Goal: Task Accomplishment & Management: Use online tool/utility

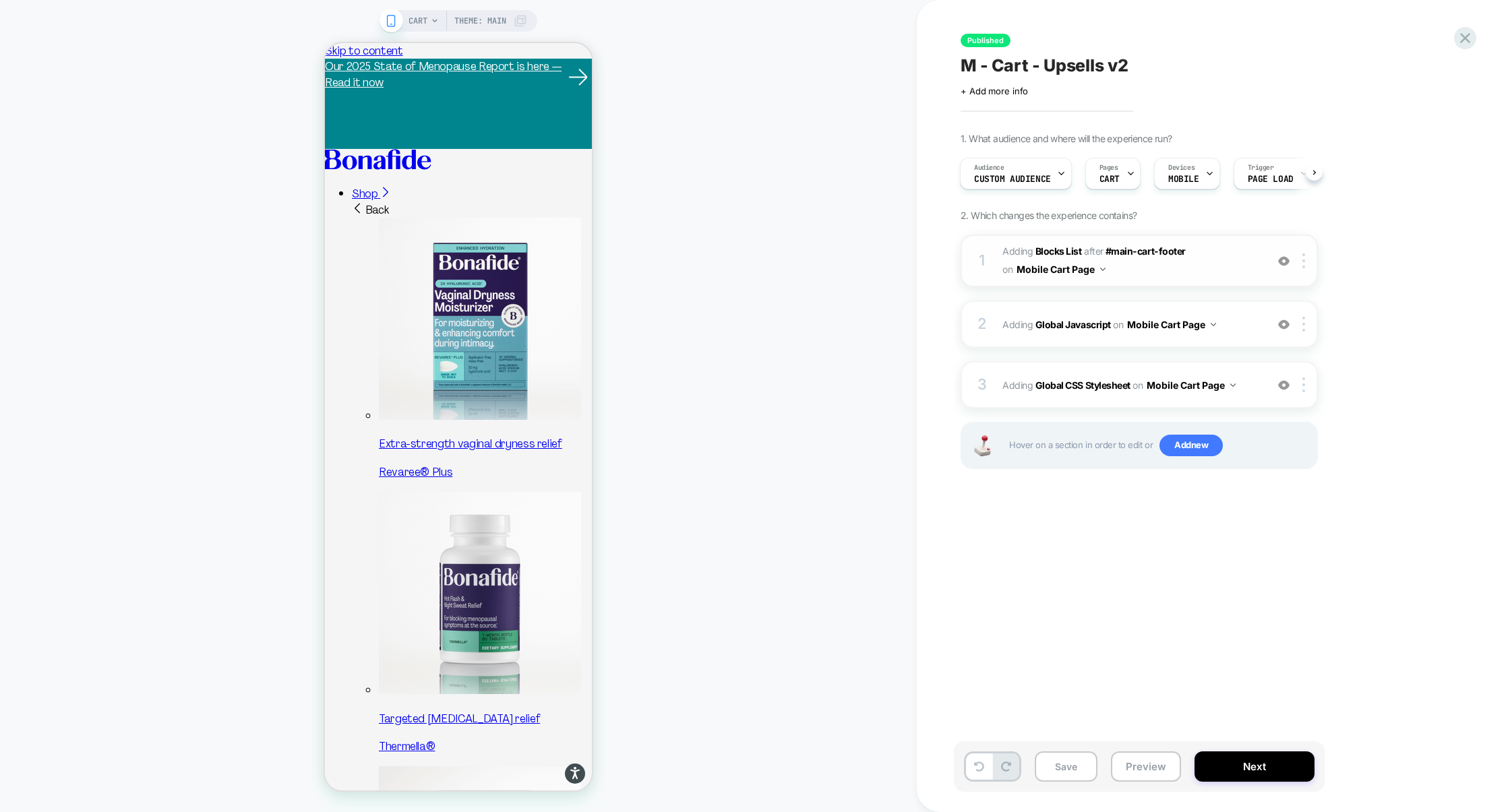
click at [1213, 280] on div "1 #_loomi_addon_1729592051222 Adding Blocks List AFTER #main-cart-footer #main-…" at bounding box center [1138, 260] width 357 height 52
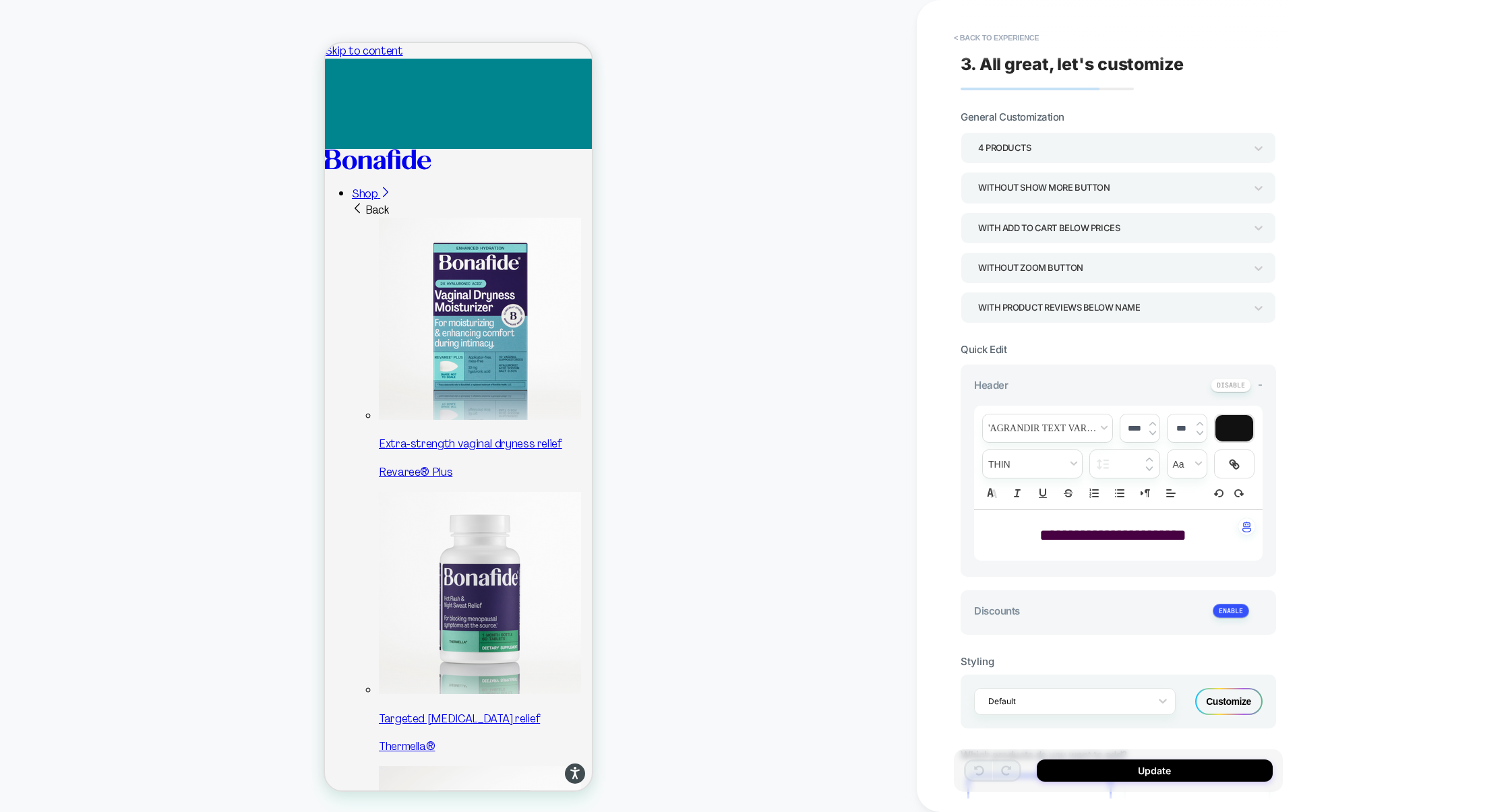
type textarea "*"
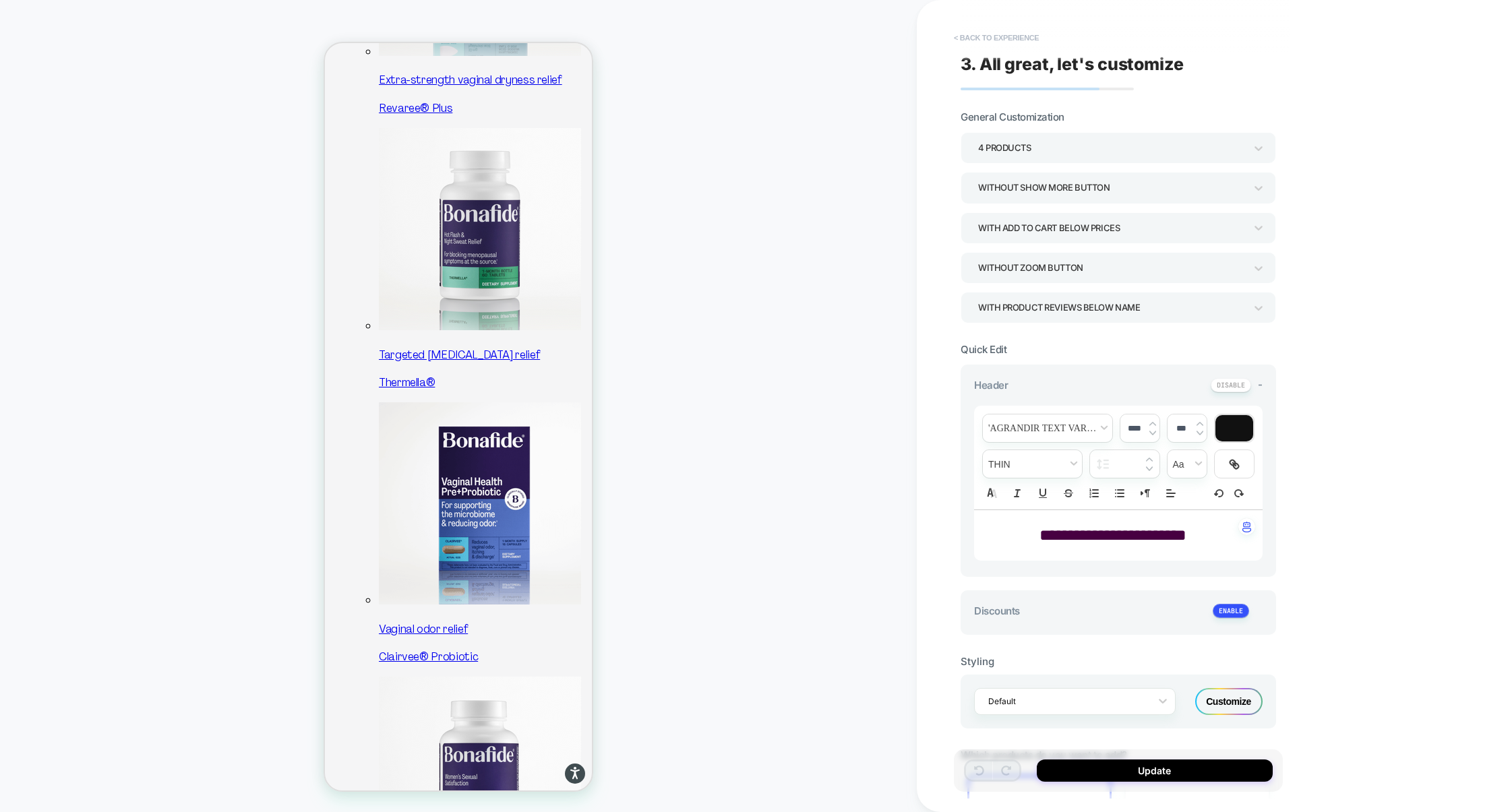
click at [1007, 38] on button "< Back to experience" at bounding box center [996, 38] width 99 height 21
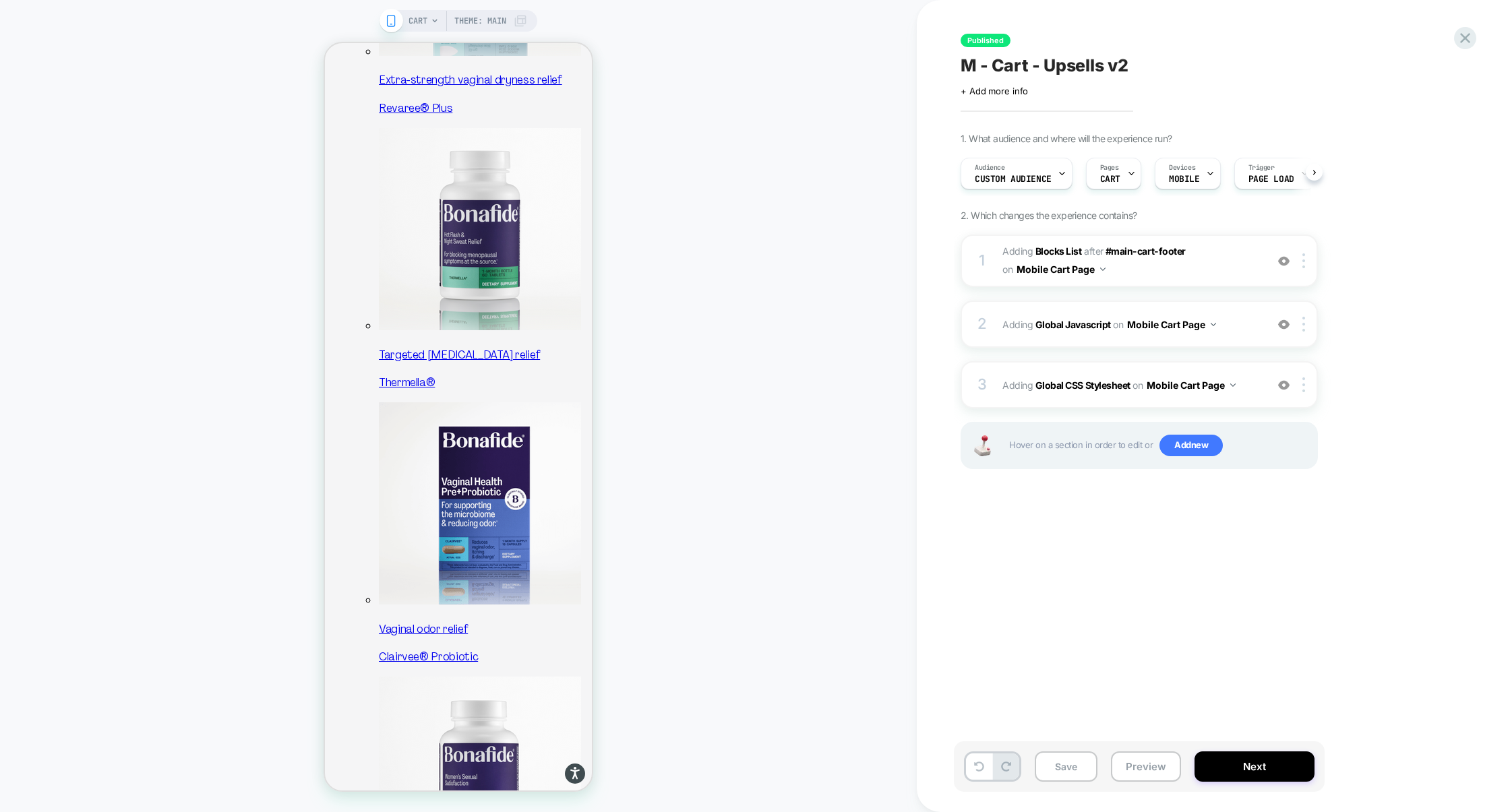
scroll to position [0, 1]
click at [1153, 774] on button "Preview" at bounding box center [1146, 766] width 70 height 30
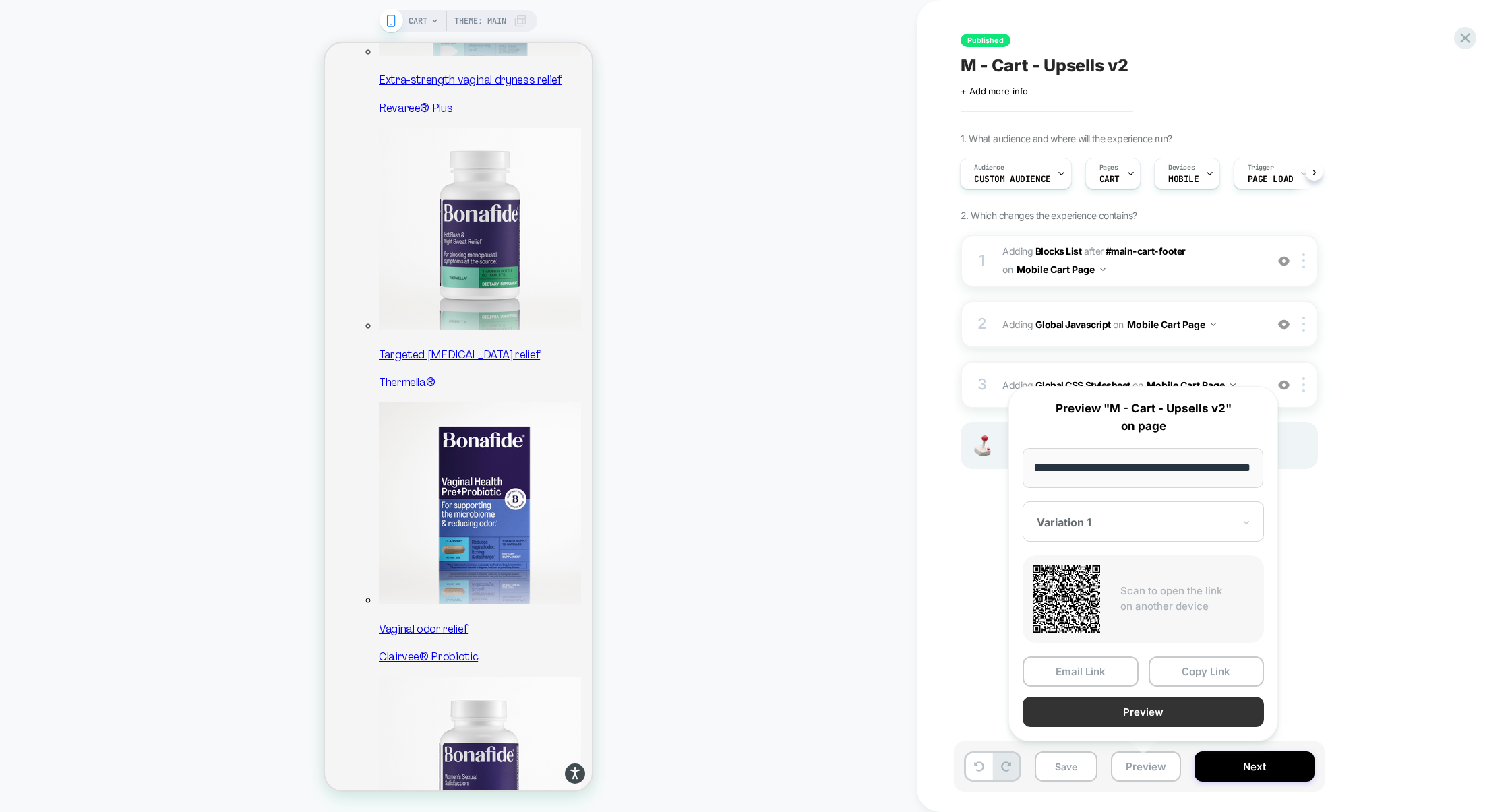
scroll to position [0, 0]
click at [1144, 719] on button "Preview" at bounding box center [1142, 711] width 241 height 30
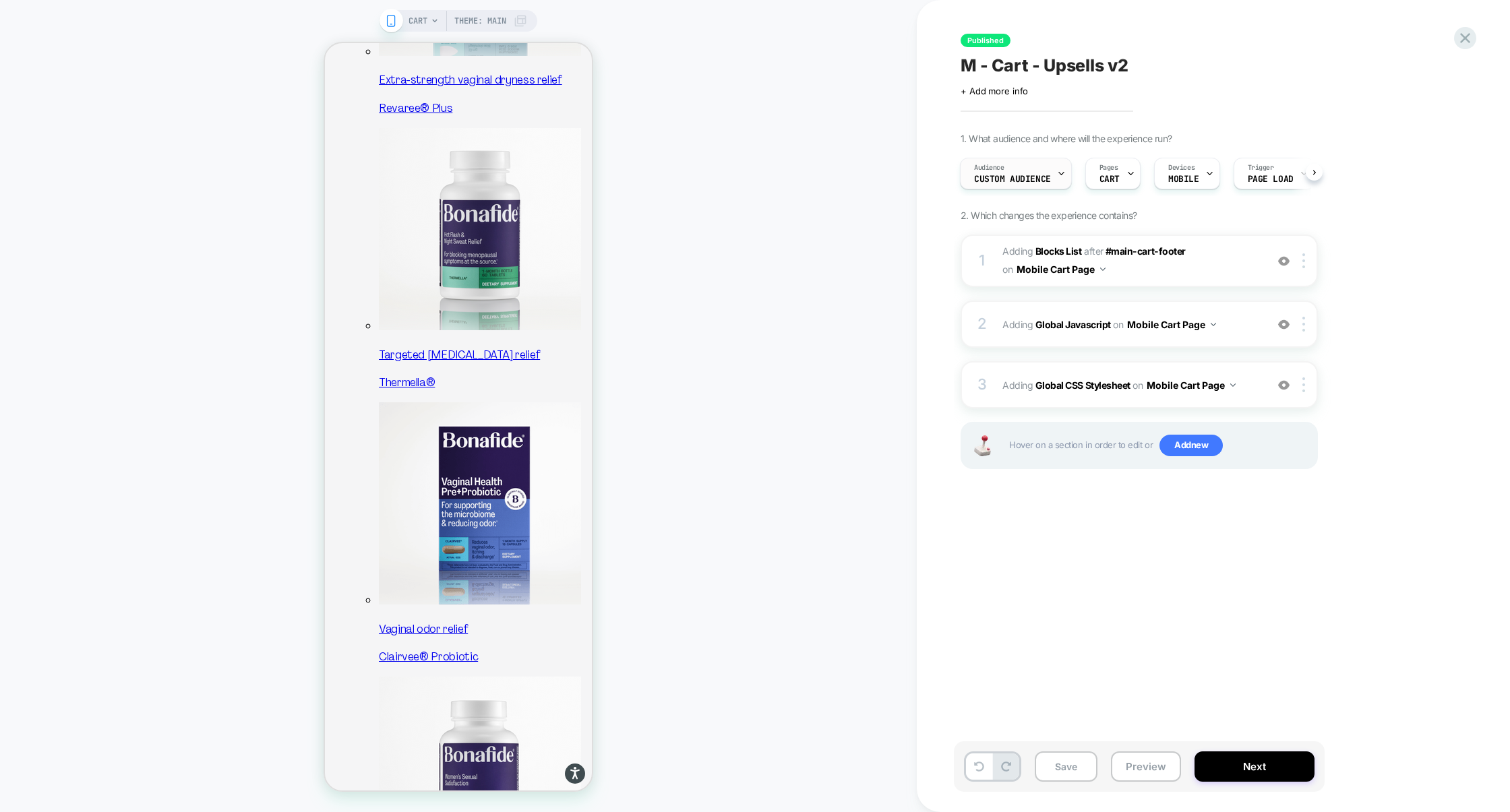
click at [1007, 159] on div "Audience Custom Audience" at bounding box center [1012, 173] width 104 height 30
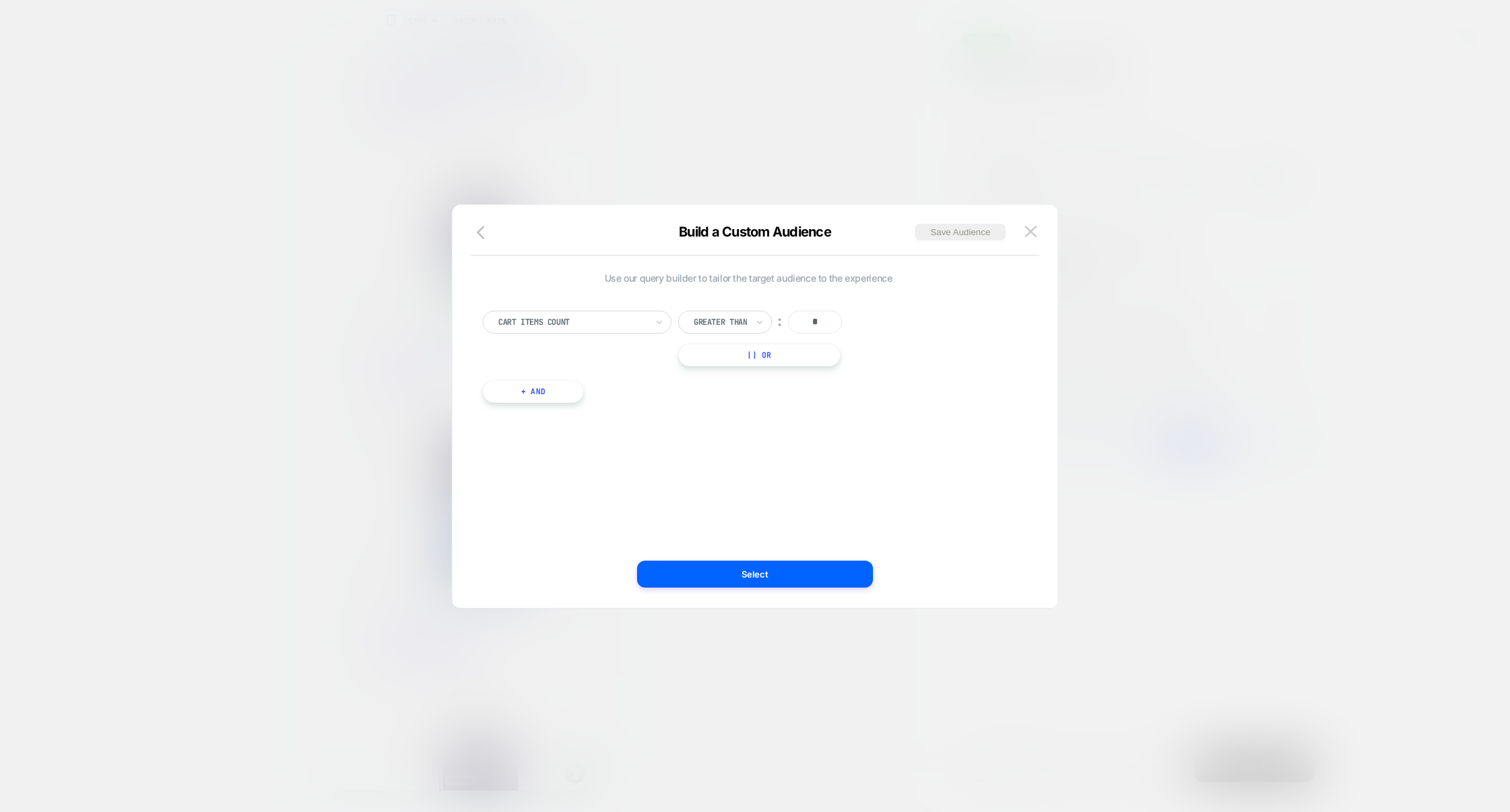
click at [702, 137] on div at bounding box center [755, 406] width 1510 height 812
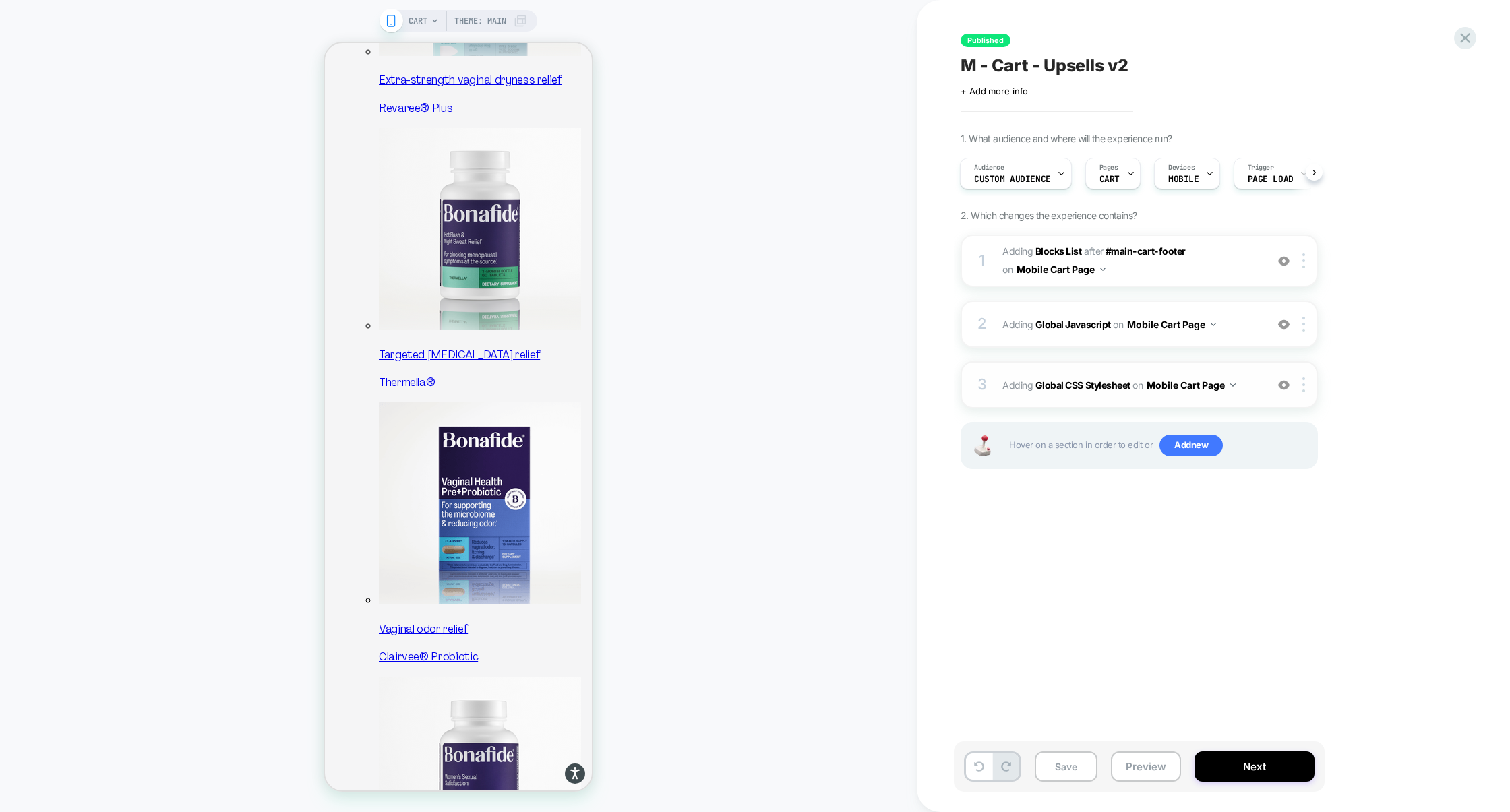
click at [1087, 368] on div "3 Adding Global CSS Stylesheet on Mobile Cart Page Add Before Add After Copy to…" at bounding box center [1138, 384] width 357 height 47
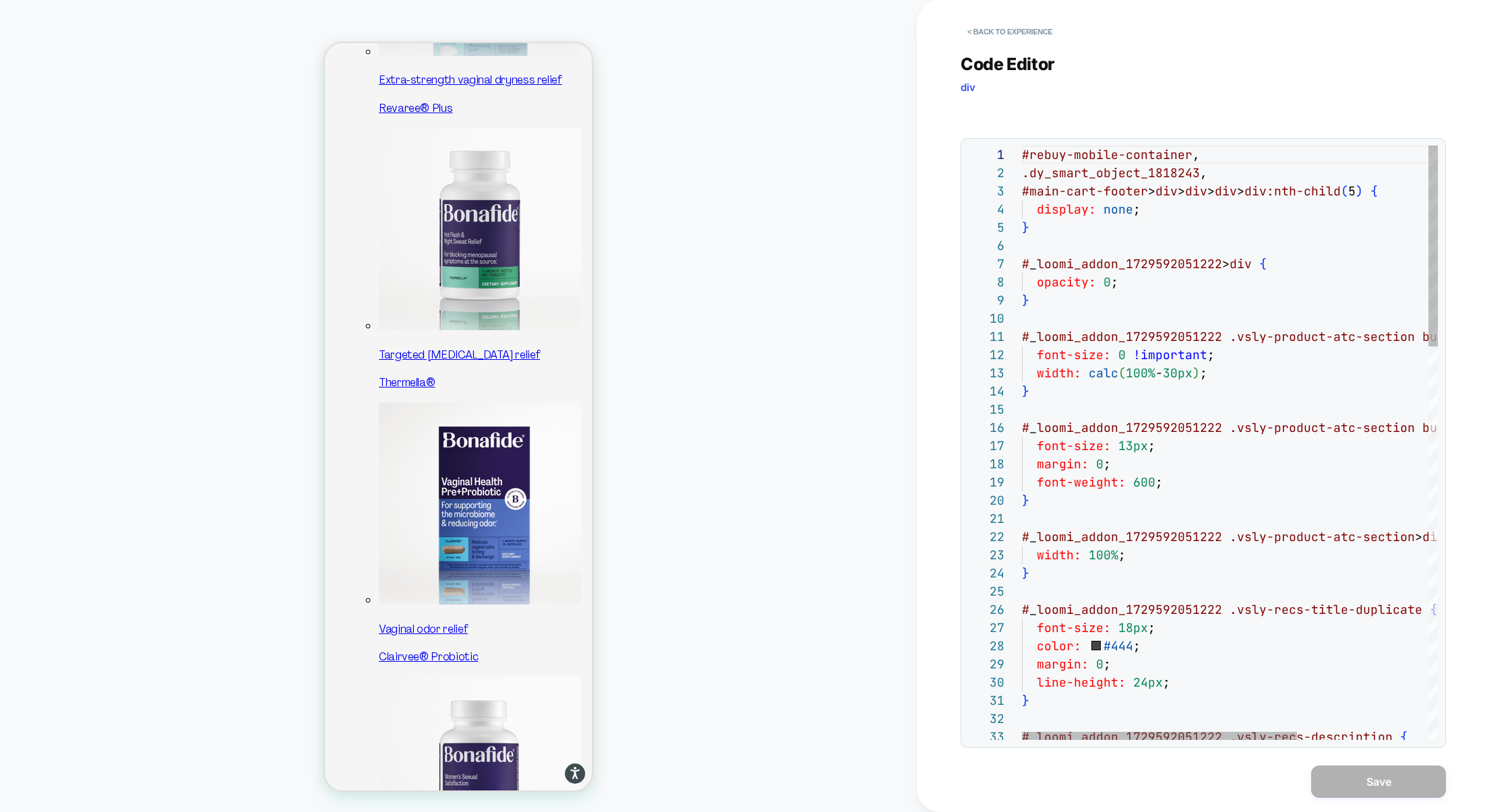
type textarea "**********"
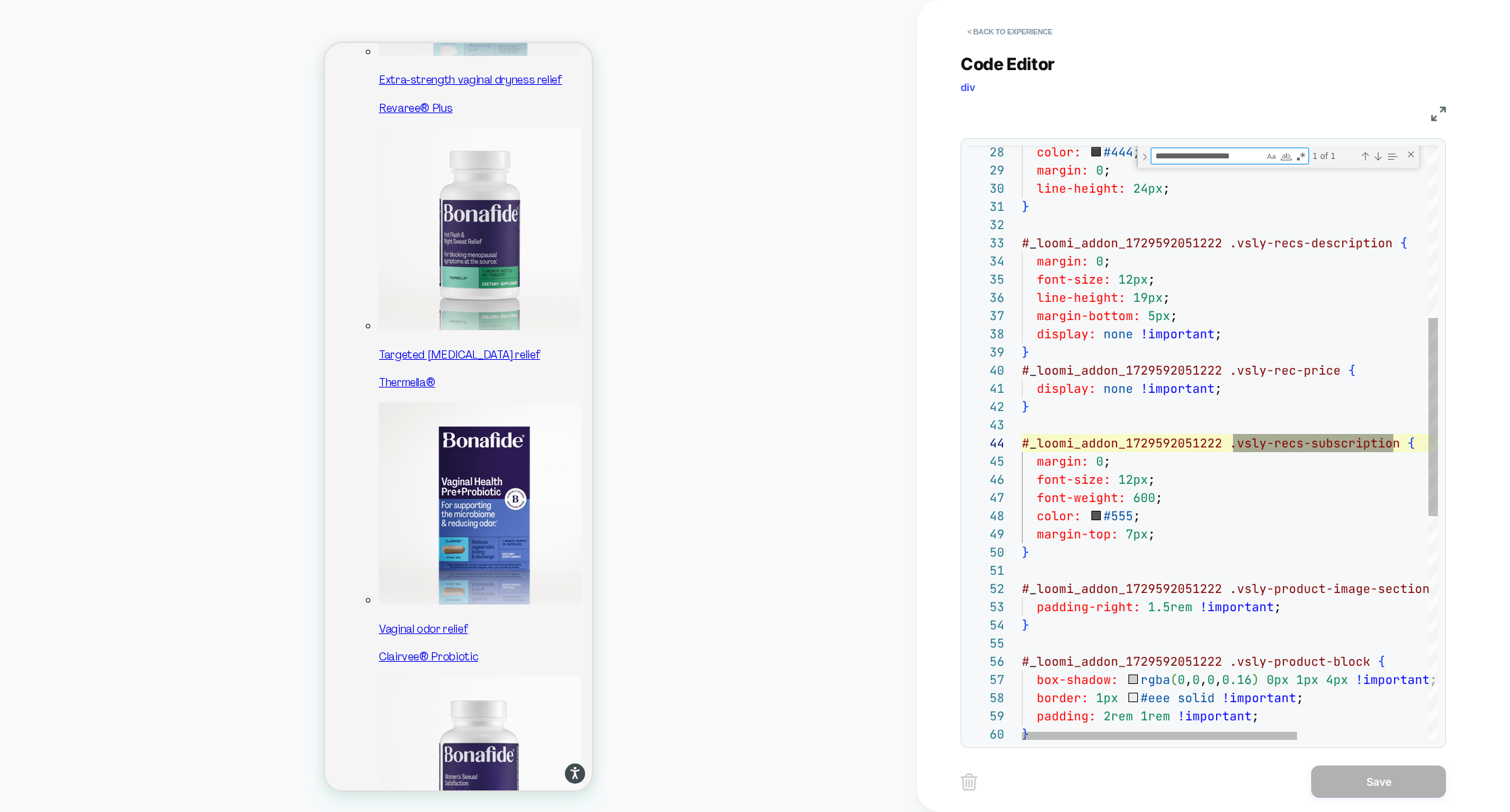
scroll to position [182, 371]
type textarea "**********"
click at [1132, 497] on div "color: #444 ; margin: 0 ; line-height: 24px ; } # _ loomi_addon_1729592051222 .…" at bounding box center [1329, 520] width 614 height 1781
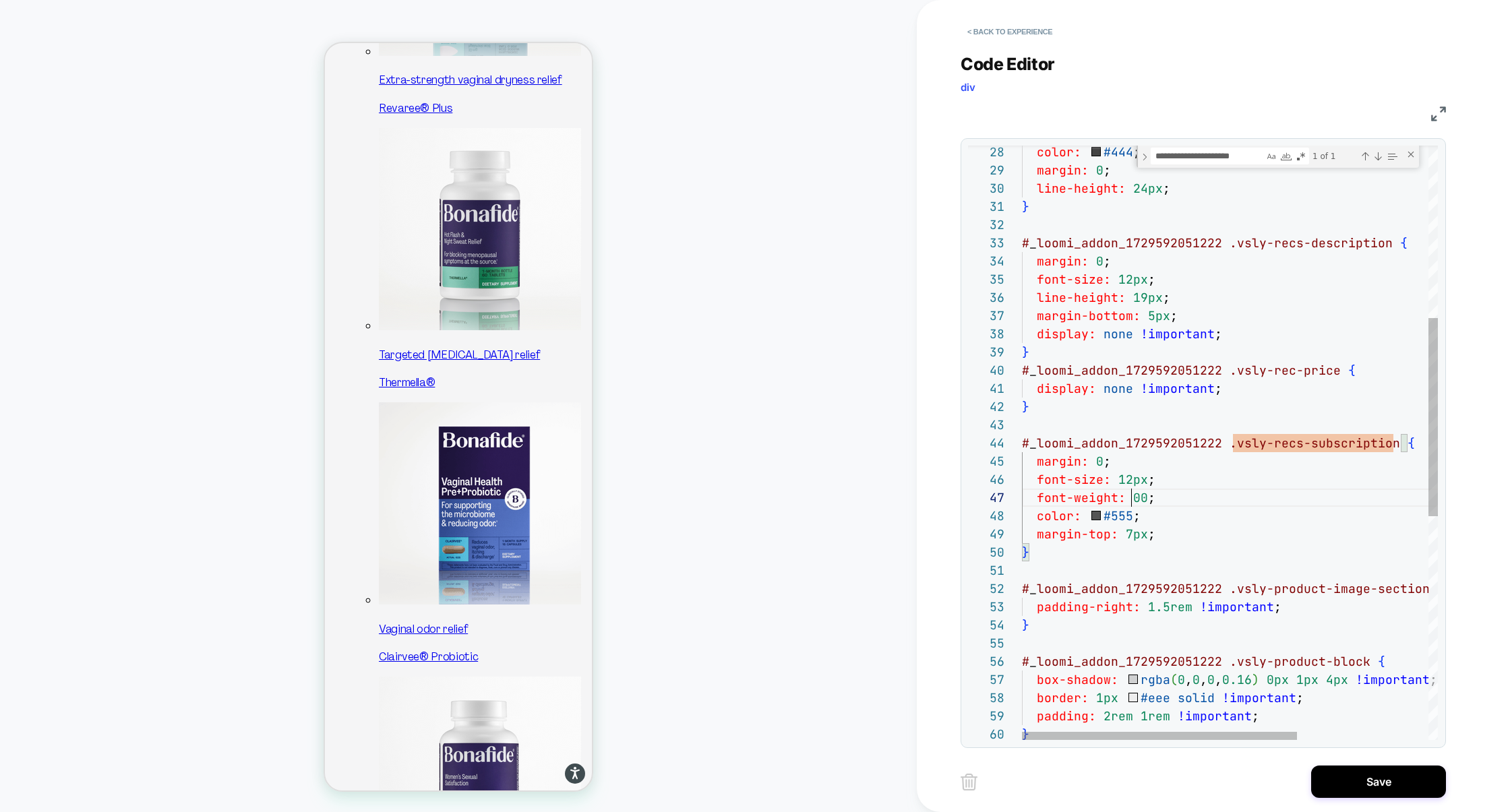
scroll to position [109, 116]
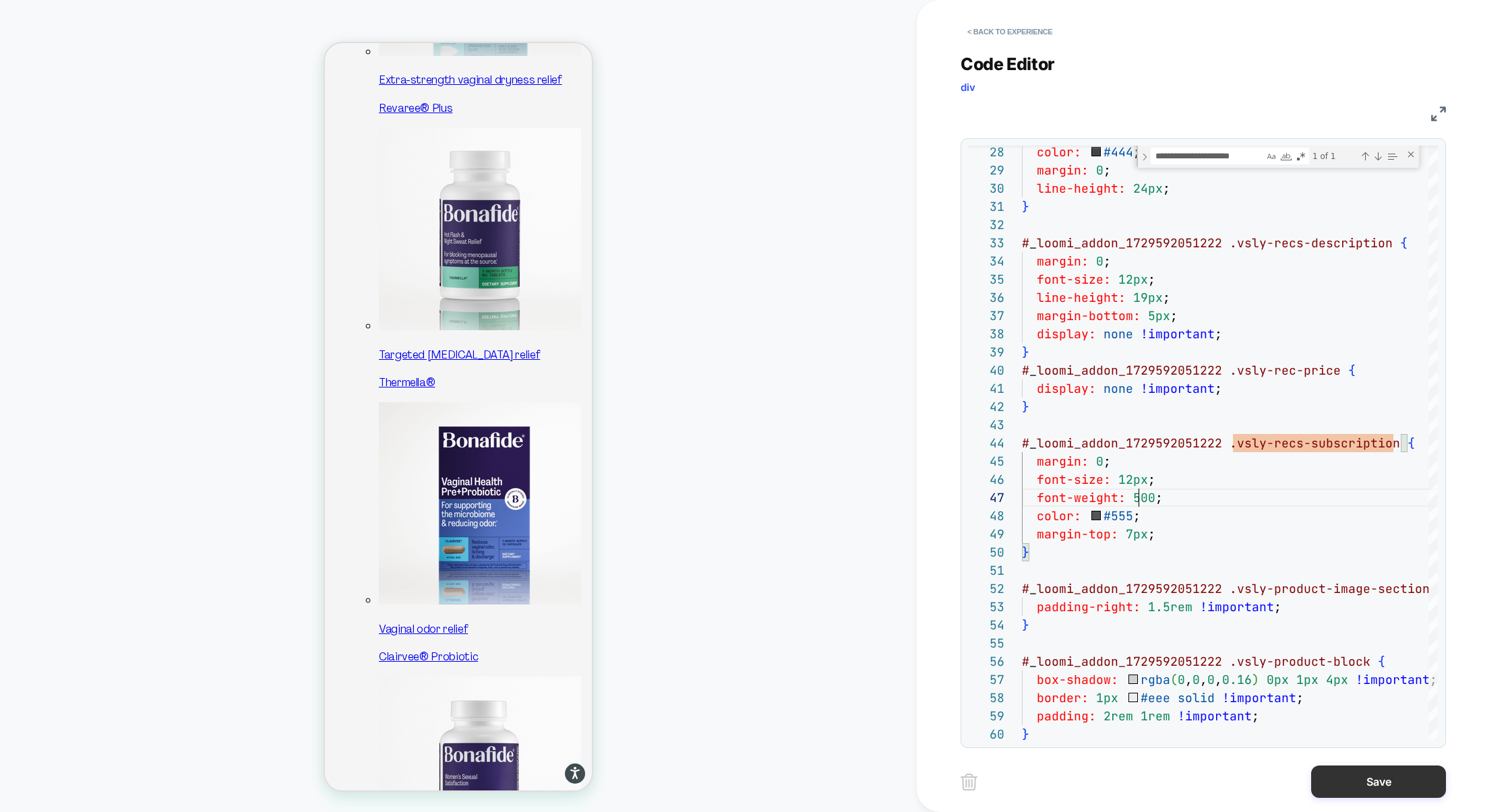
type textarea "**********"
click at [1351, 771] on button "Save" at bounding box center [1377, 781] width 135 height 32
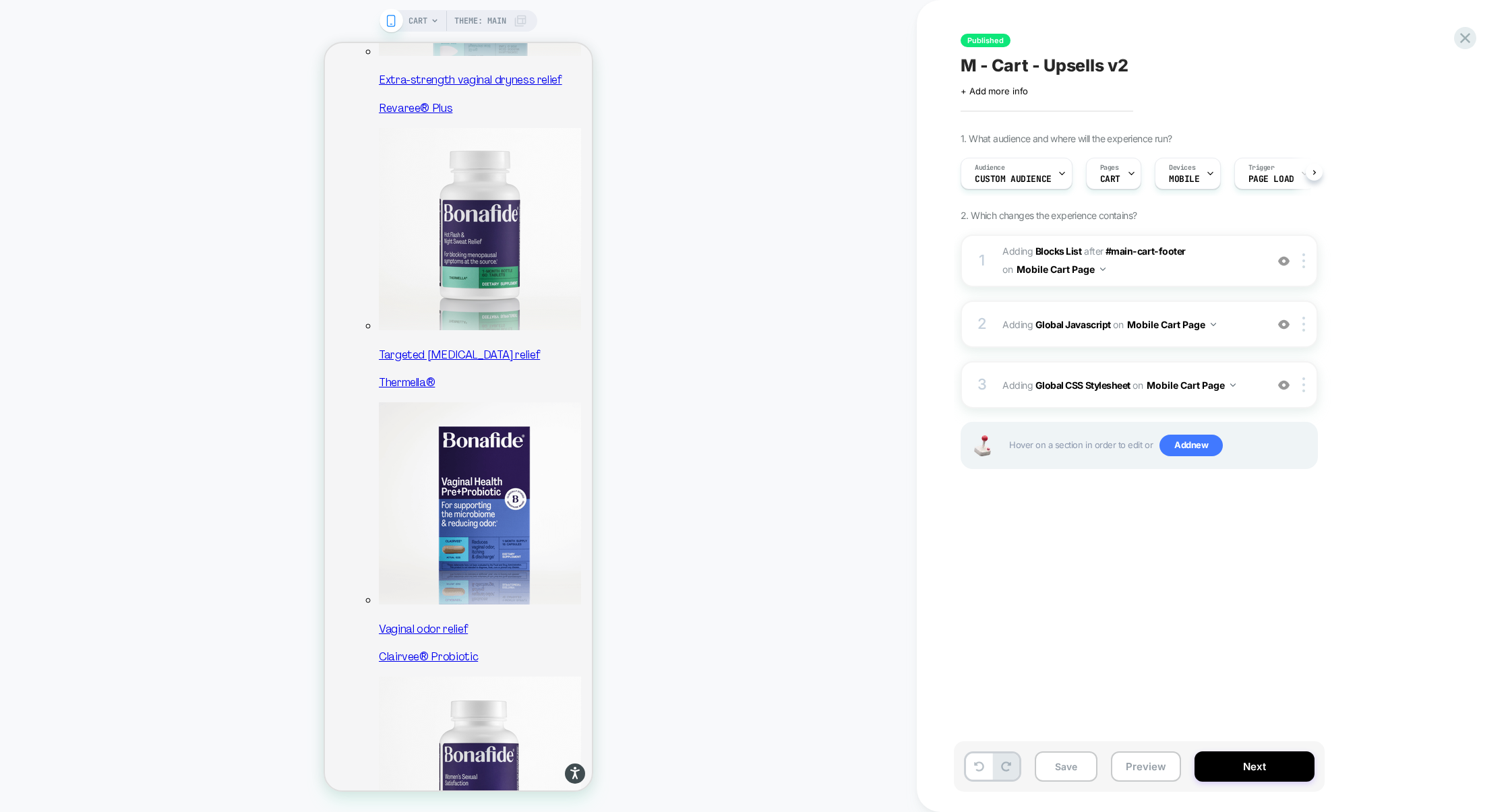
scroll to position [0, 1]
click at [1111, 352] on div "1 #_loomi_addon_1729592051222 Adding Blocks List AFTER #main-cart-footer #main-…" at bounding box center [1138, 368] width 357 height 268
click at [1121, 346] on div "2 Adding Global Javascript on Mobile Cart Page Add Before Add After Copy to Des…" at bounding box center [1138, 324] width 357 height 47
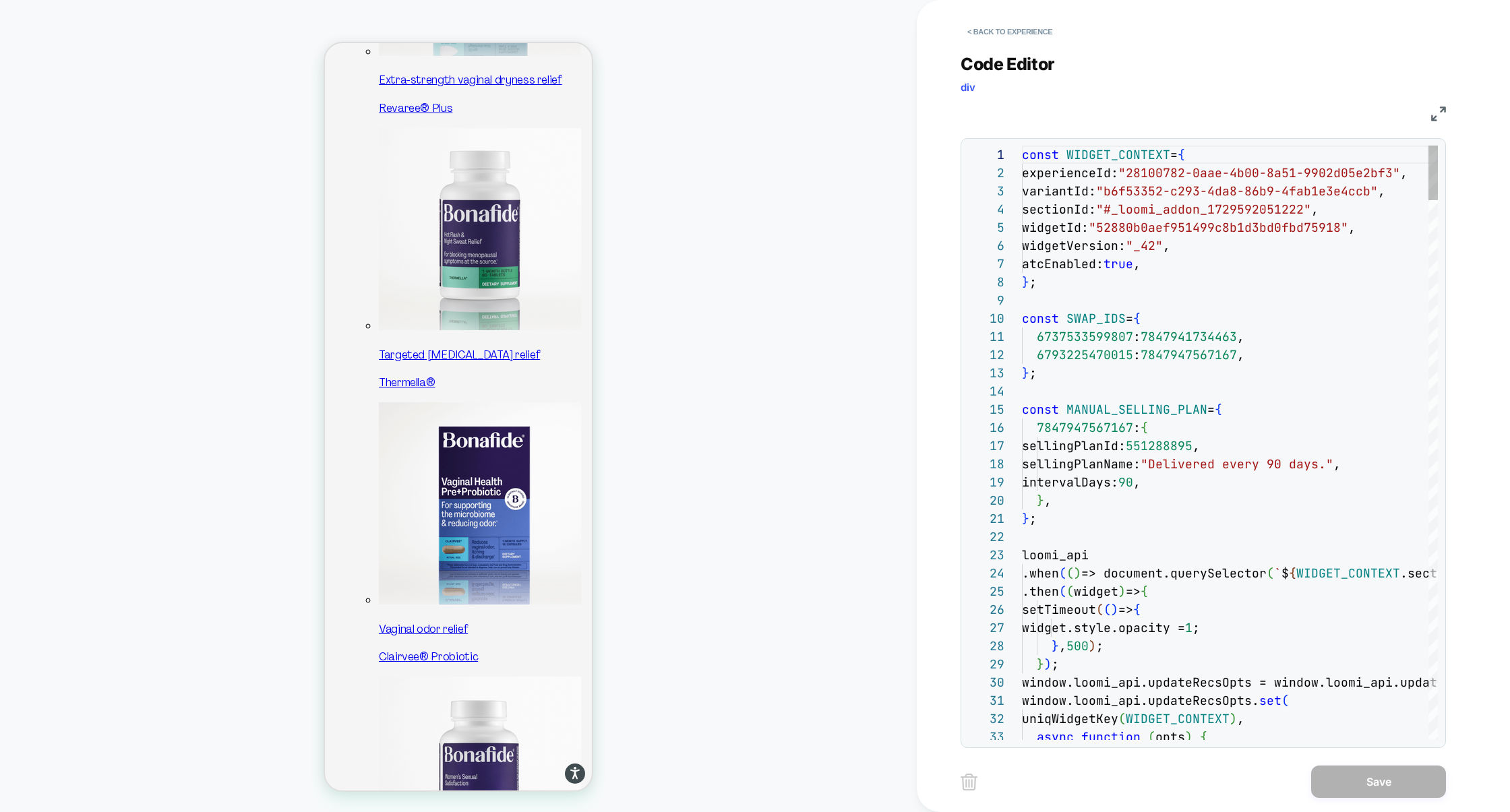
scroll to position [182, 0]
click at [1435, 116] on img at bounding box center [1437, 113] width 15 height 15
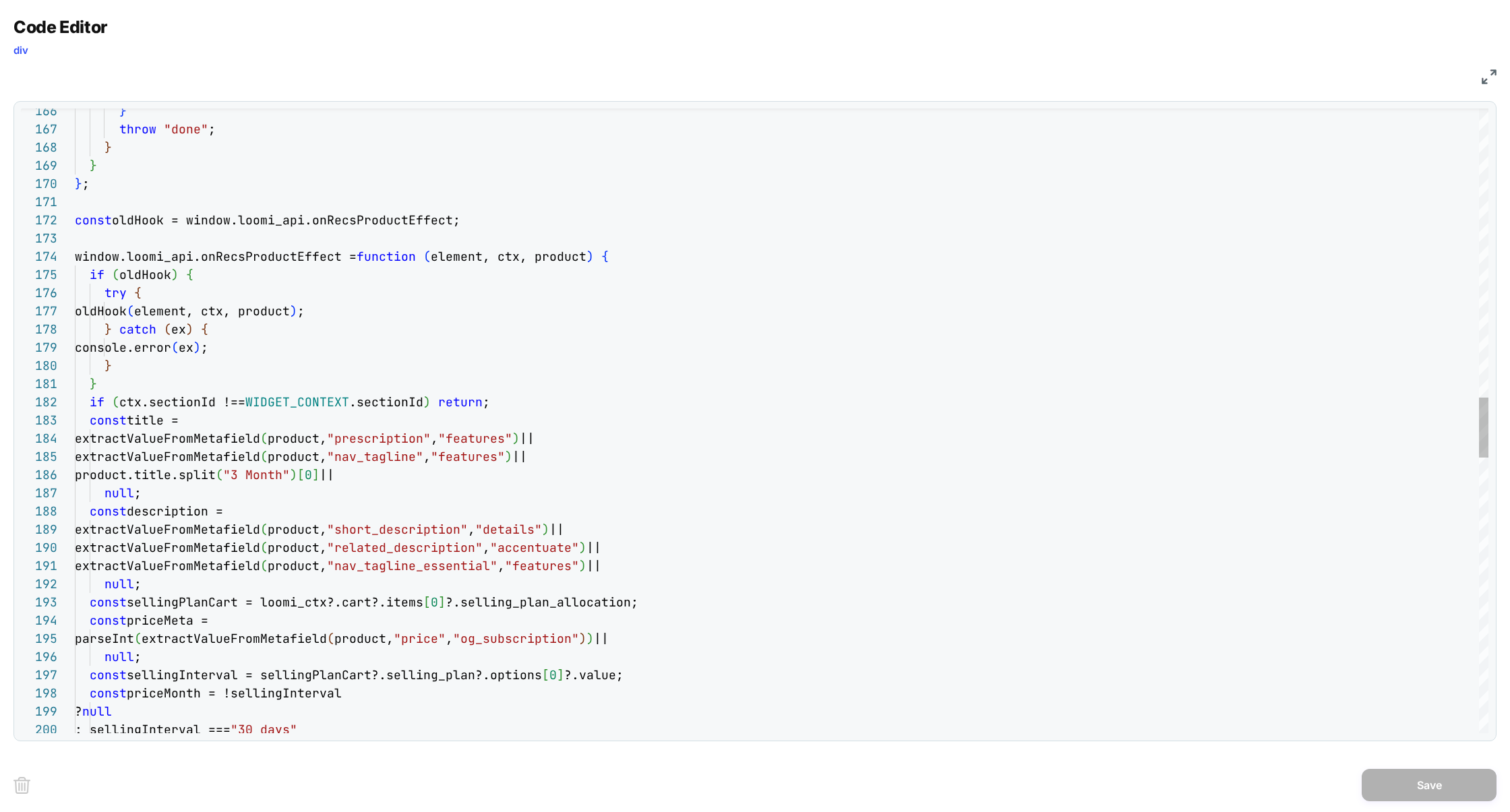
scroll to position [54, 529]
click at [627, 256] on div ": sellingInterval === "30 days" ? null const priceMonth = !sellingInterval cons…" at bounding box center [781, 350] width 1413 height 6503
click at [259, 507] on div ": sellingInterval === "30 days" ? null const priceMonth = !sellingInterval cons…" at bounding box center [781, 350] width 1413 height 6503
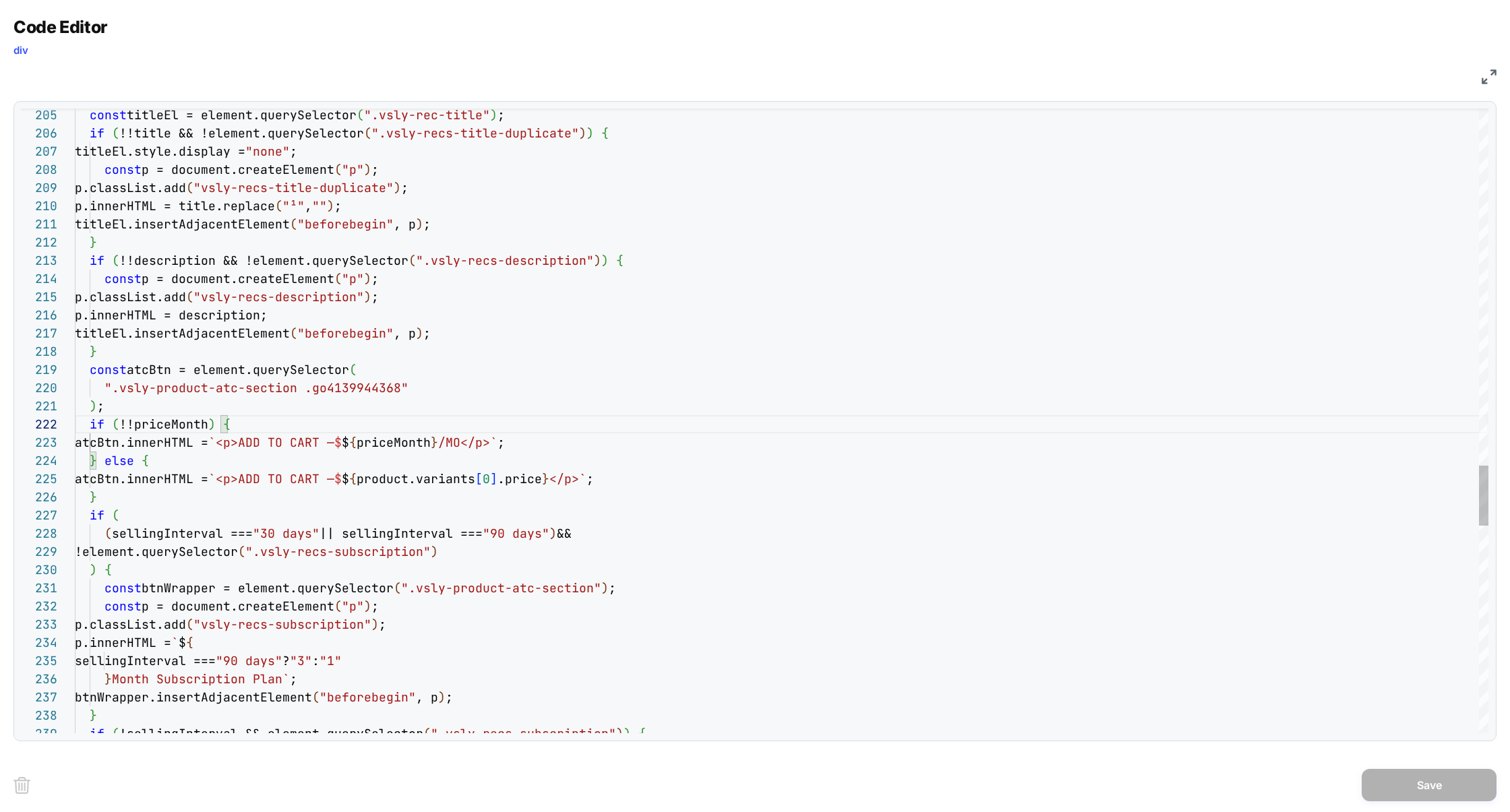
scroll to position [90, 21]
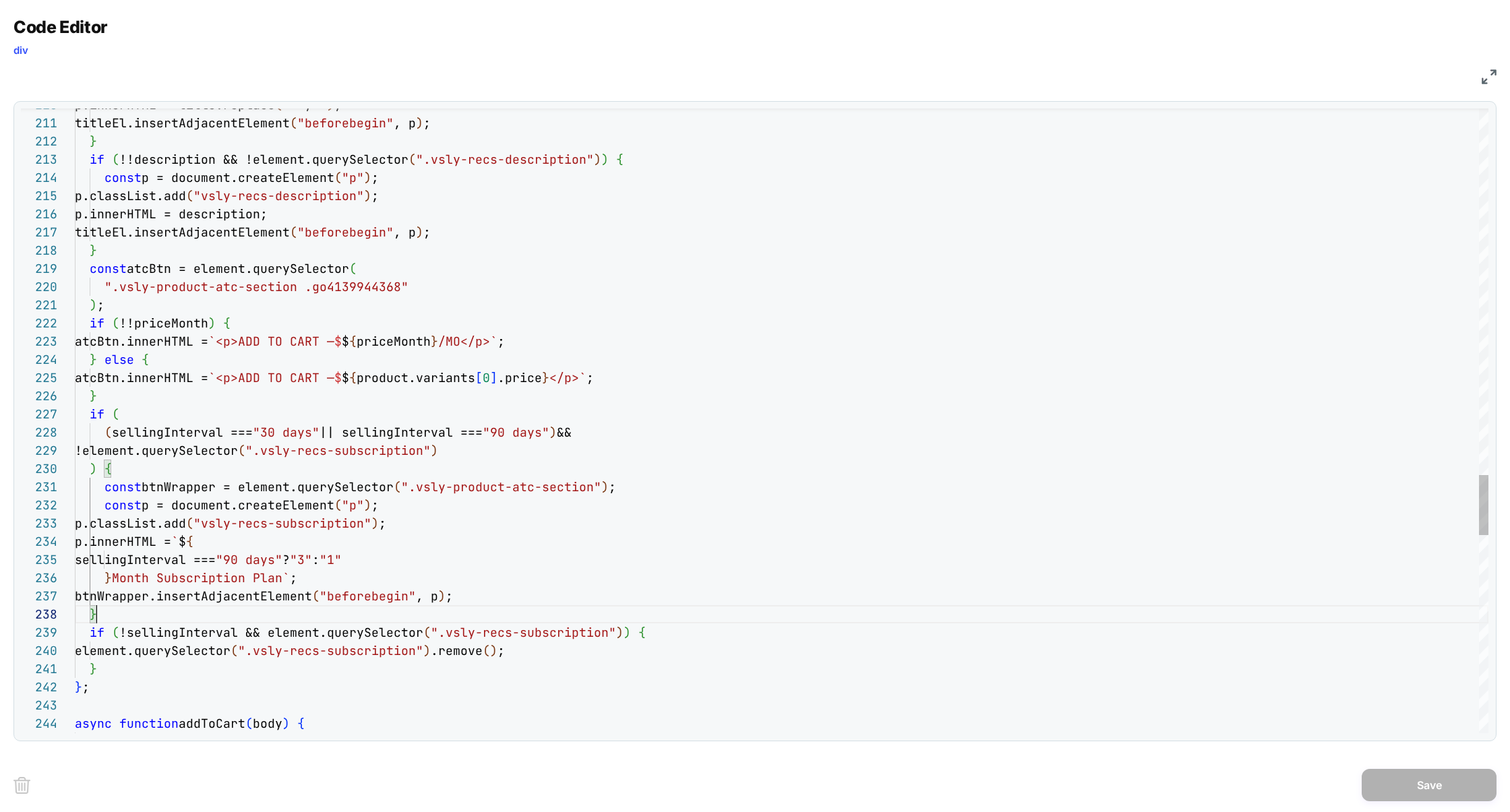
scroll to position [128, 21]
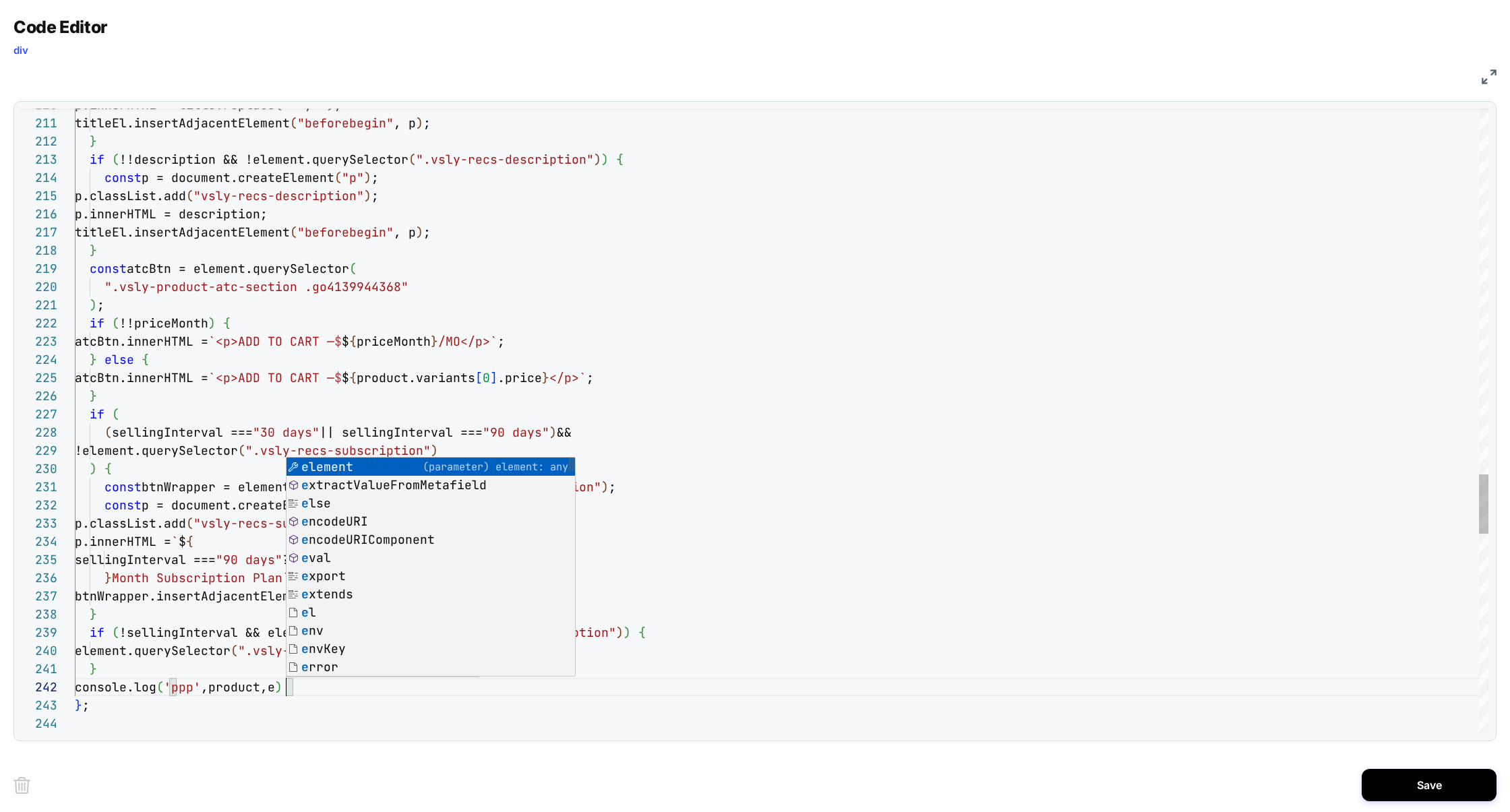
scroll to position [17, 219]
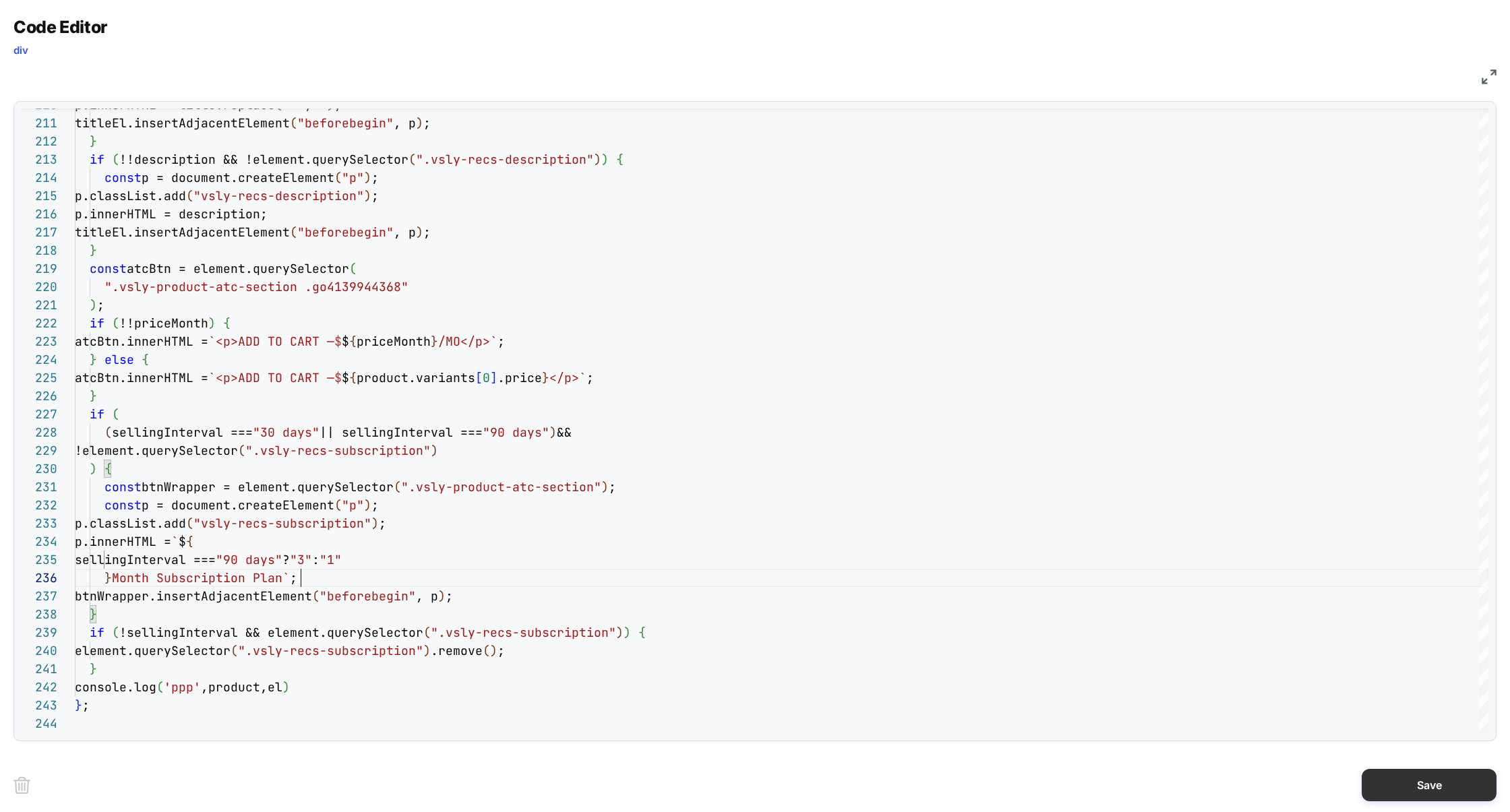
type textarea "**********"
click at [1395, 772] on button "Save" at bounding box center [1429, 785] width 135 height 32
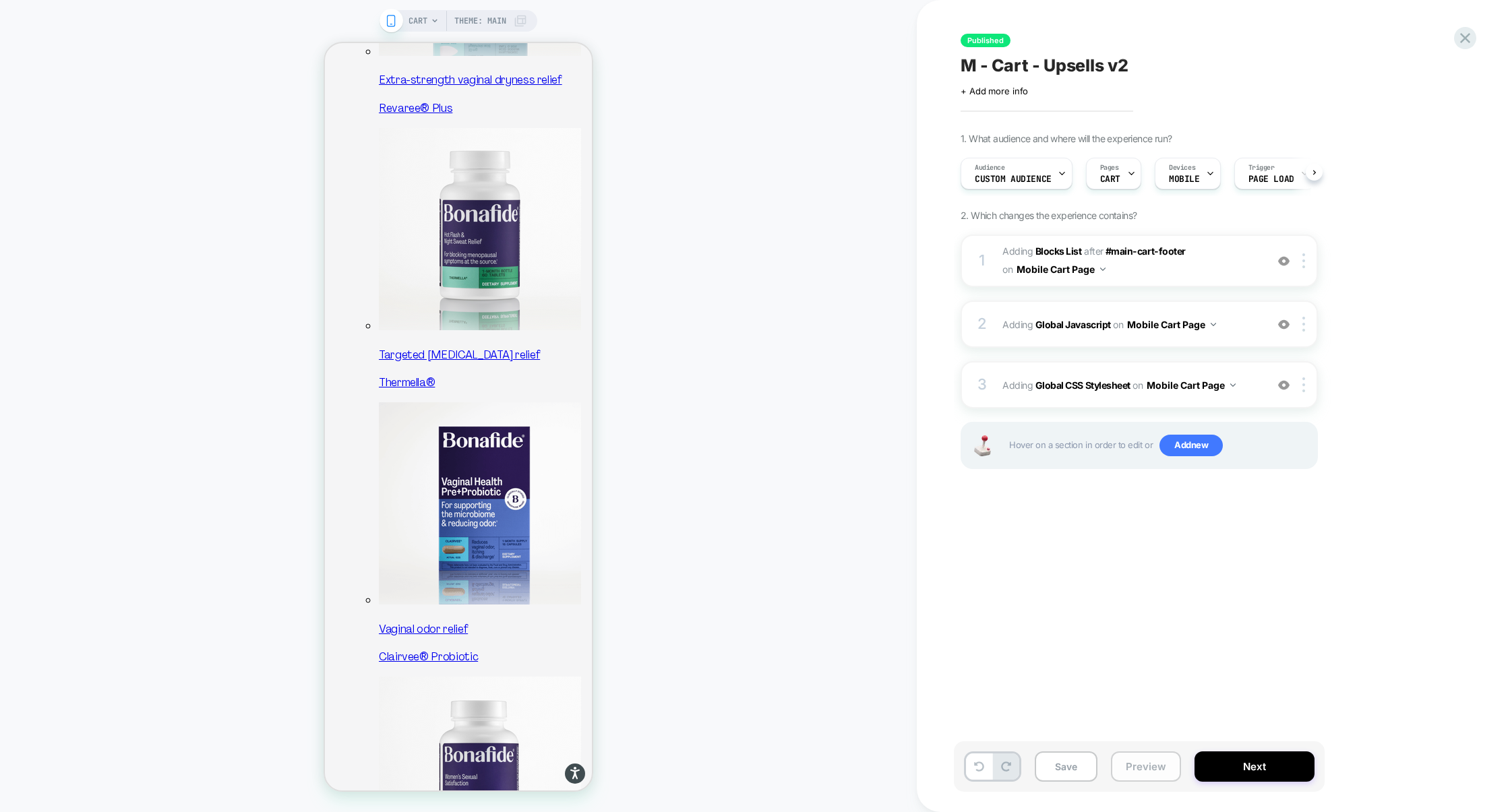
scroll to position [0, 1]
click at [1158, 767] on button "Preview" at bounding box center [1146, 766] width 70 height 30
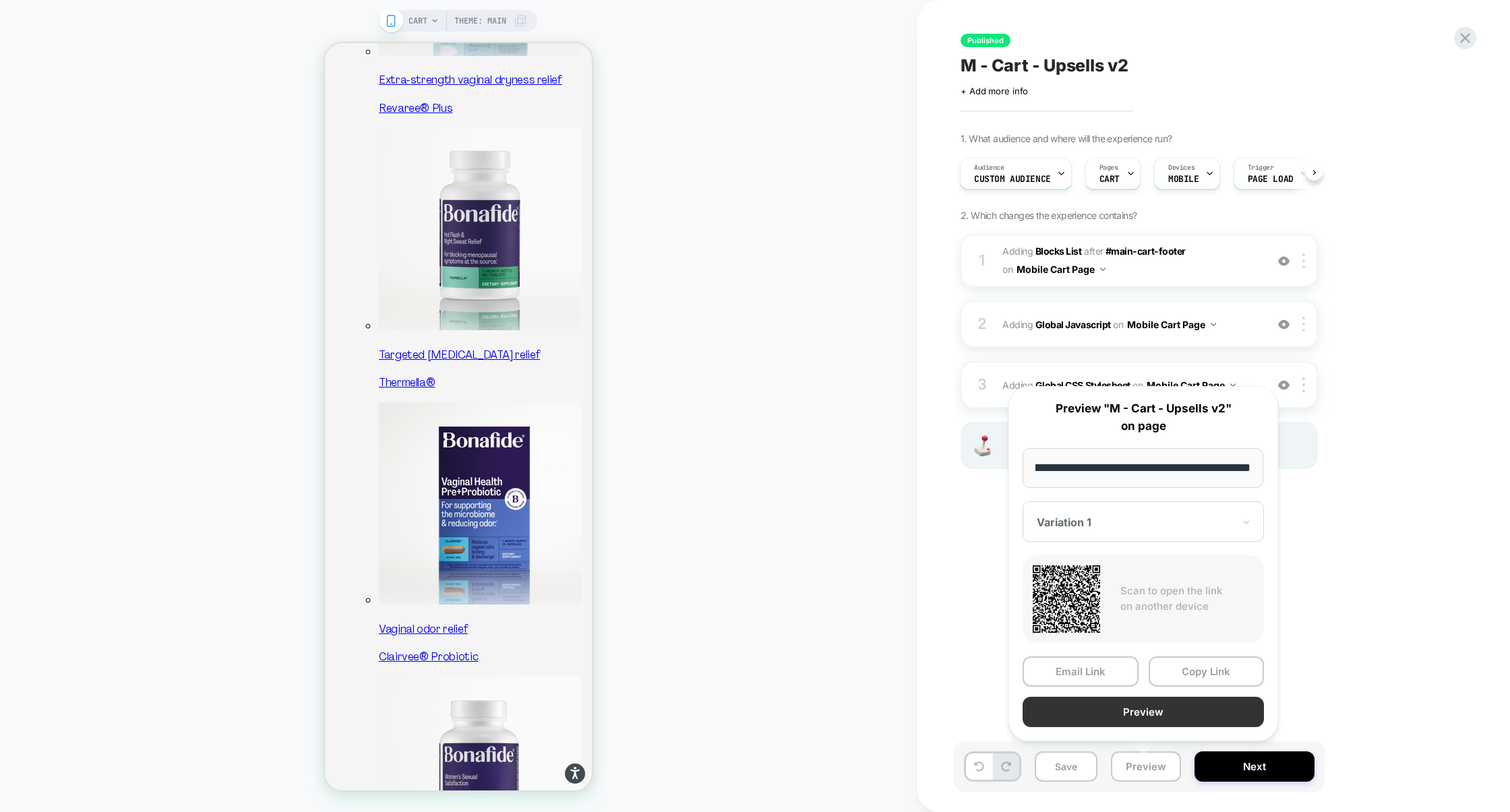
scroll to position [0, 0]
click at [1163, 714] on button "Preview" at bounding box center [1142, 711] width 241 height 30
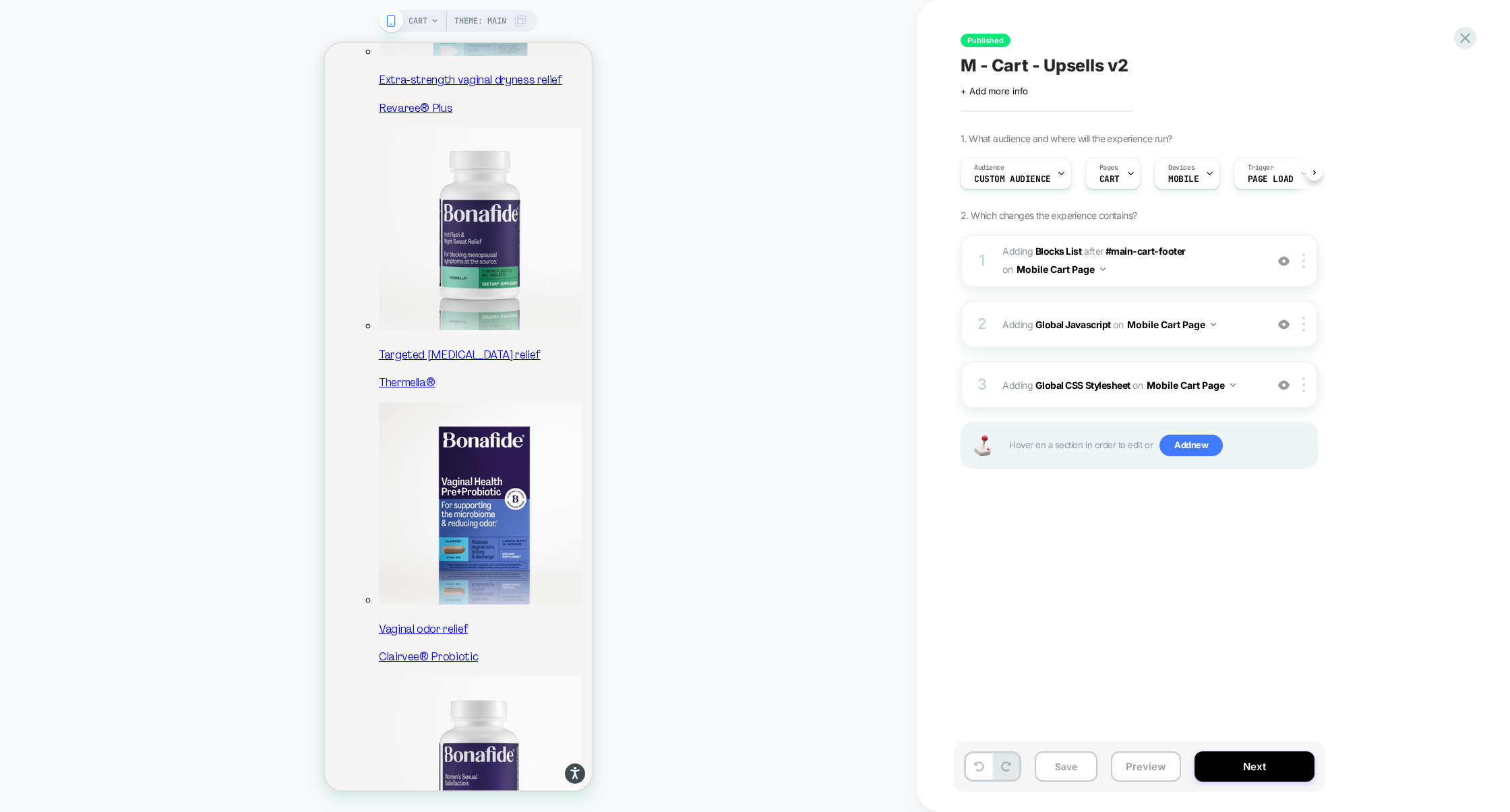
click at [1162, 359] on div "1 #_loomi_addon_1729592051222 Adding Blocks List AFTER #main-cart-footer #main-…" at bounding box center [1138, 368] width 357 height 268
click at [1163, 366] on div "3 Adding Global CSS Stylesheet on Mobile Cart Page Add Before Add After Copy to…" at bounding box center [1138, 384] width 357 height 47
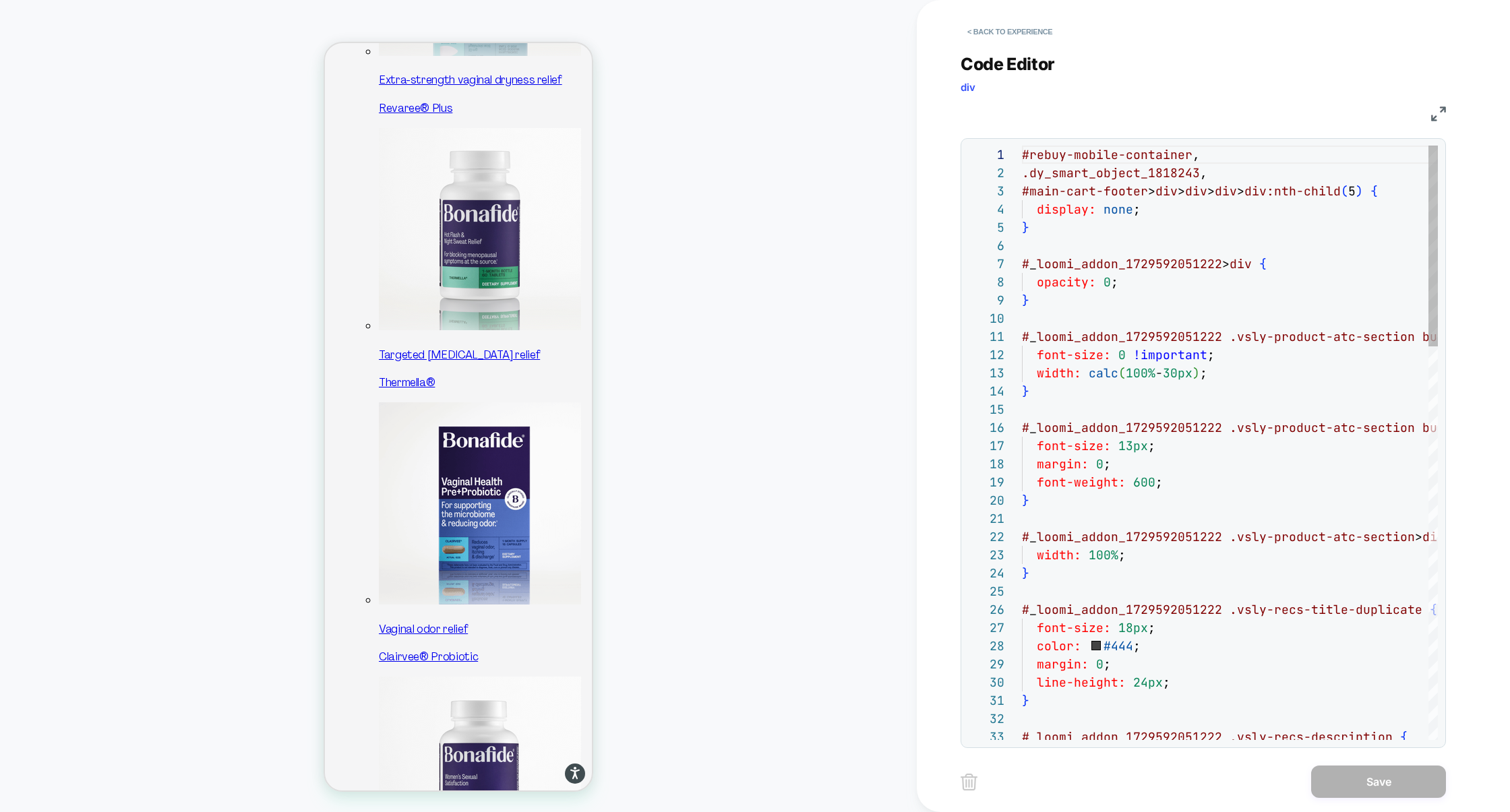
scroll to position [182, 0]
click at [1033, 31] on button "< Back to experience" at bounding box center [1010, 32] width 99 height 21
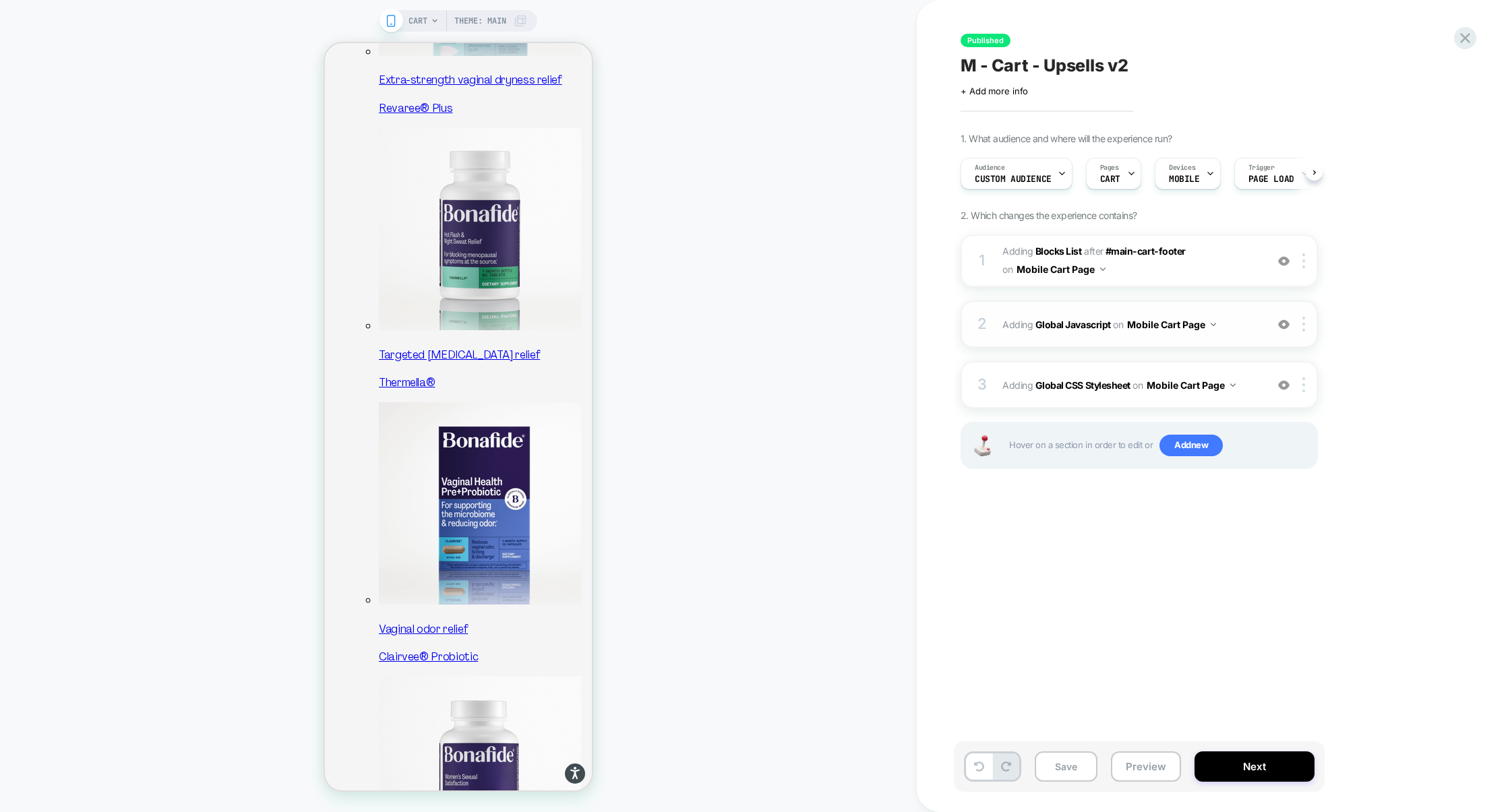
scroll to position [0, 1]
click at [1135, 339] on div "2 Adding Global Javascript on Mobile Cart Page Add Before Add After Copy to Des…" at bounding box center [1138, 324] width 357 height 47
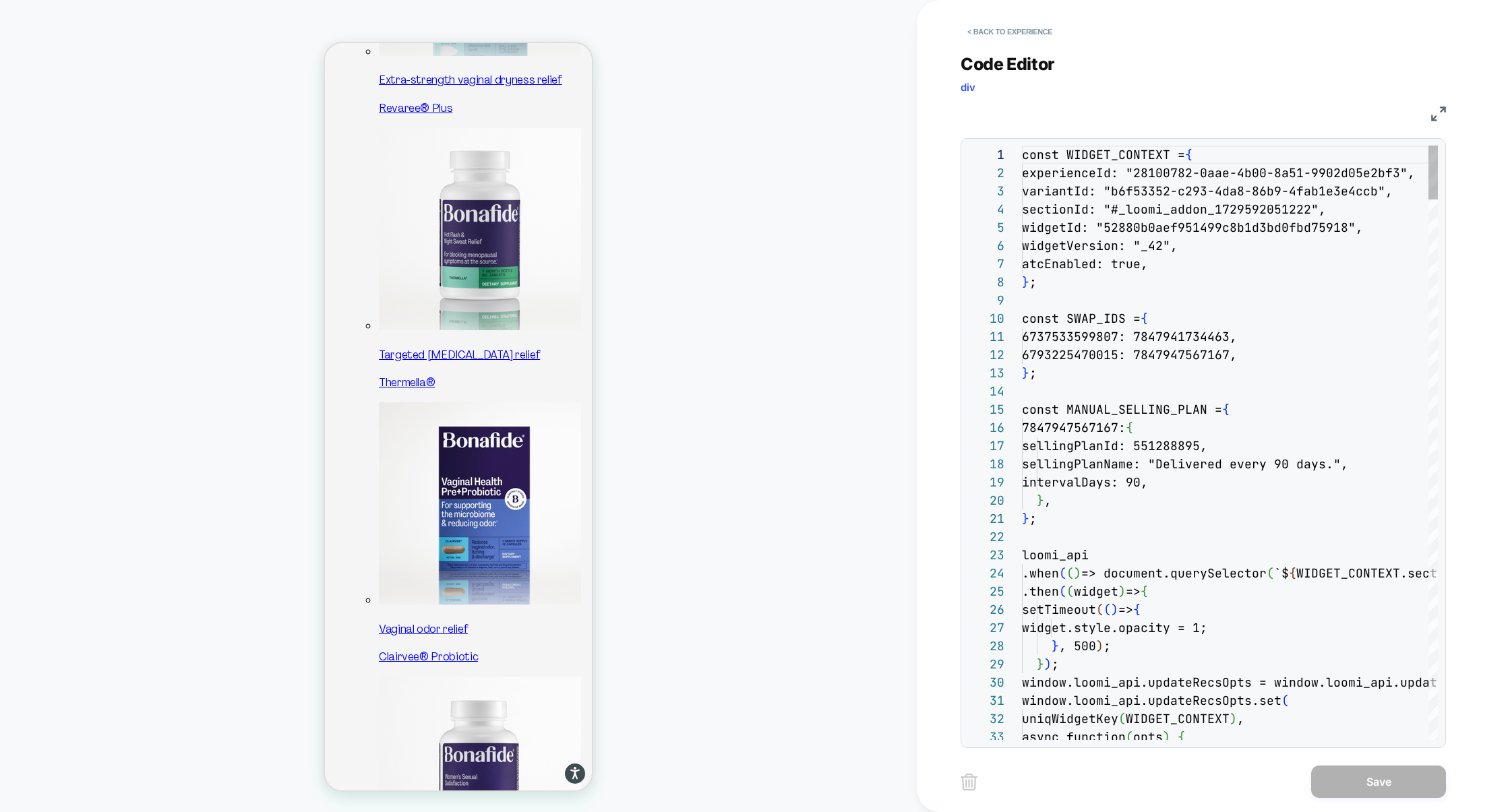
scroll to position [182, 0]
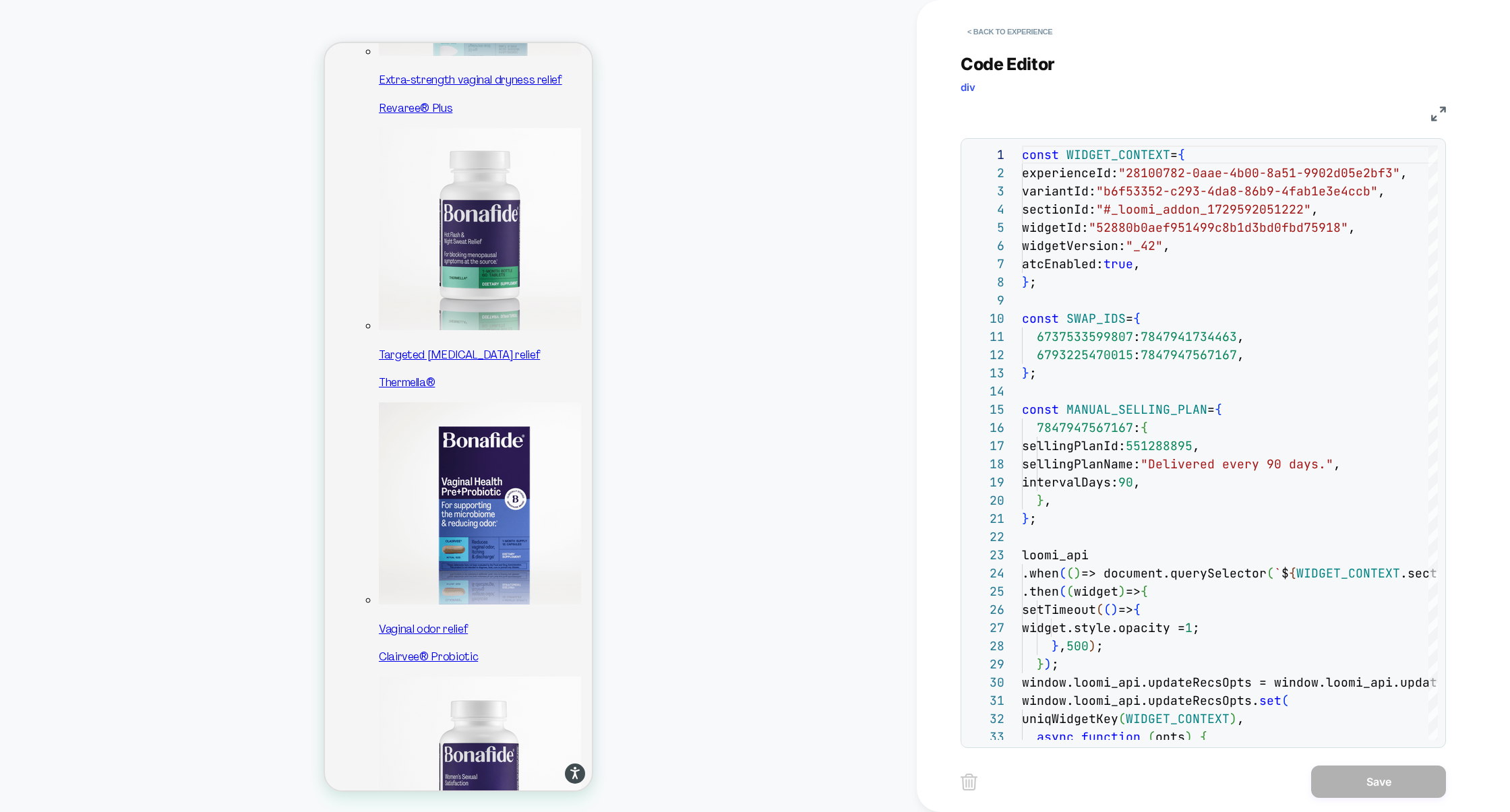
click at [1434, 117] on img at bounding box center [1437, 113] width 15 height 15
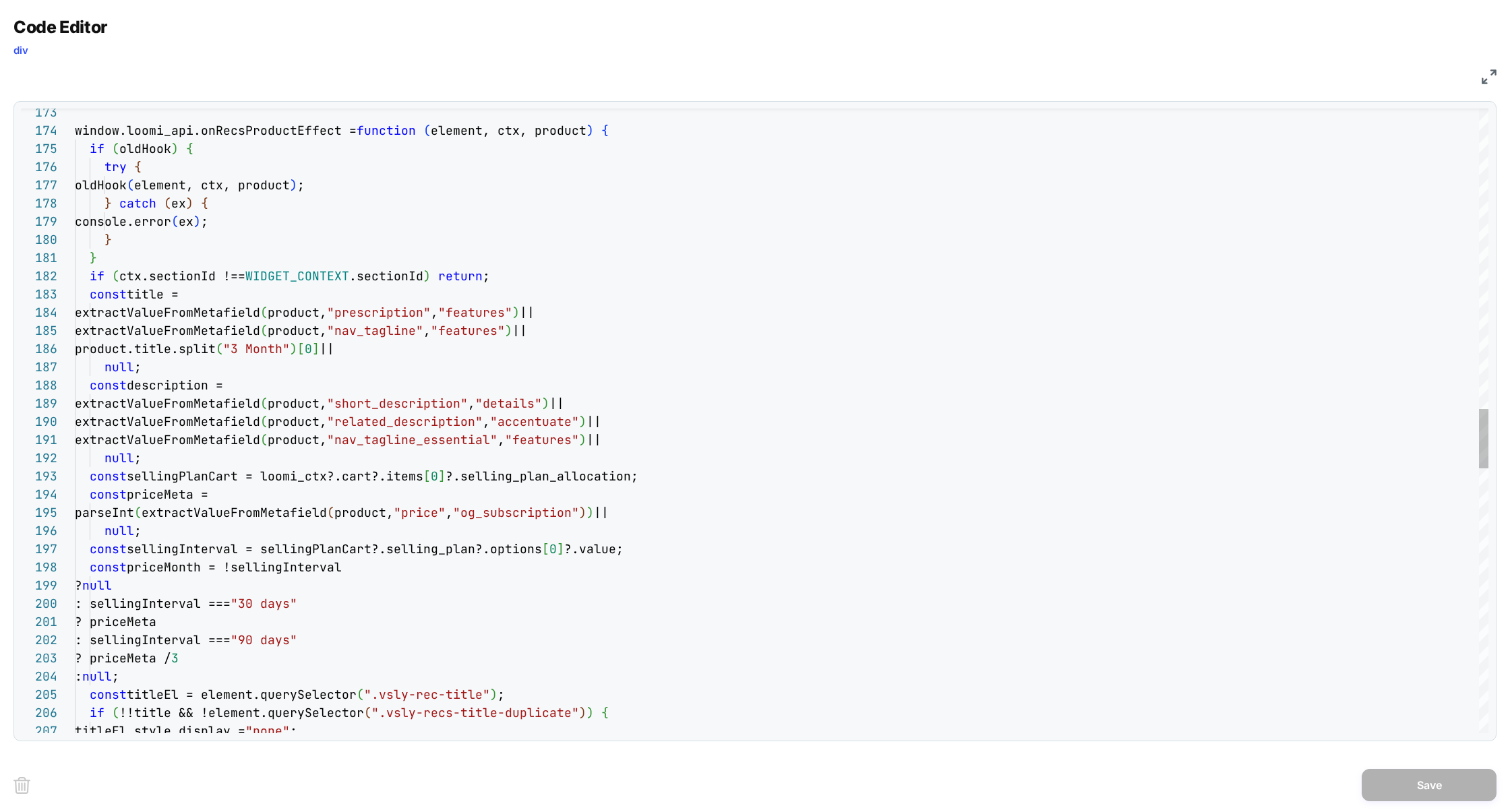
click at [449, 130] on div "window.loomi_api.onRecsProductEffect = function ( element, ctx, product ) { if …" at bounding box center [781, 233] width 1413 height 6520
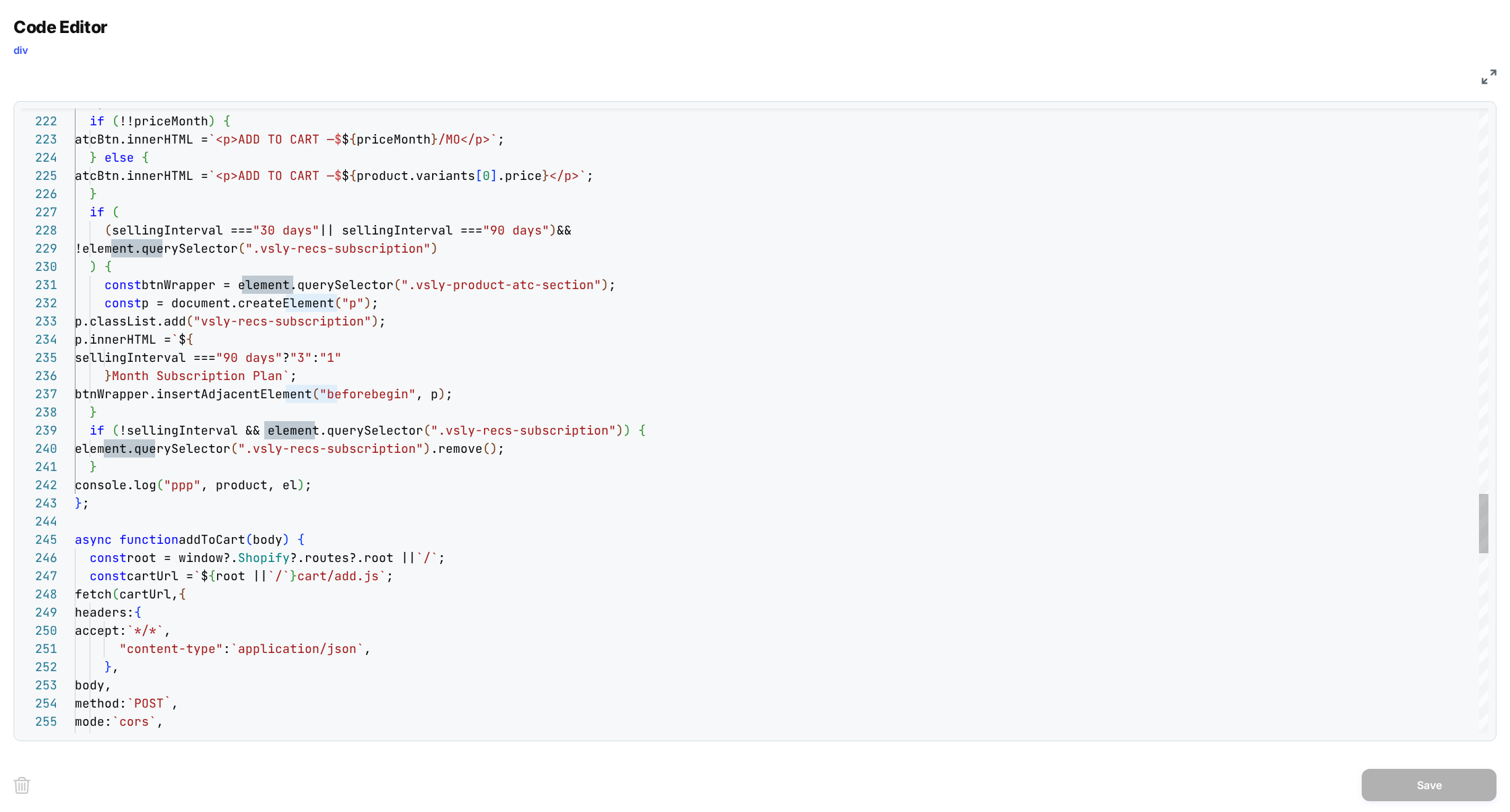
type textarea "**********"
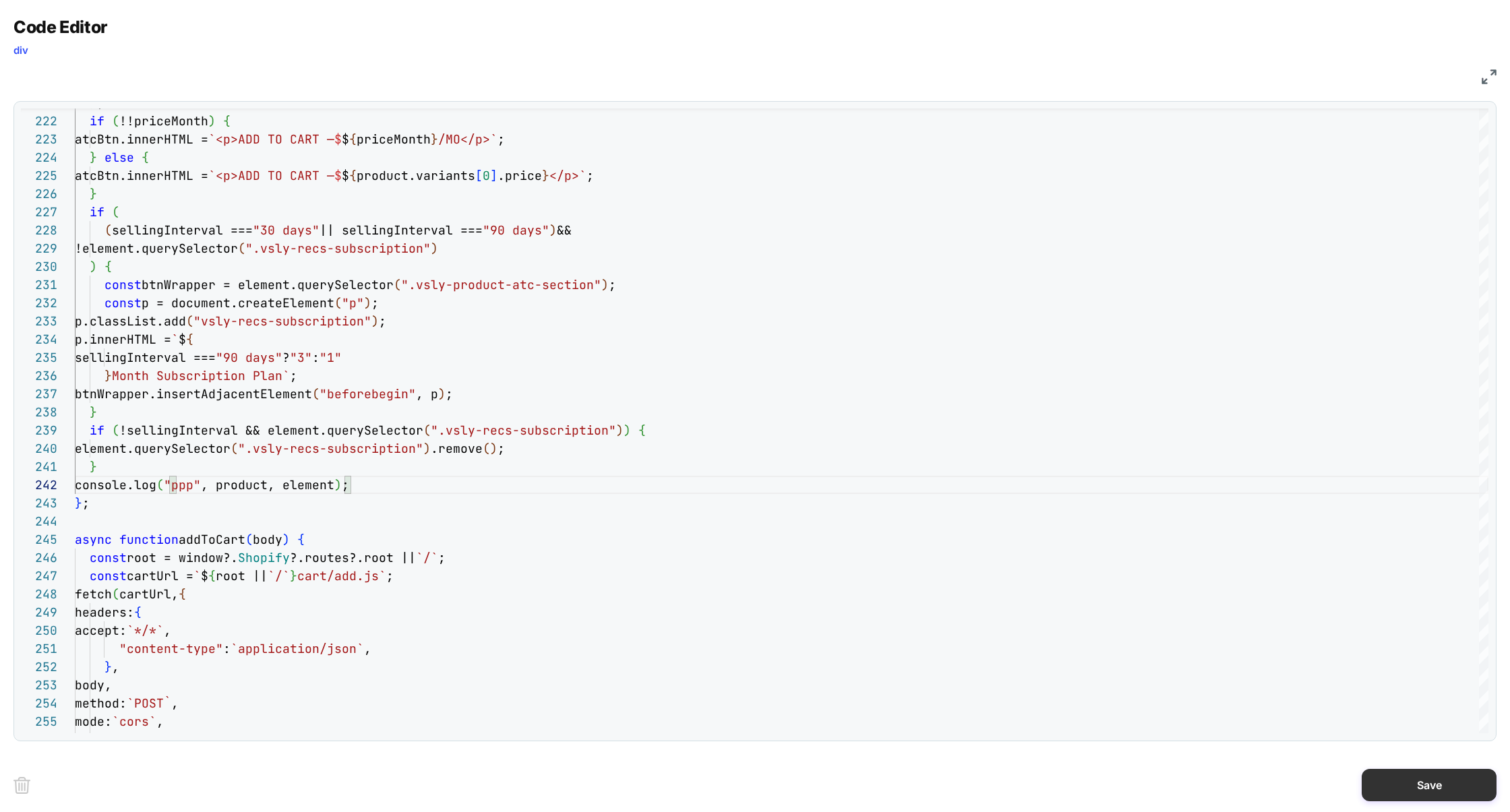
click at [1395, 776] on button "Save" at bounding box center [1429, 785] width 135 height 32
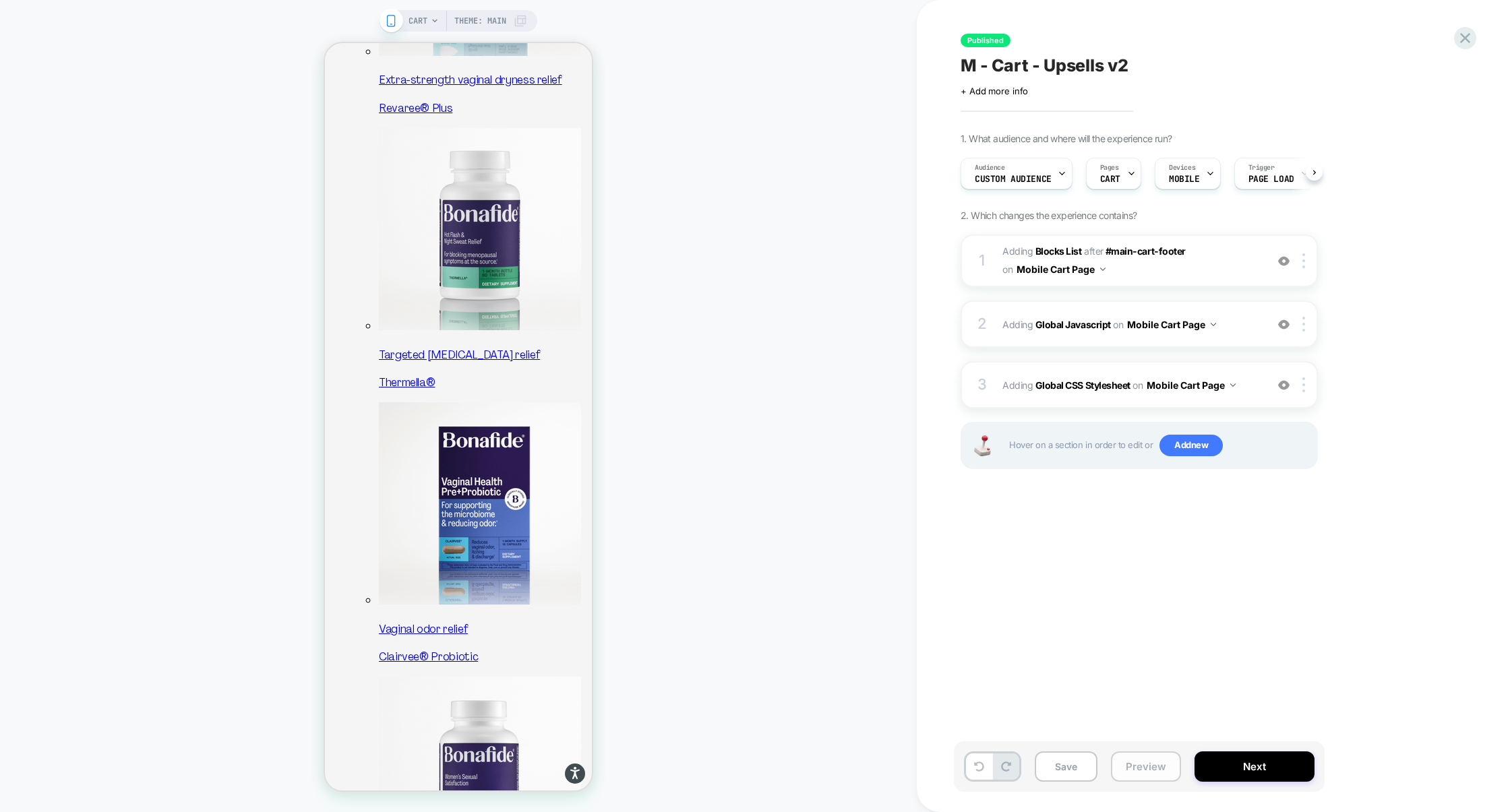
scroll to position [0, 1]
click at [1156, 771] on button "Preview" at bounding box center [1146, 766] width 70 height 30
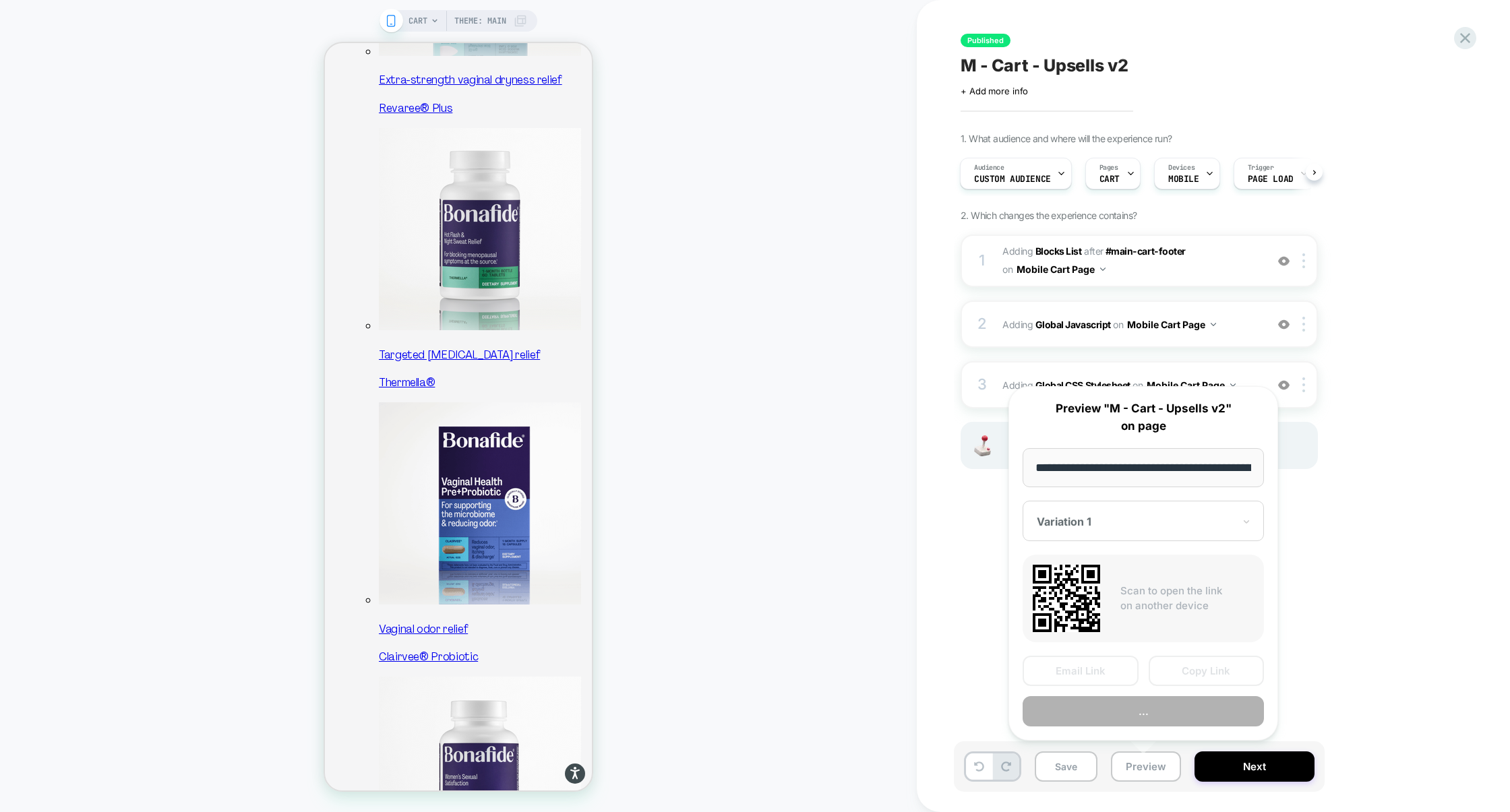
scroll to position [0, 55]
click at [1168, 705] on button "Preview" at bounding box center [1142, 711] width 241 height 30
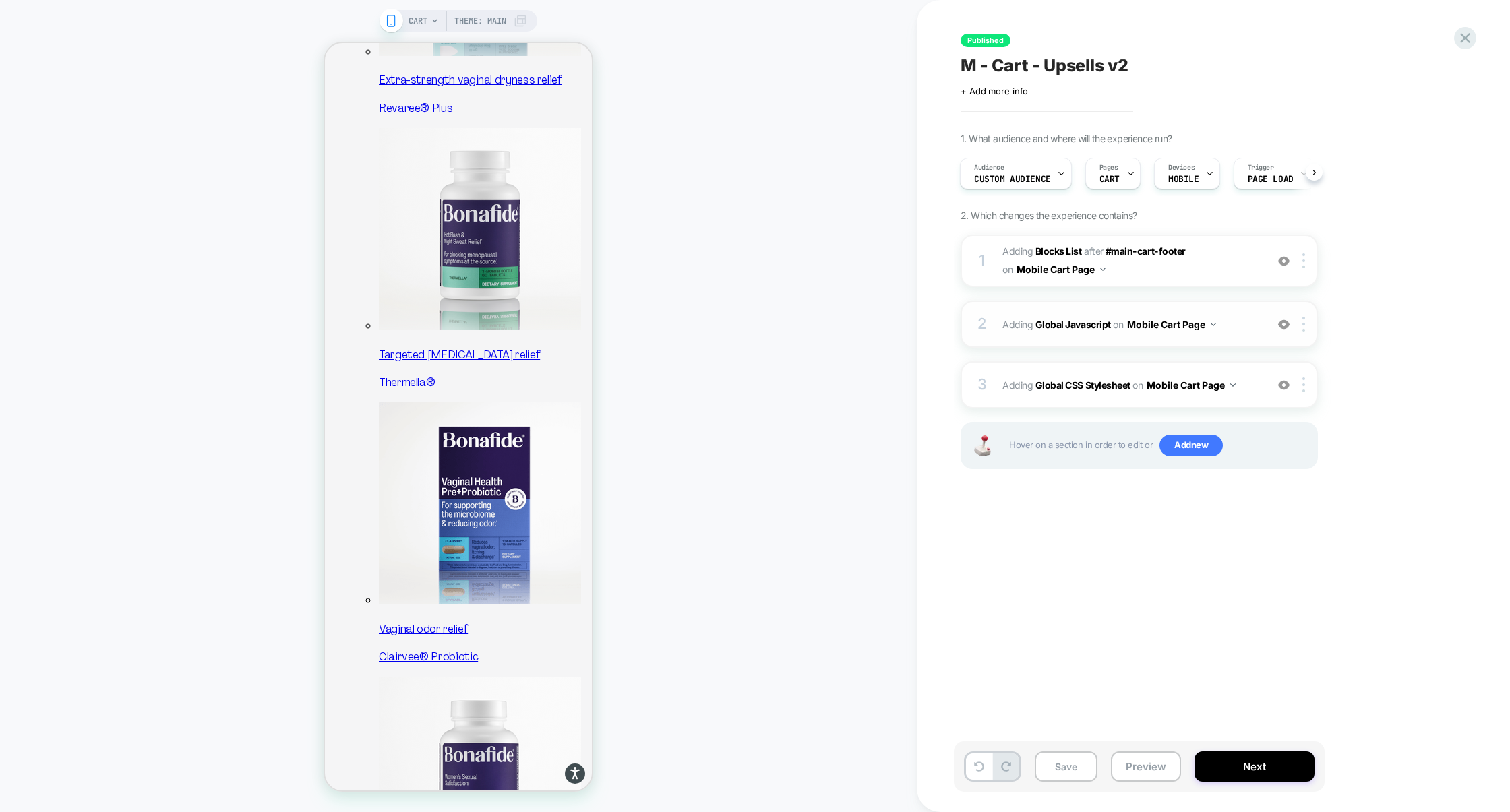
click at [1115, 305] on div "2 Adding Global Javascript on Mobile Cart Page Add Before Add After Copy to Des…" at bounding box center [1138, 324] width 357 height 47
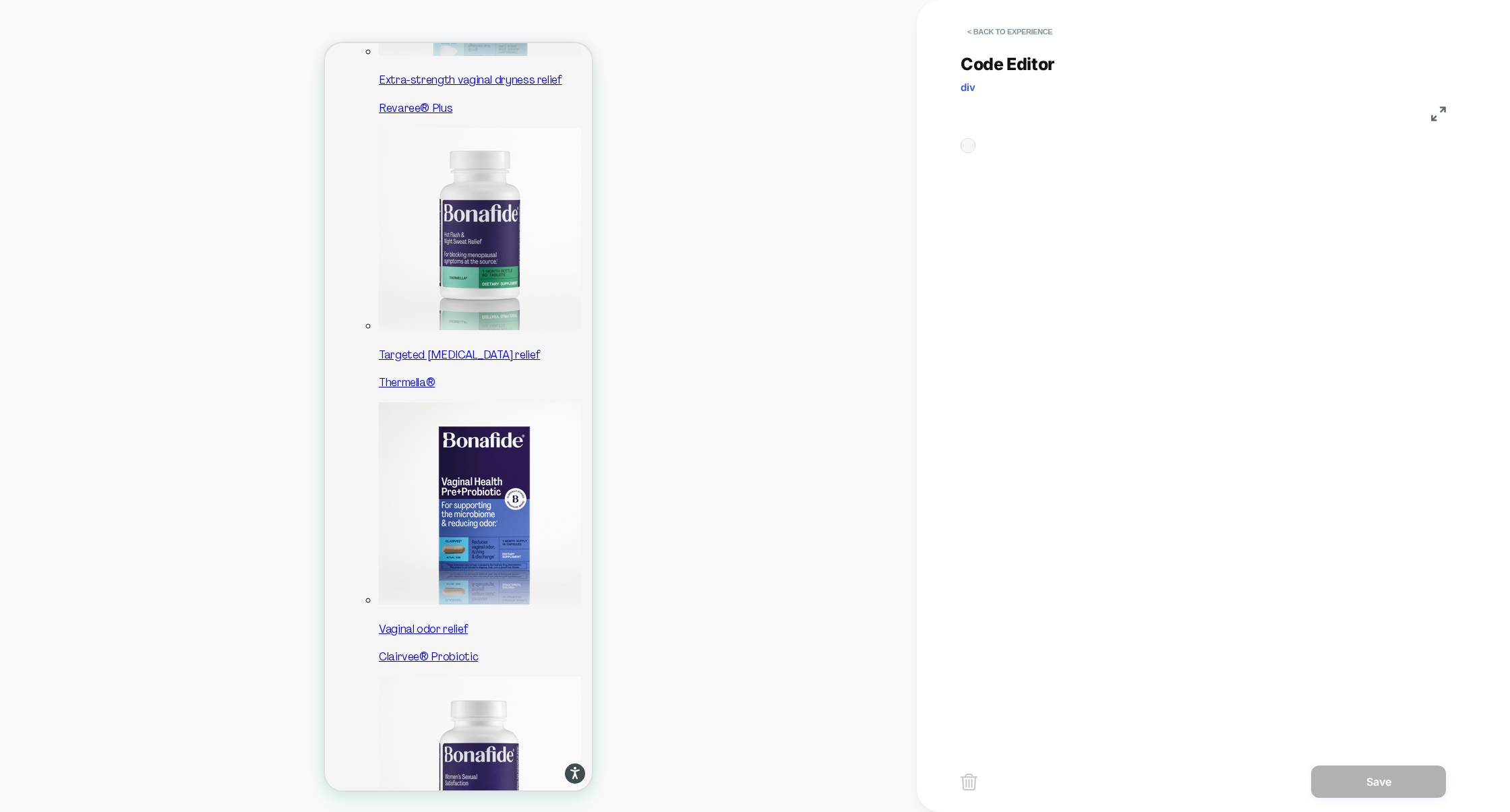
scroll to position [182, 0]
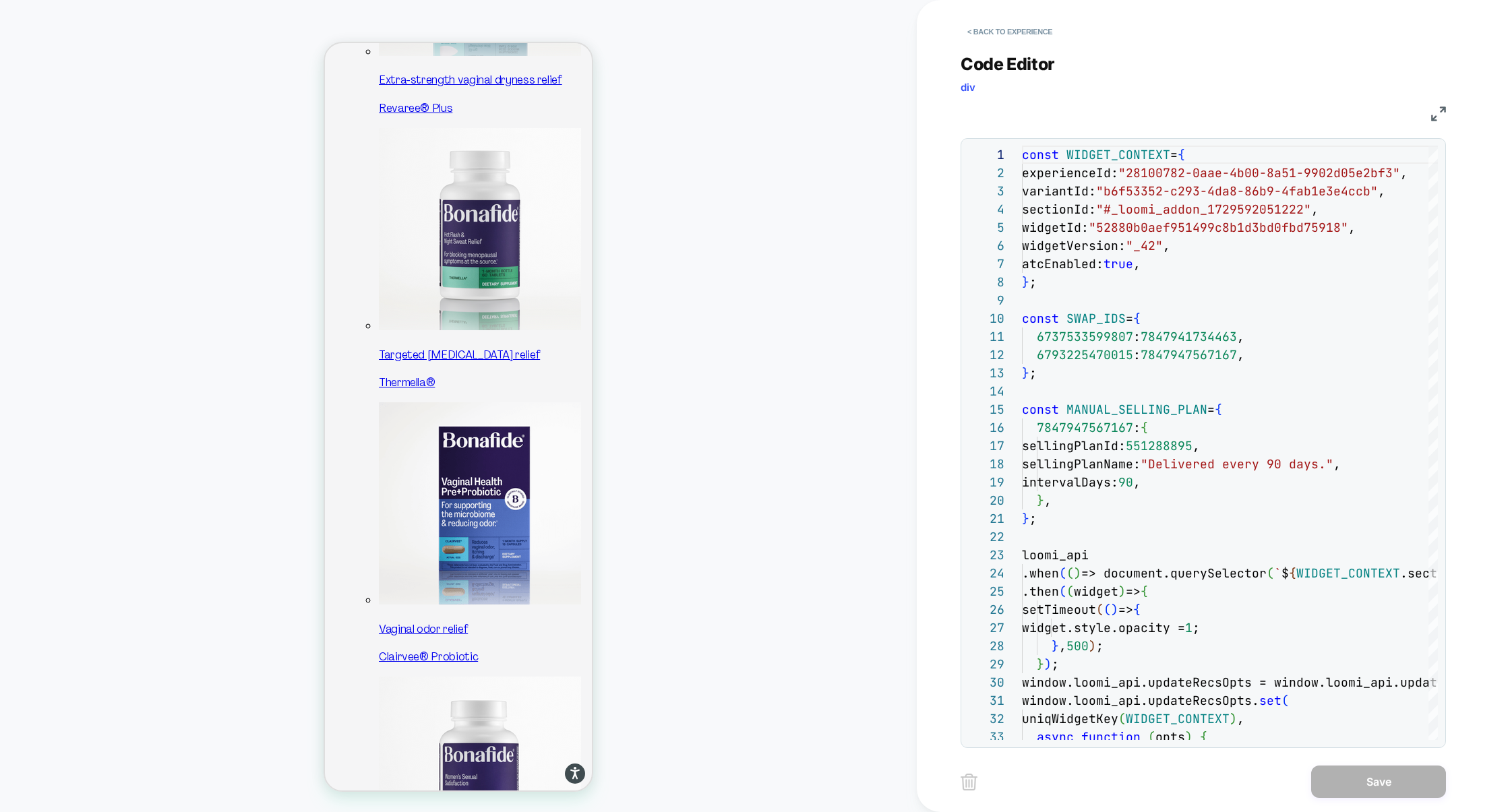
click at [1439, 117] on img at bounding box center [1437, 113] width 15 height 15
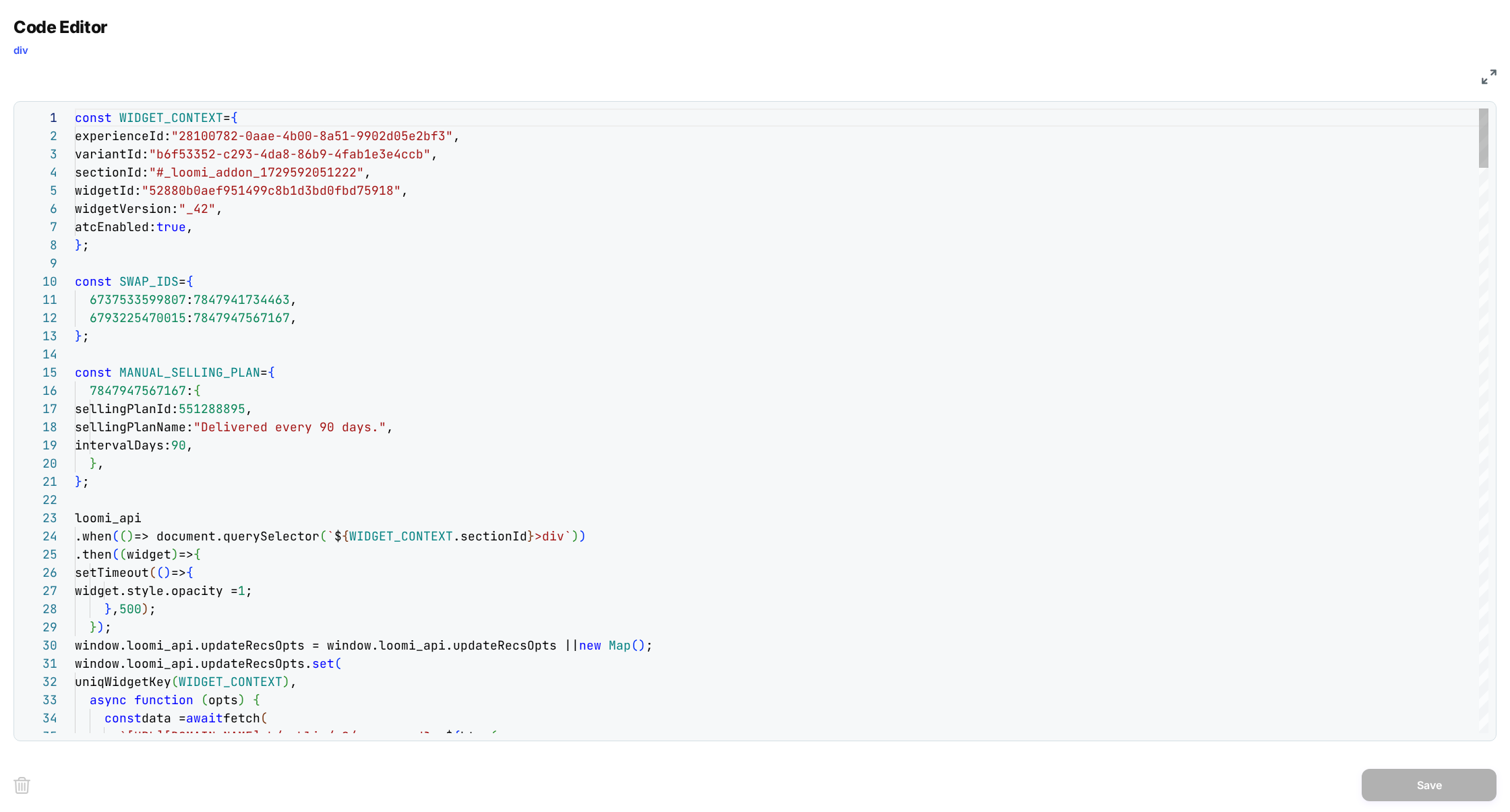
type textarea "**********"
type textarea "*"
type textarea "**********"
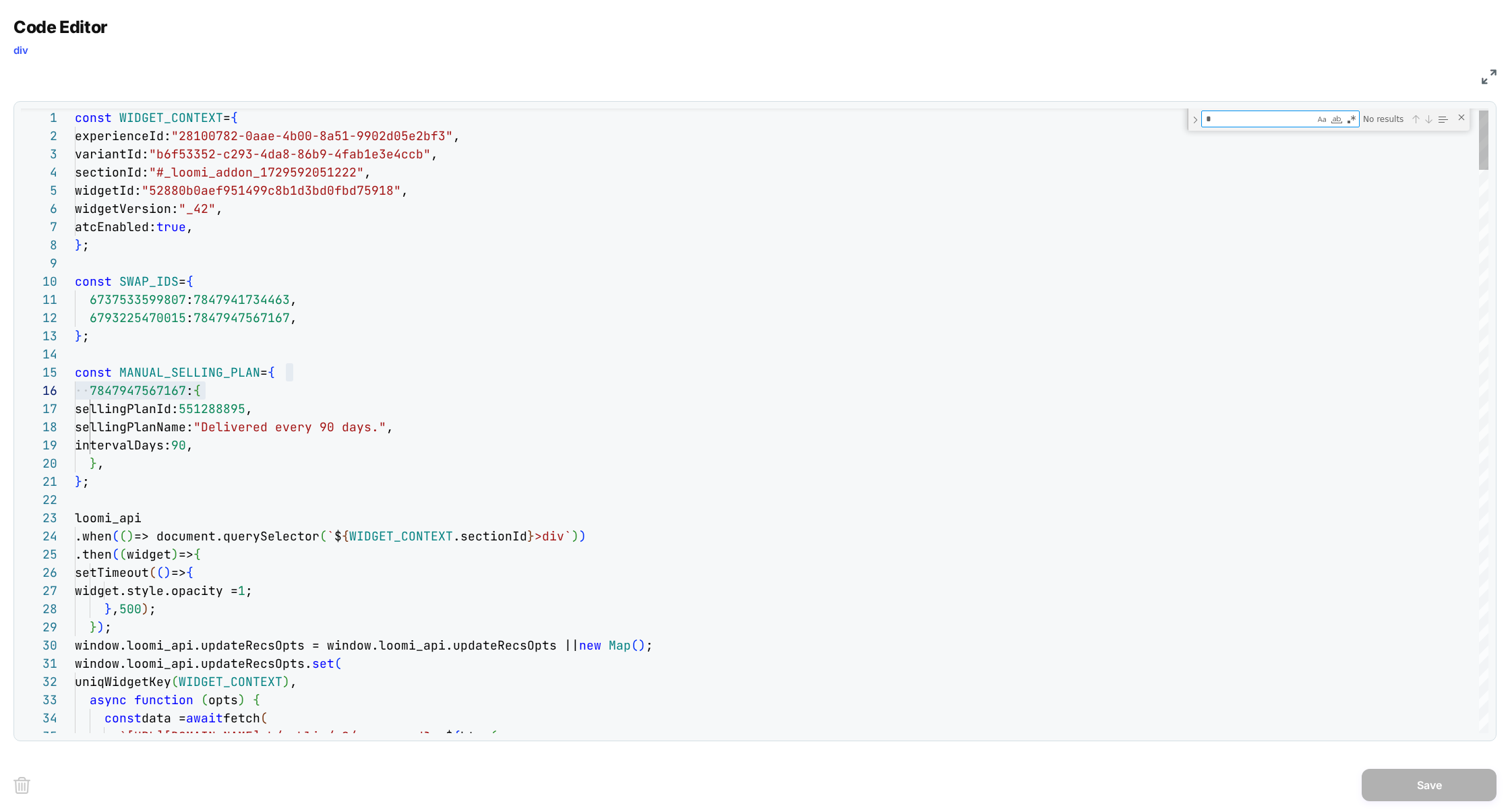
type textarea "**"
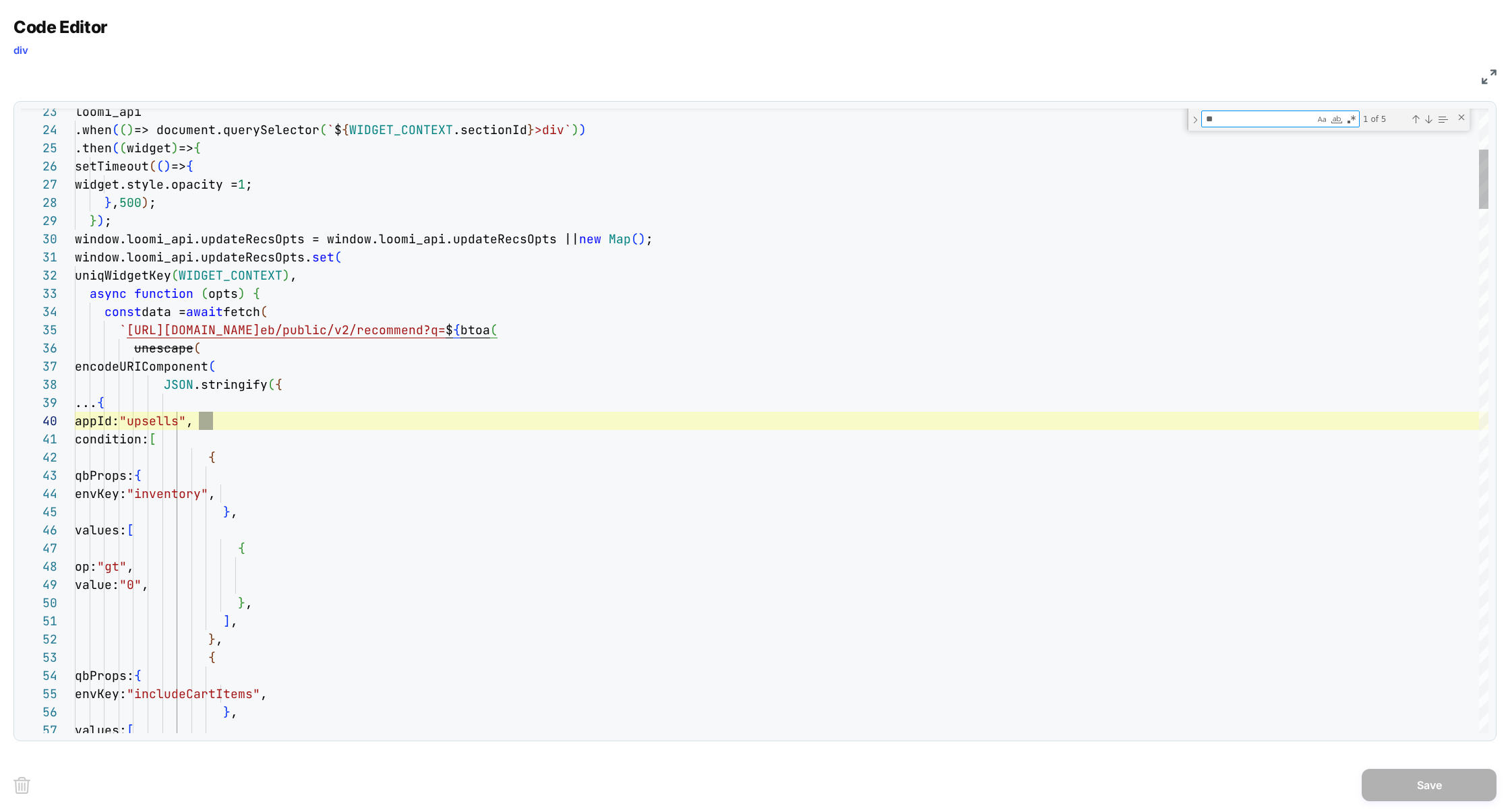
scroll to position [182, 131]
type textarea "**********"
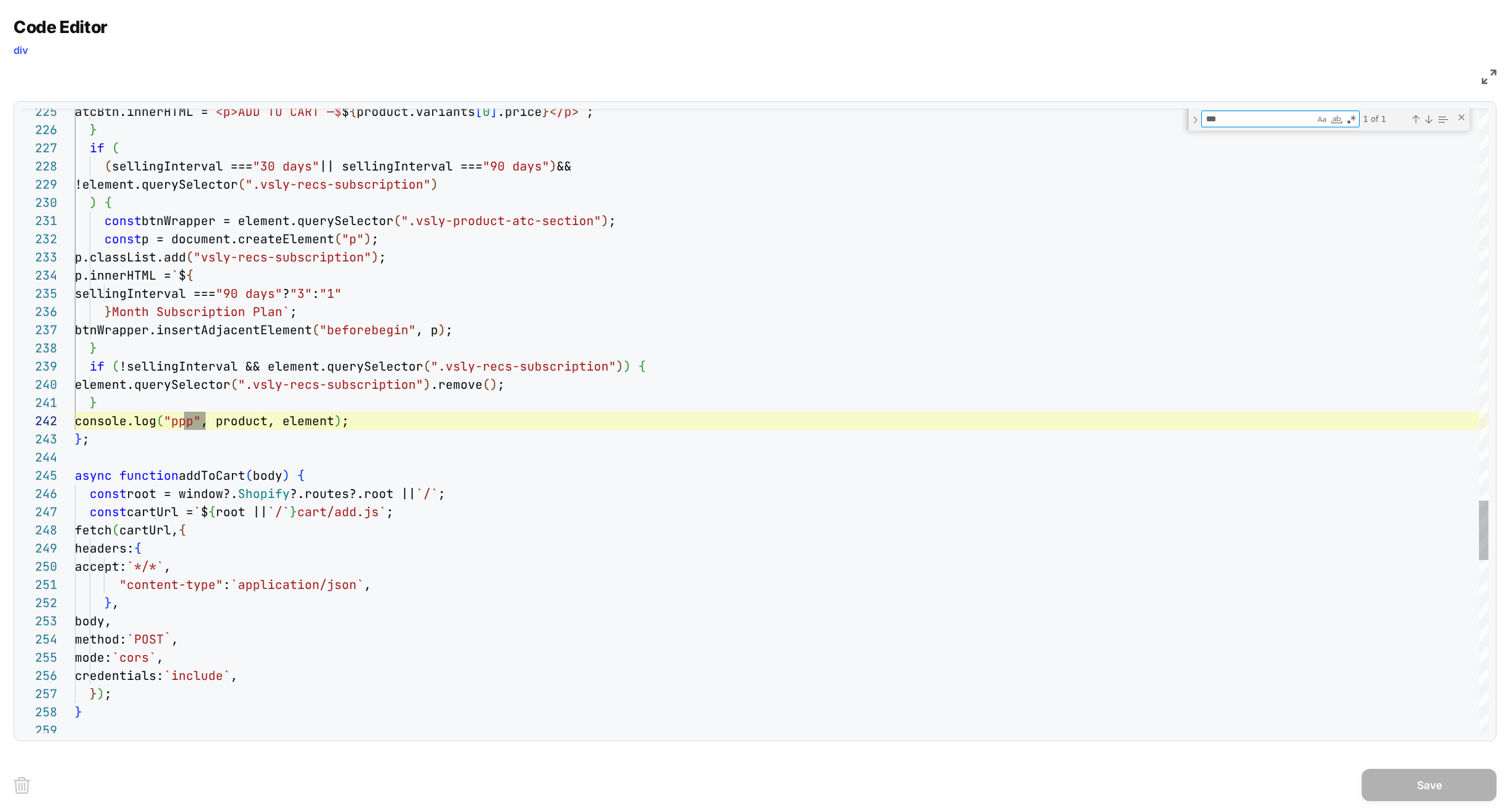
type textarea "***"
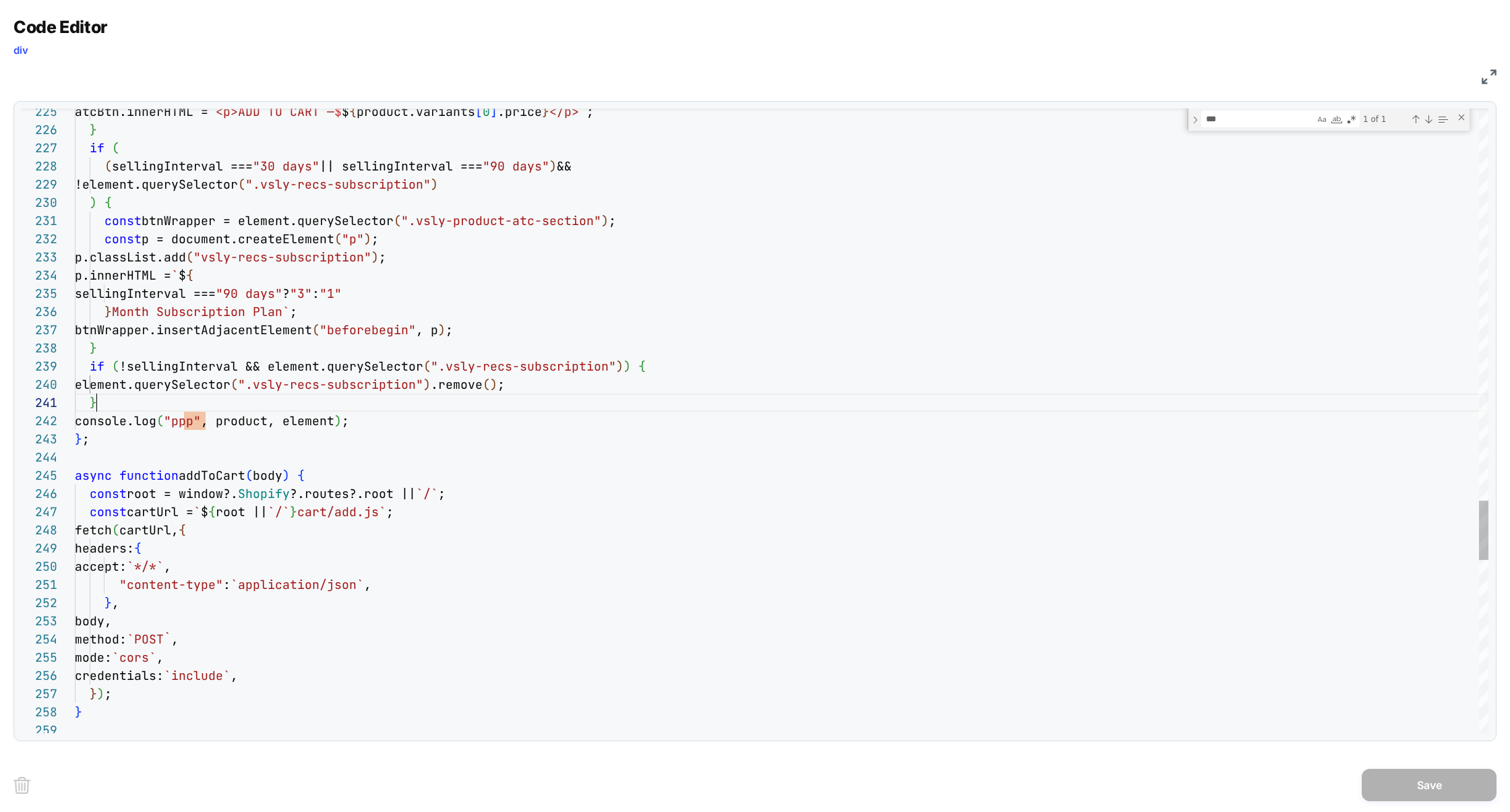
scroll to position [0, 21]
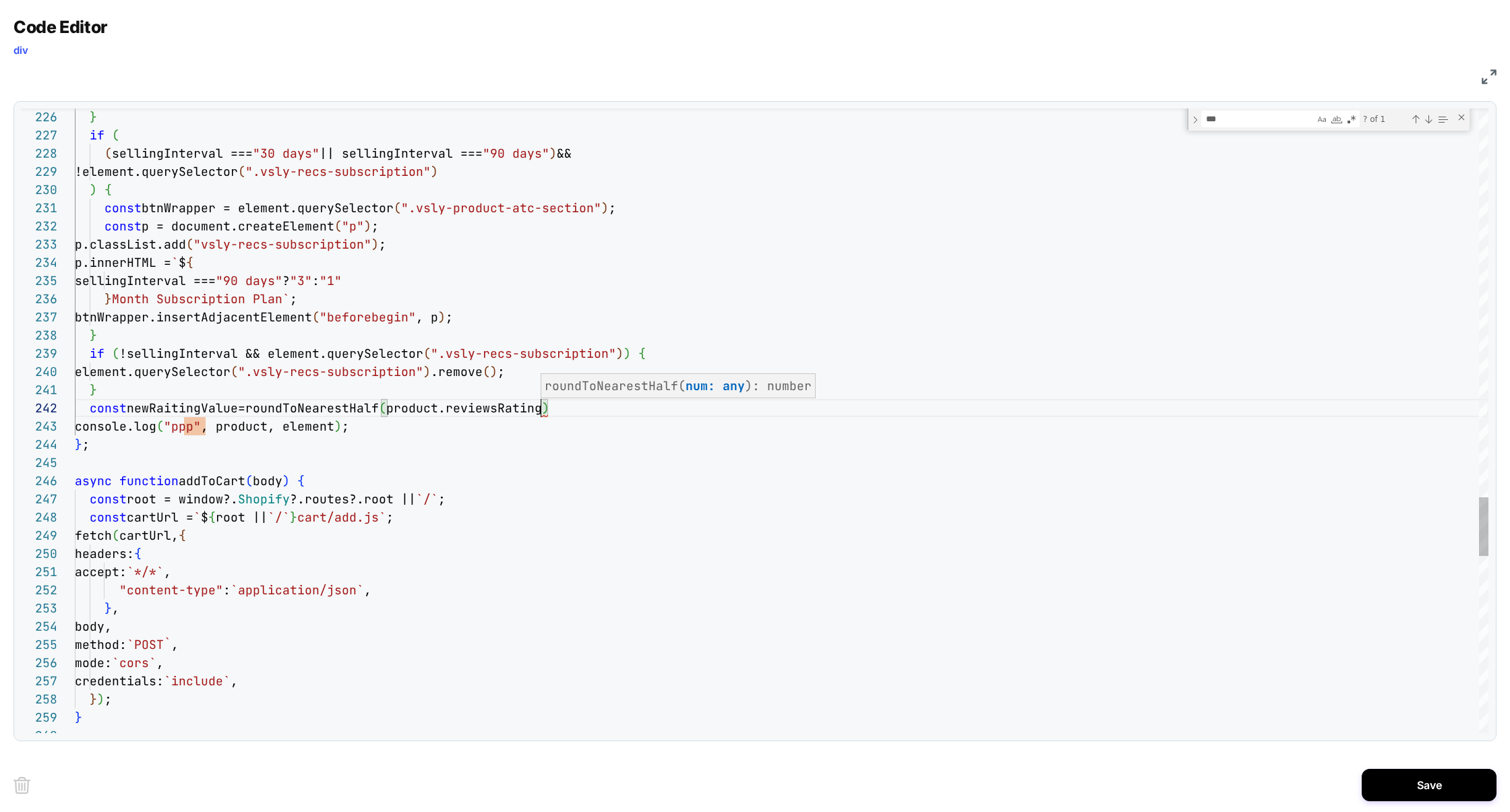
scroll to position [17, 465]
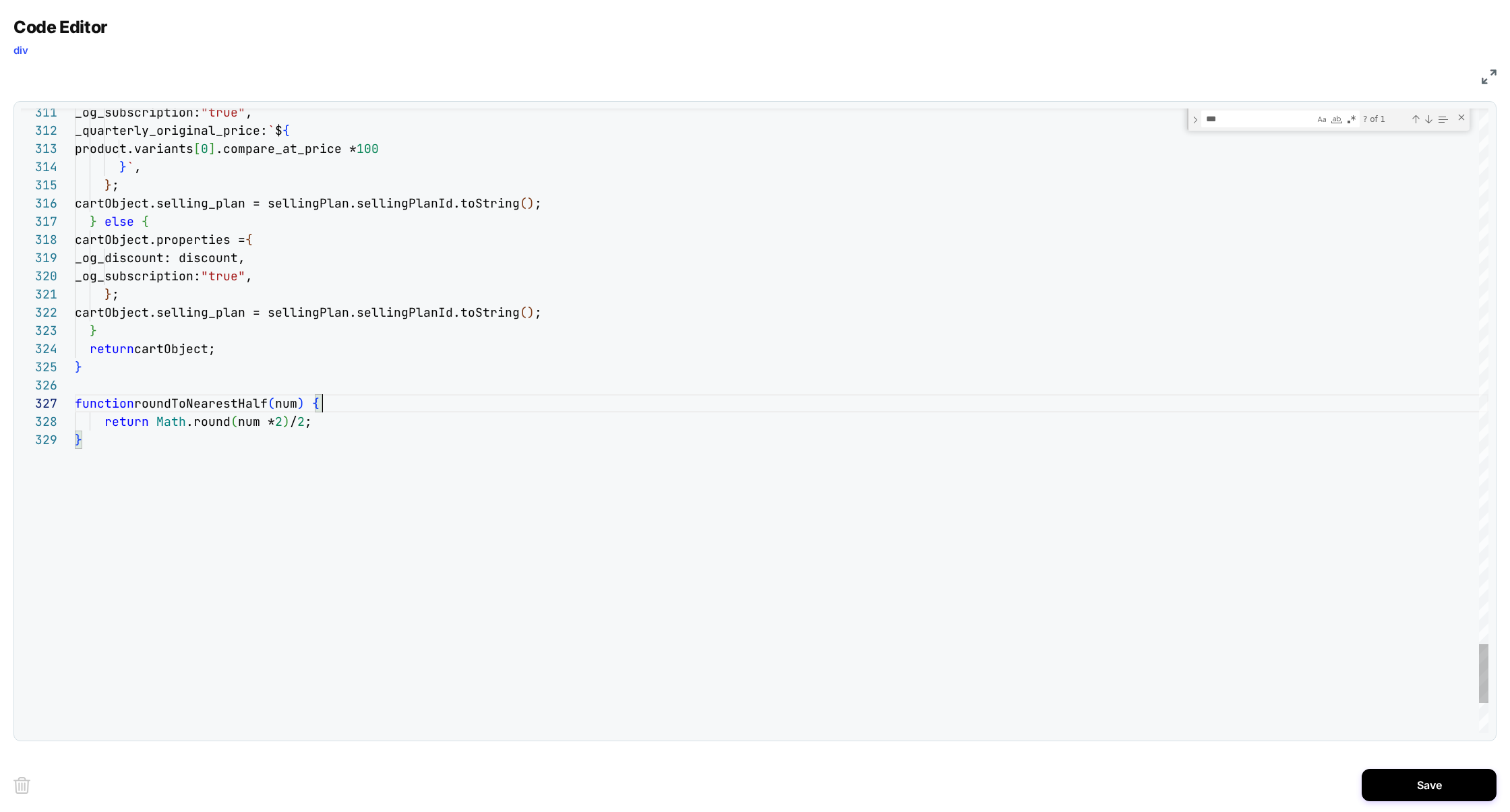
scroll to position [109, 247]
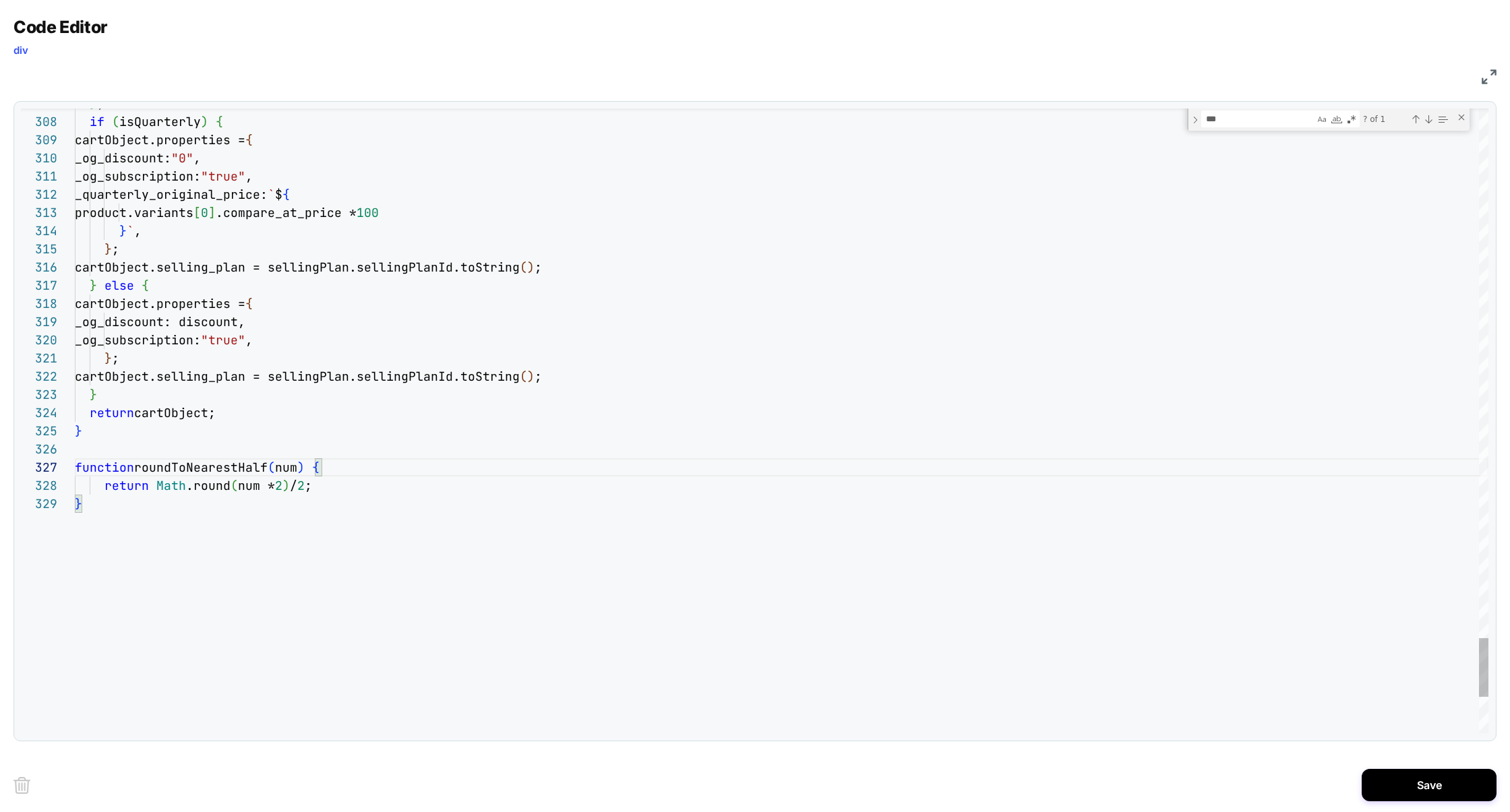
drag, startPoint x: 150, startPoint y: 487, endPoint x: 21, endPoint y: 486, distance: 129.0
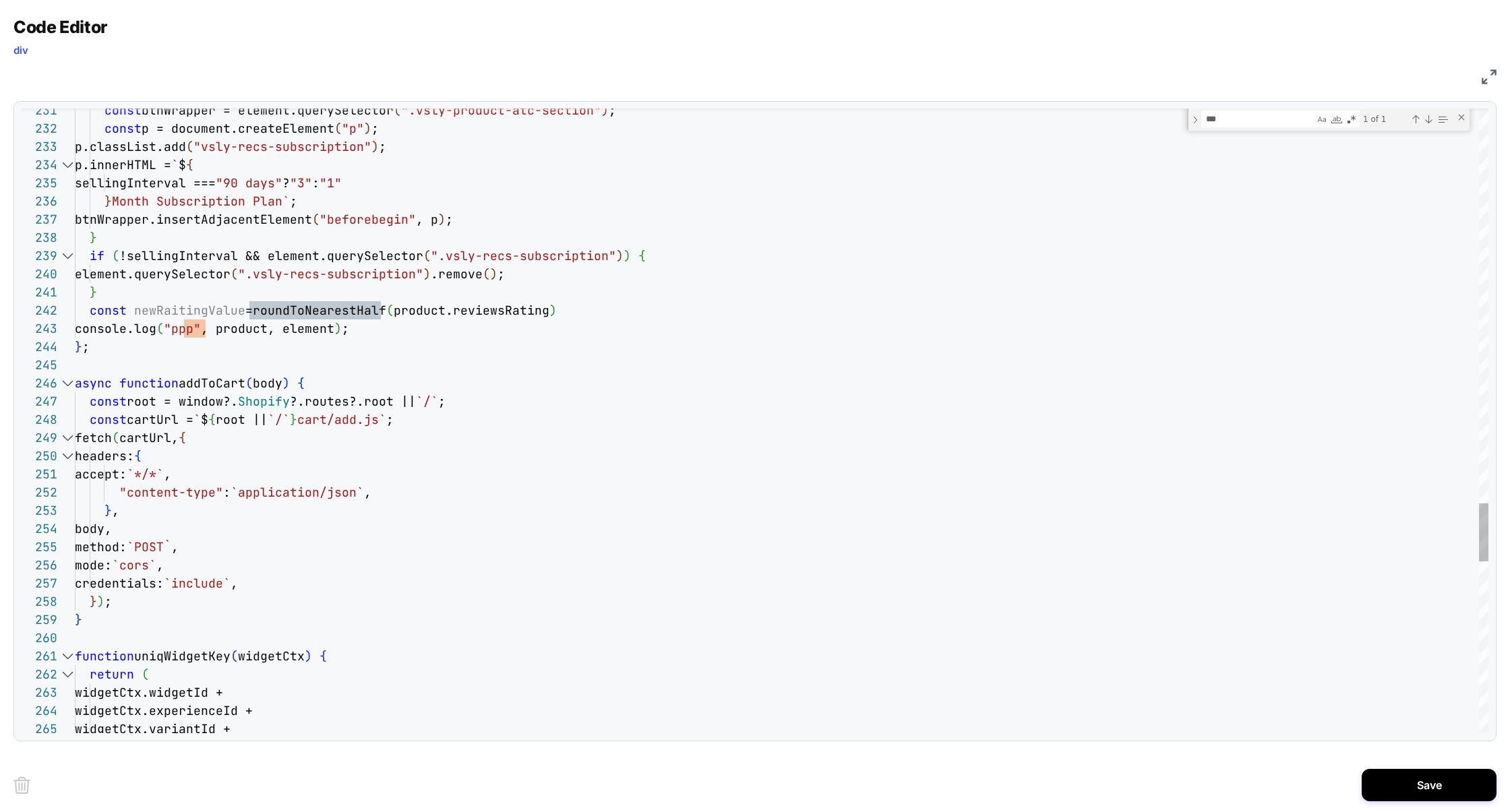
scroll to position [37, 284]
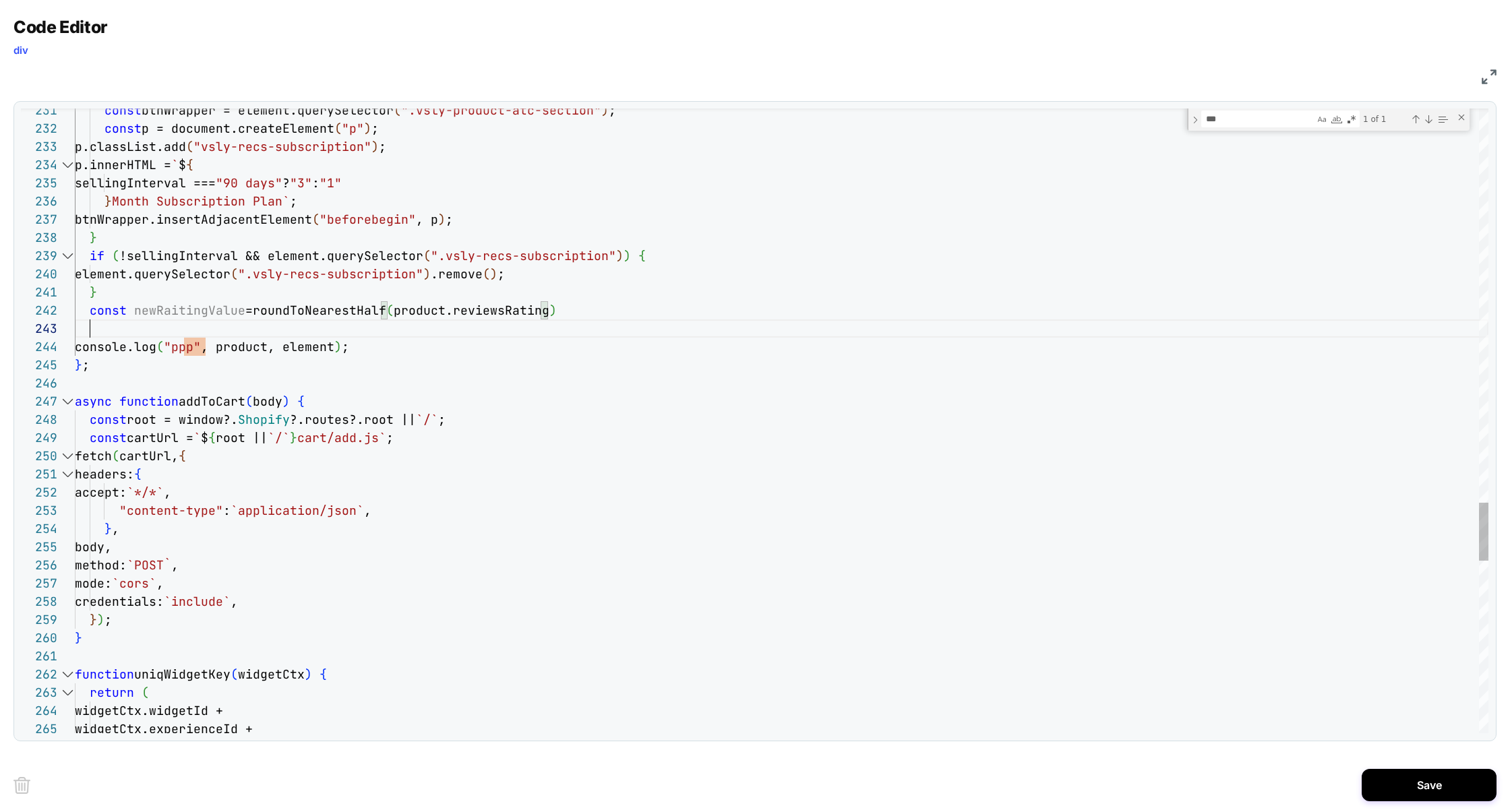
scroll to position [37, 15]
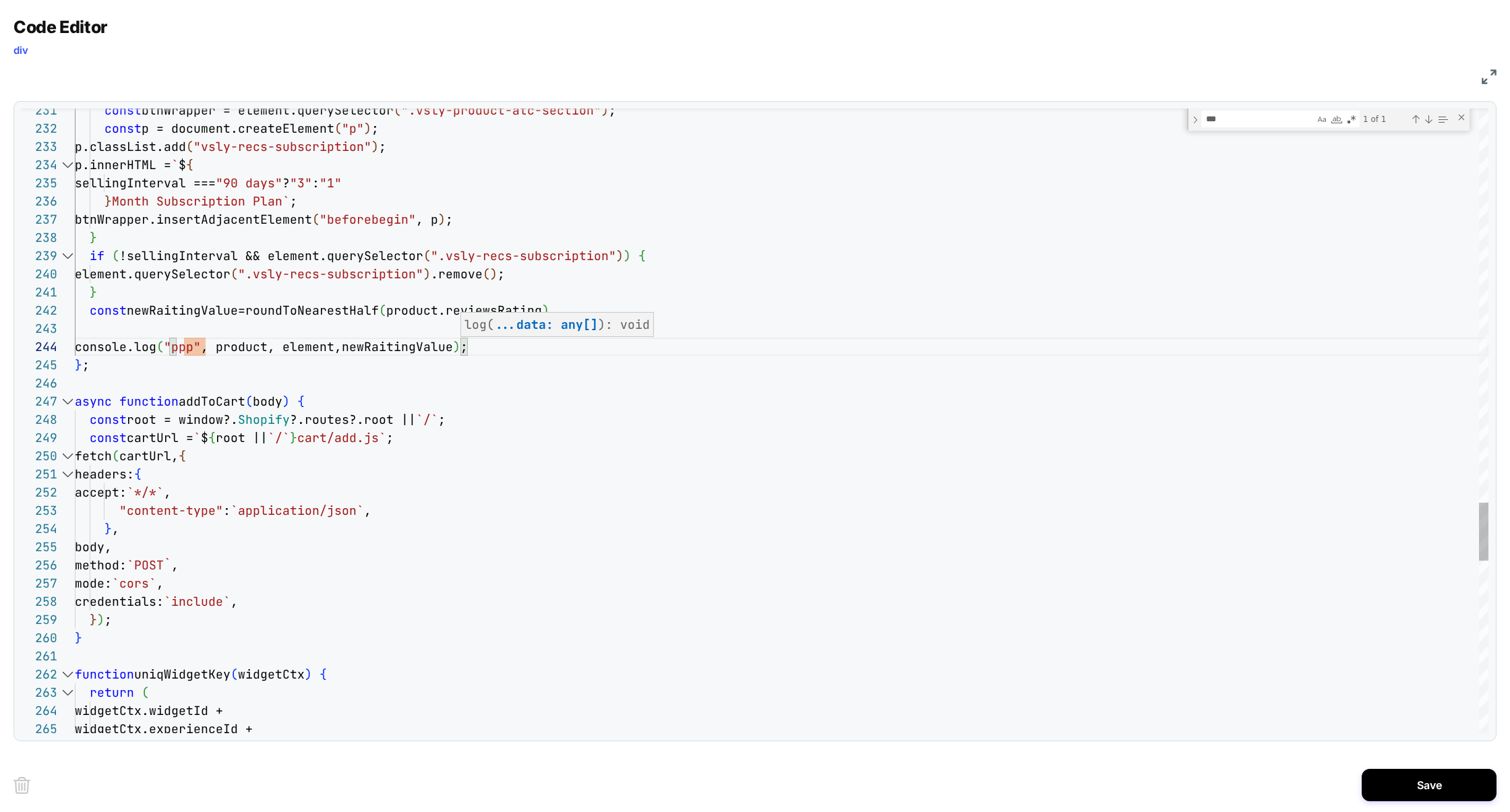
type textarea "**********"
click at [1430, 776] on button "Save" at bounding box center [1429, 785] width 135 height 32
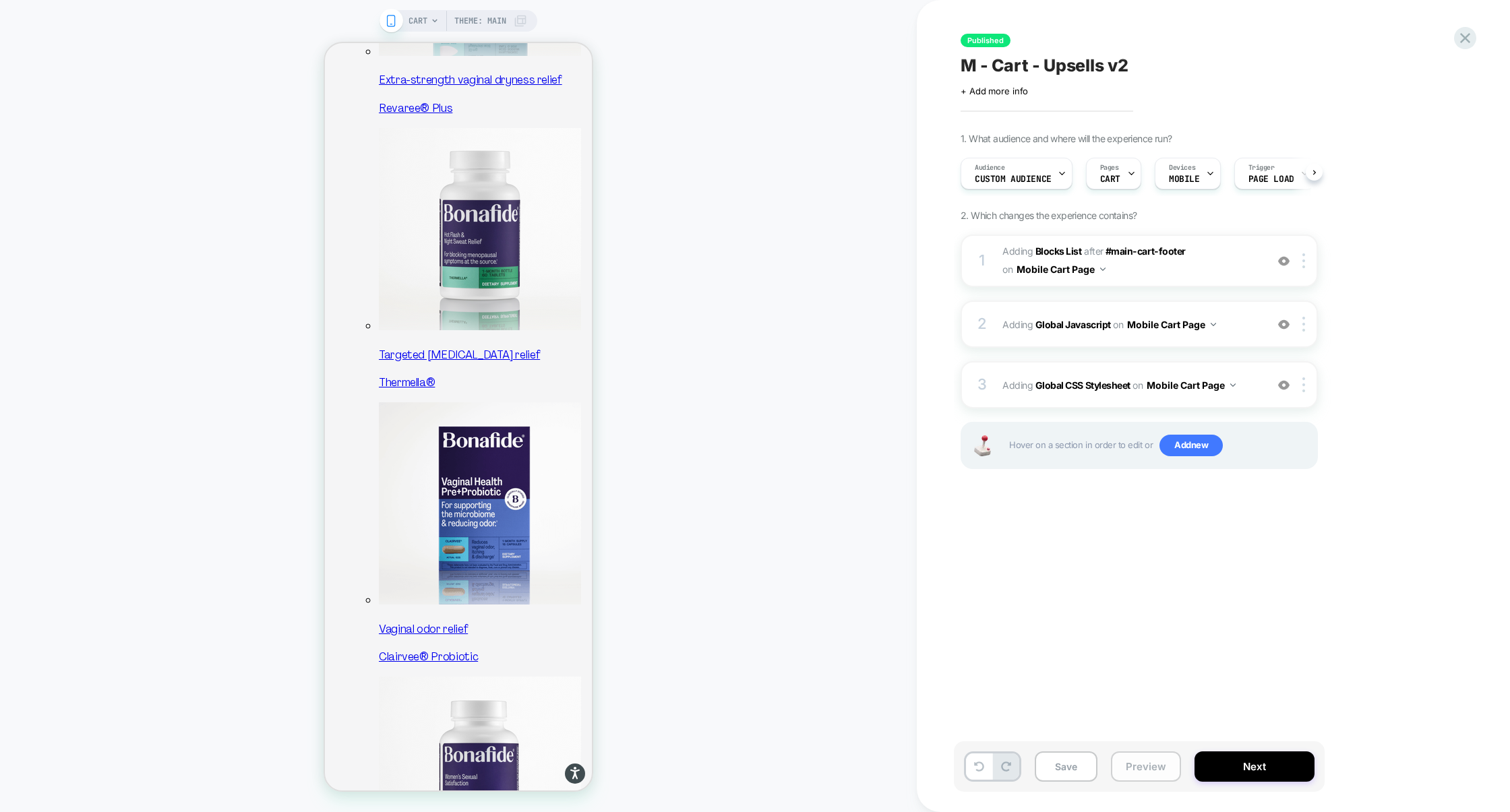
scroll to position [0, 1]
click at [1151, 770] on button "Preview" at bounding box center [1146, 766] width 70 height 30
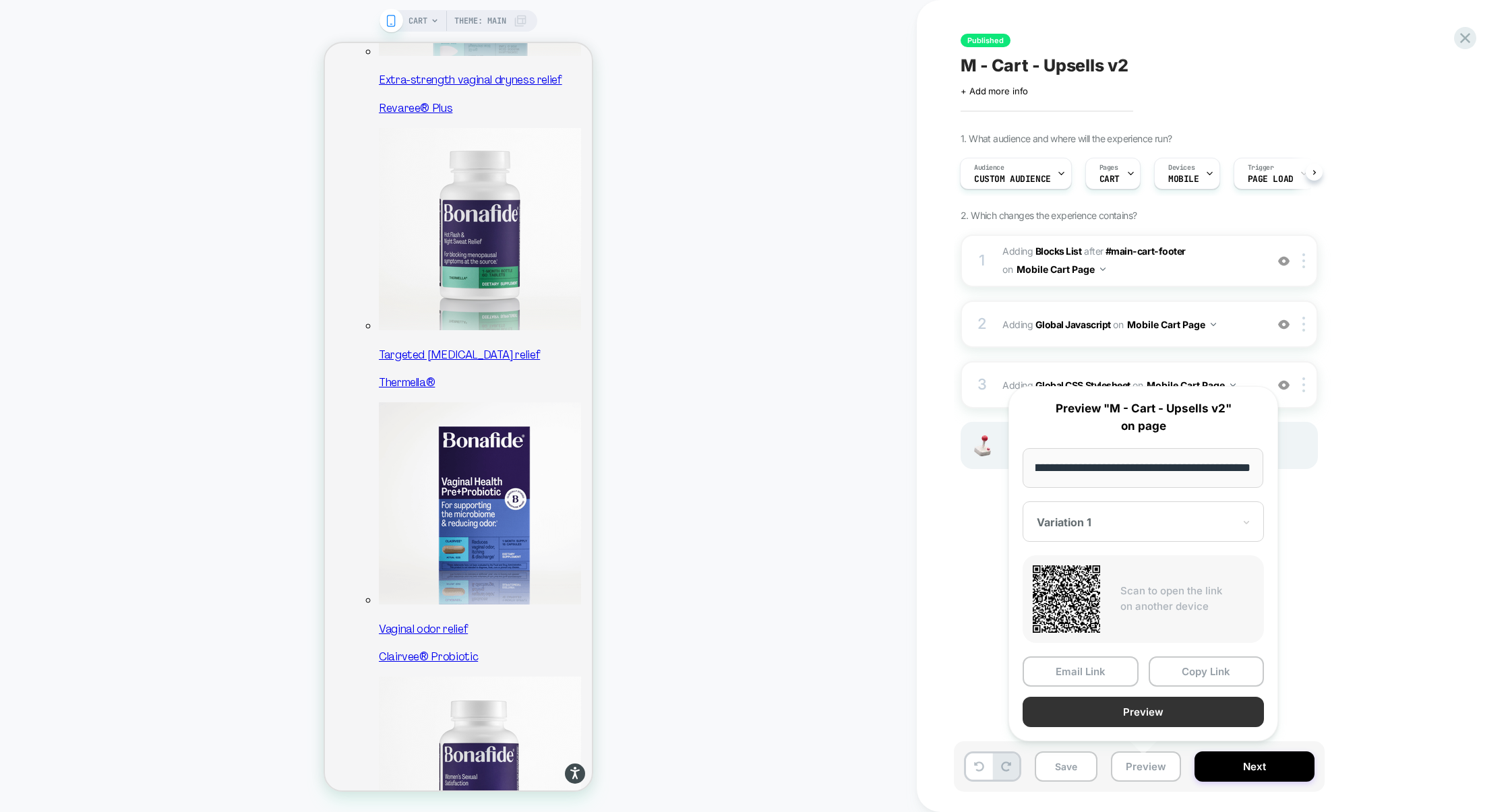
scroll to position [0, 0]
click at [1147, 711] on button "Preview" at bounding box center [1142, 711] width 241 height 30
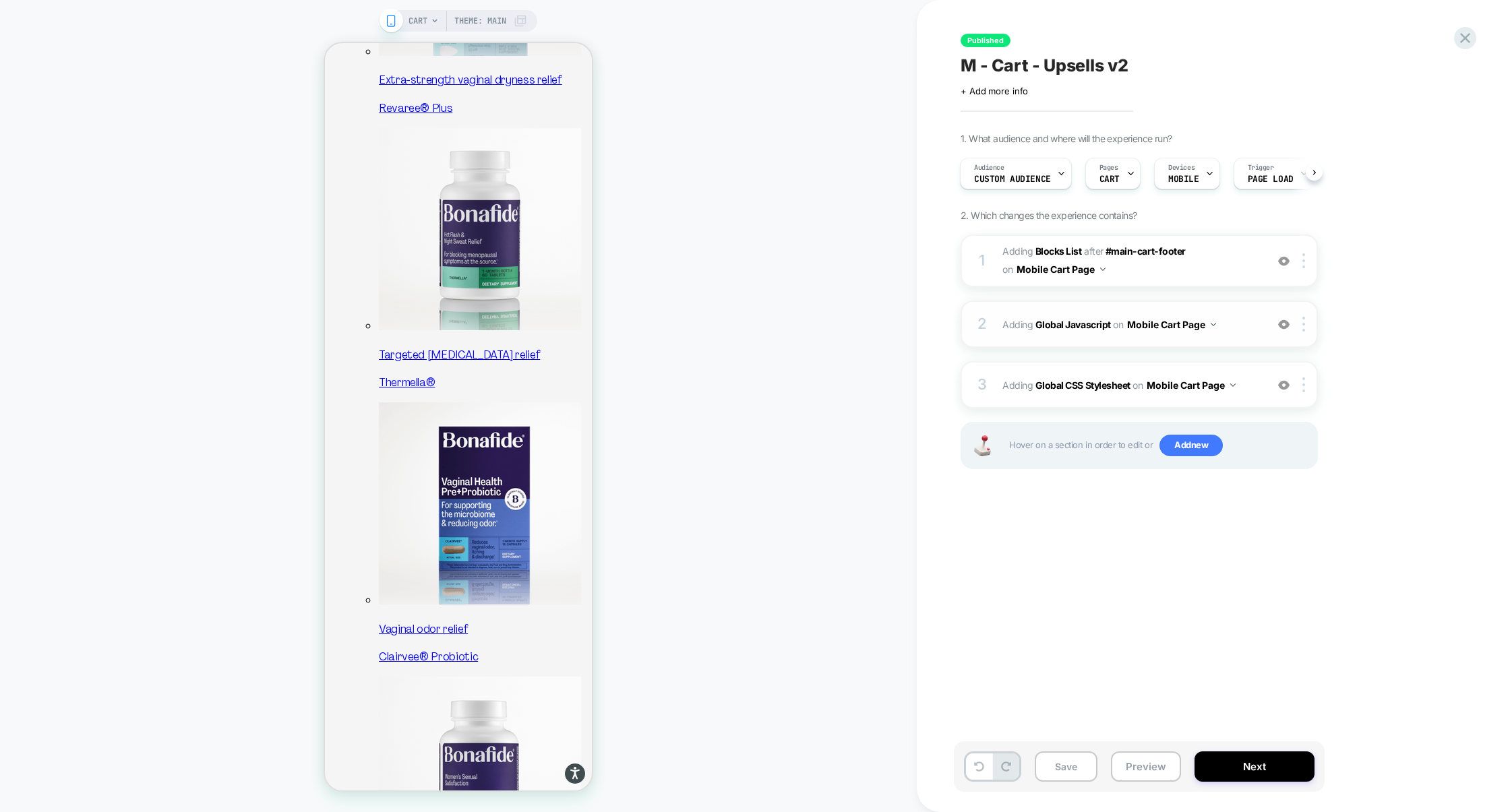
click at [1102, 340] on div "2 Adding Global Javascript on Mobile Cart Page Add Before Add After Copy to Des…" at bounding box center [1138, 324] width 357 height 47
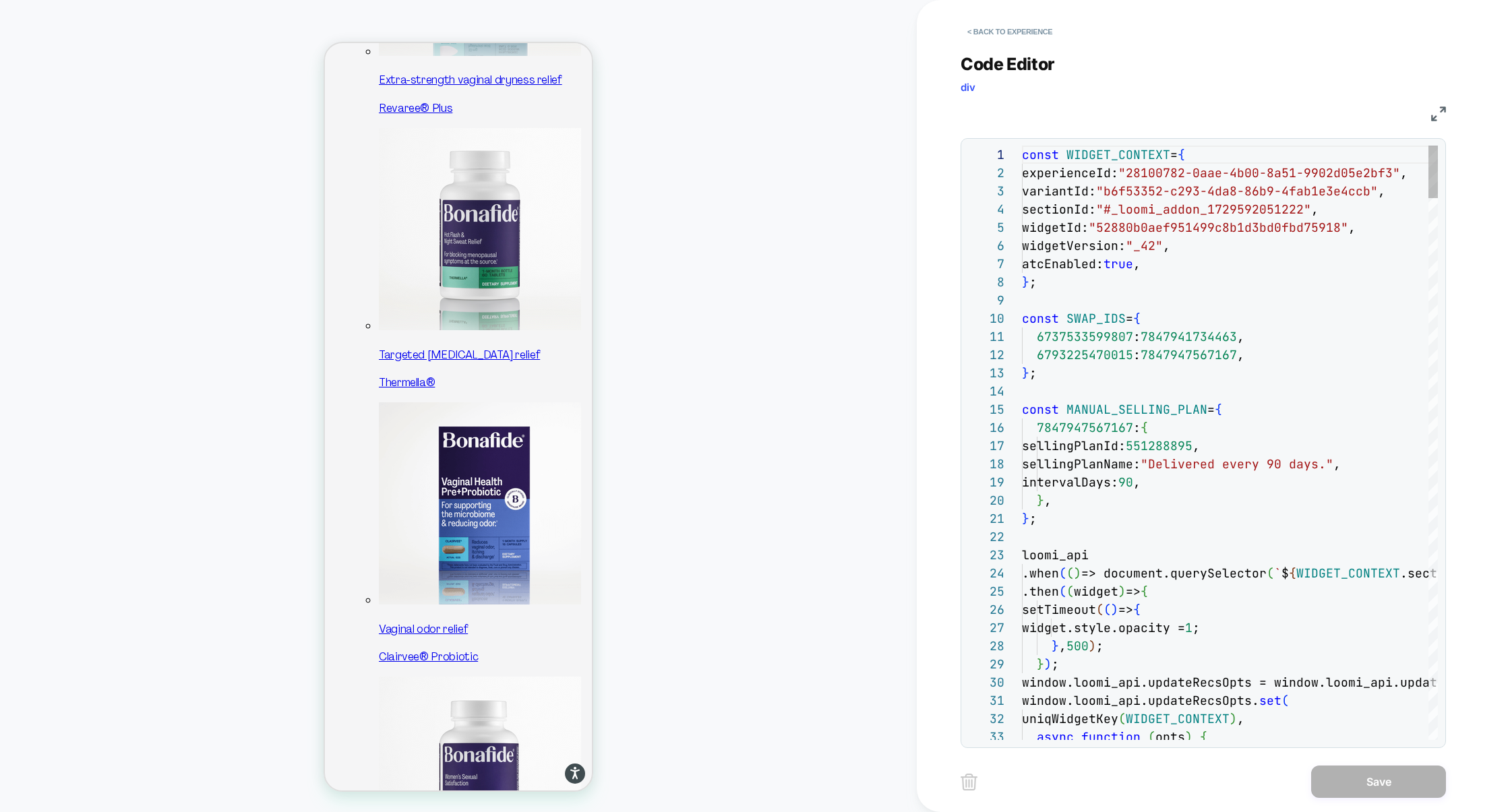
scroll to position [182, 0]
click at [1440, 116] on img at bounding box center [1437, 113] width 15 height 15
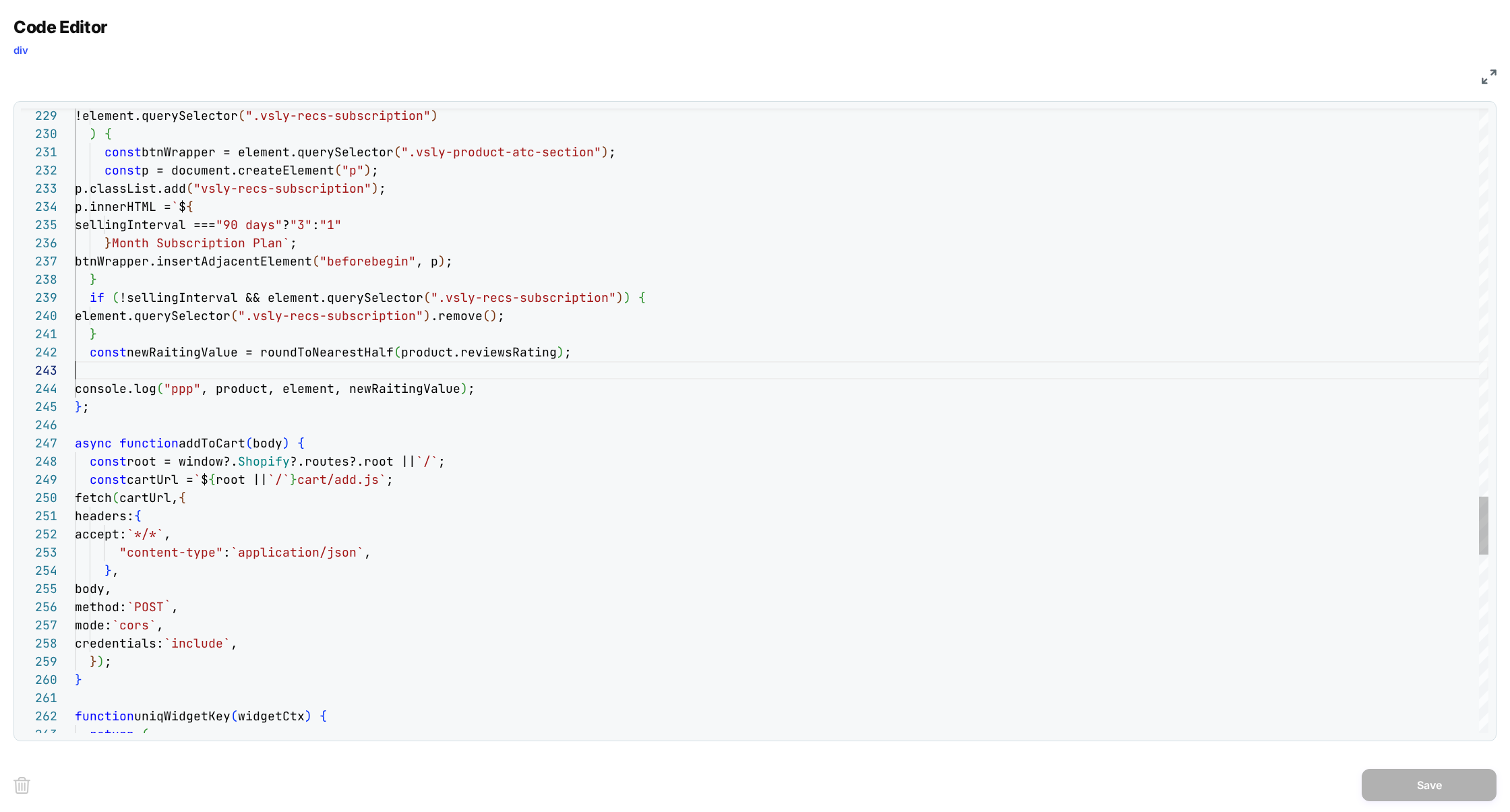
scroll to position [37, 0]
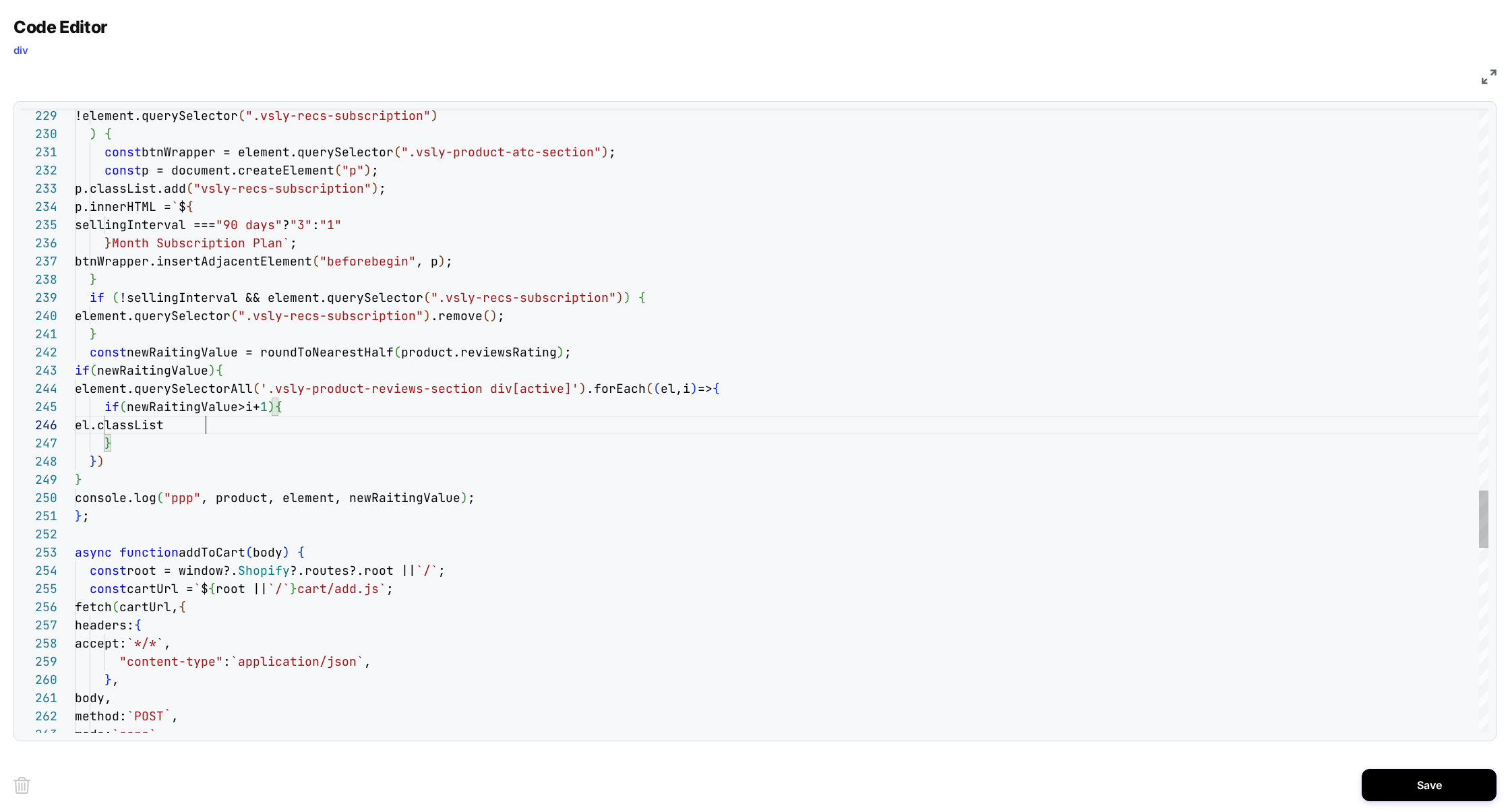
scroll to position [90, 131]
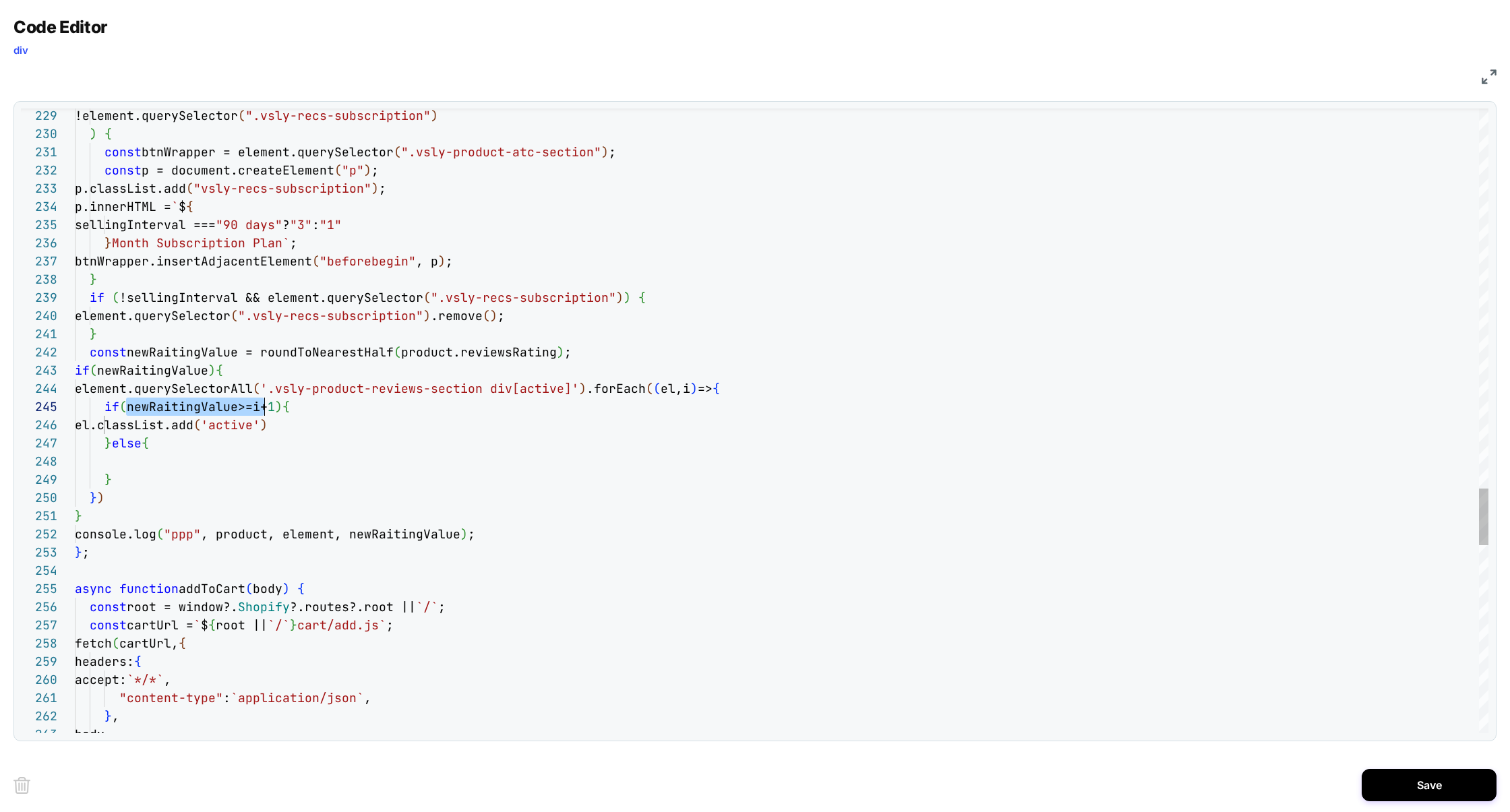
scroll to position [73, 196]
drag, startPoint x: 123, startPoint y: 411, endPoint x: 270, endPoint y: 411, distance: 147.0
click at [270, 411] on span "if ( newRaitingValue>=i+ 1 ) {" at bounding box center [182, 406] width 215 height 15
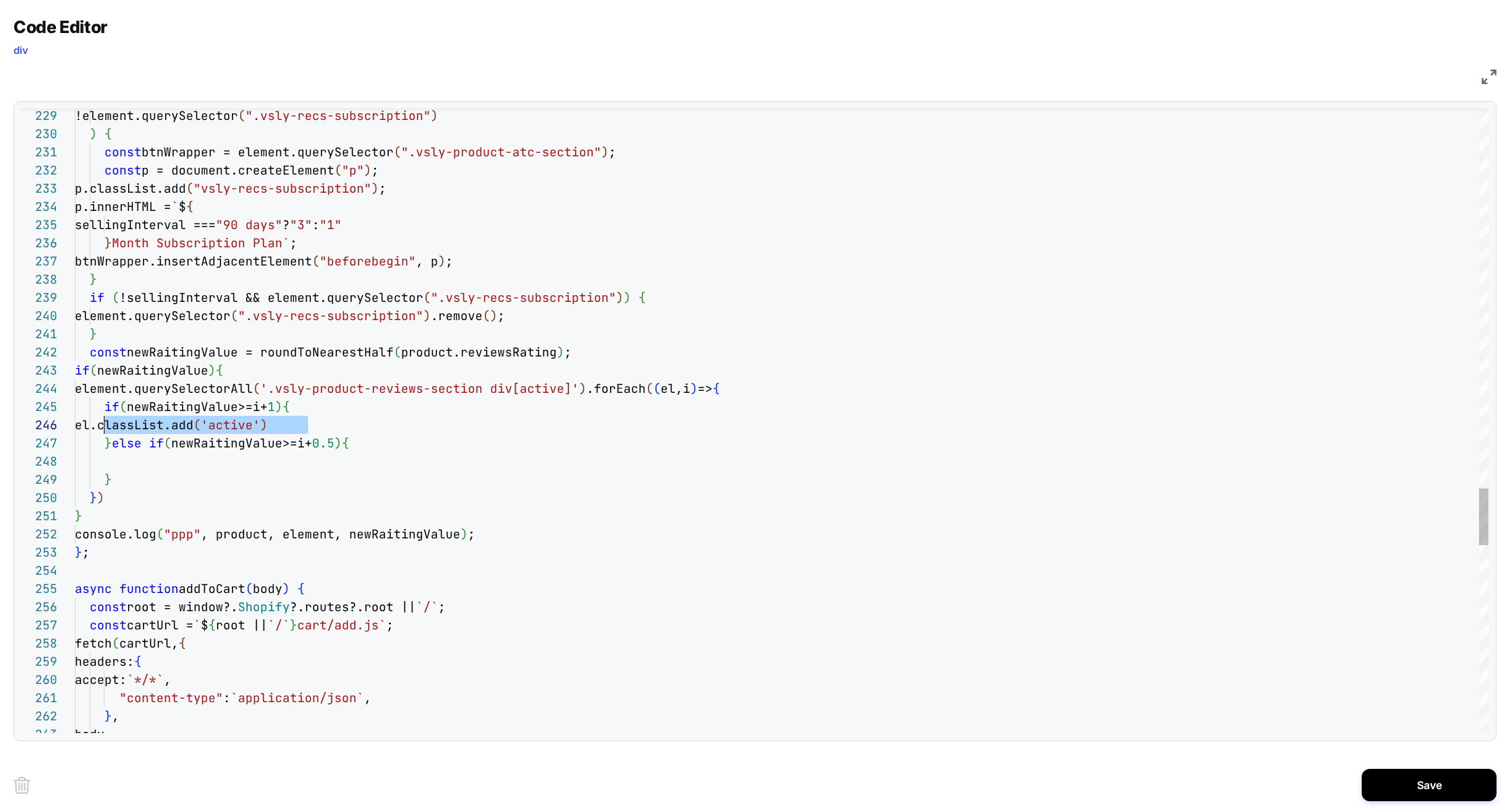
drag, startPoint x: 309, startPoint y: 428, endPoint x: 106, endPoint y: 425, distance: 203.0
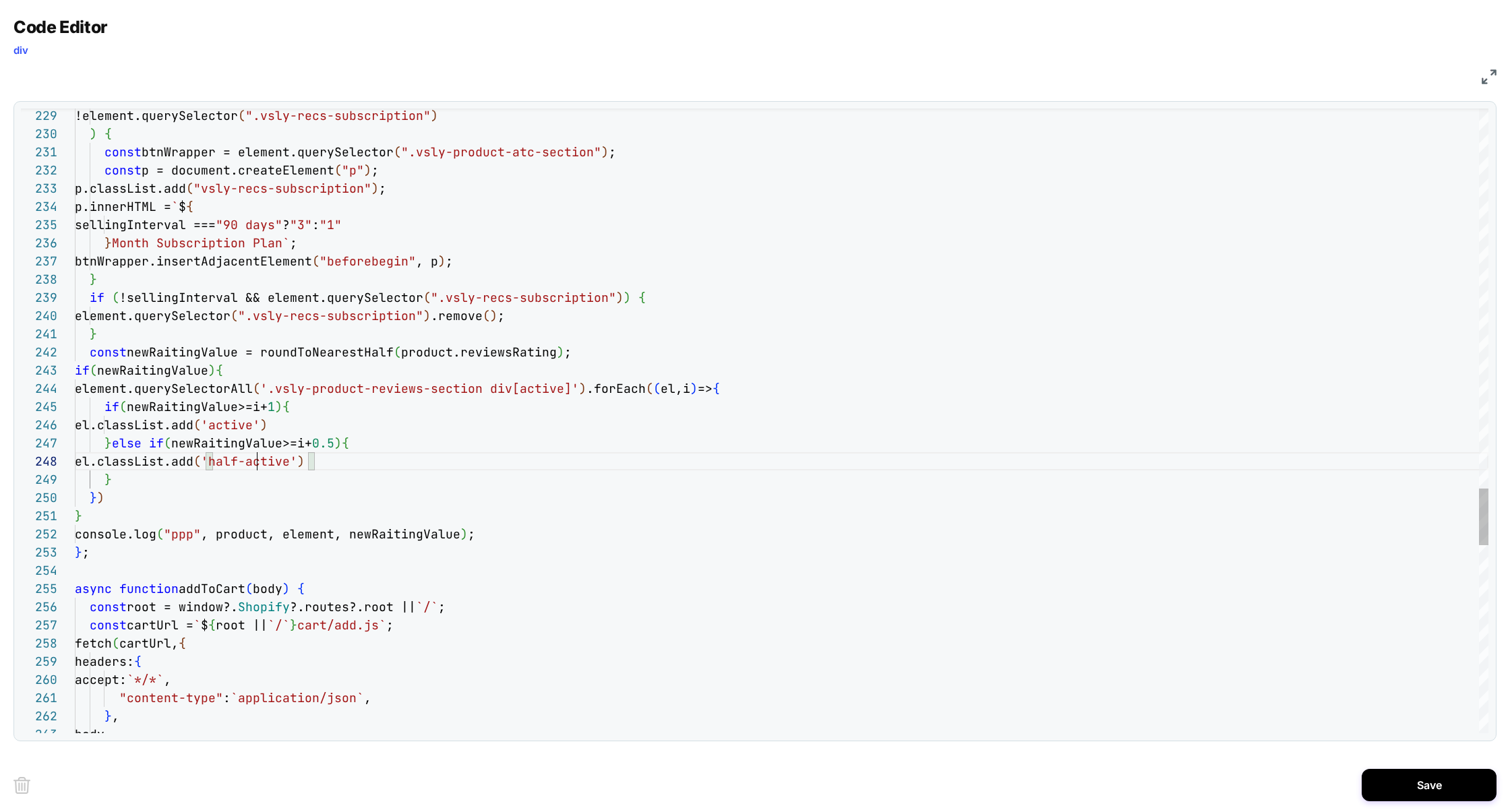
scroll to position [128, 182]
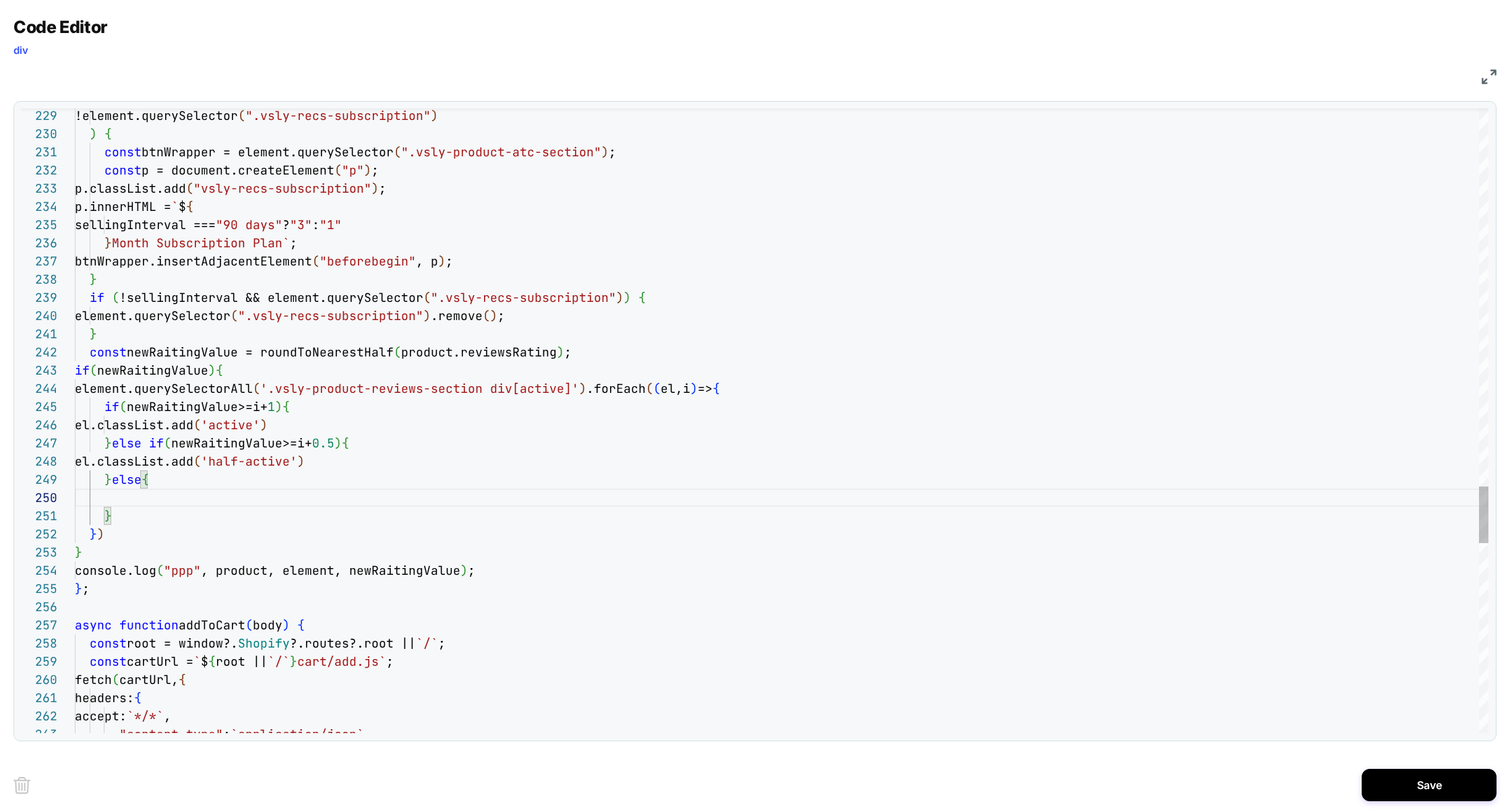
scroll to position [164, 247]
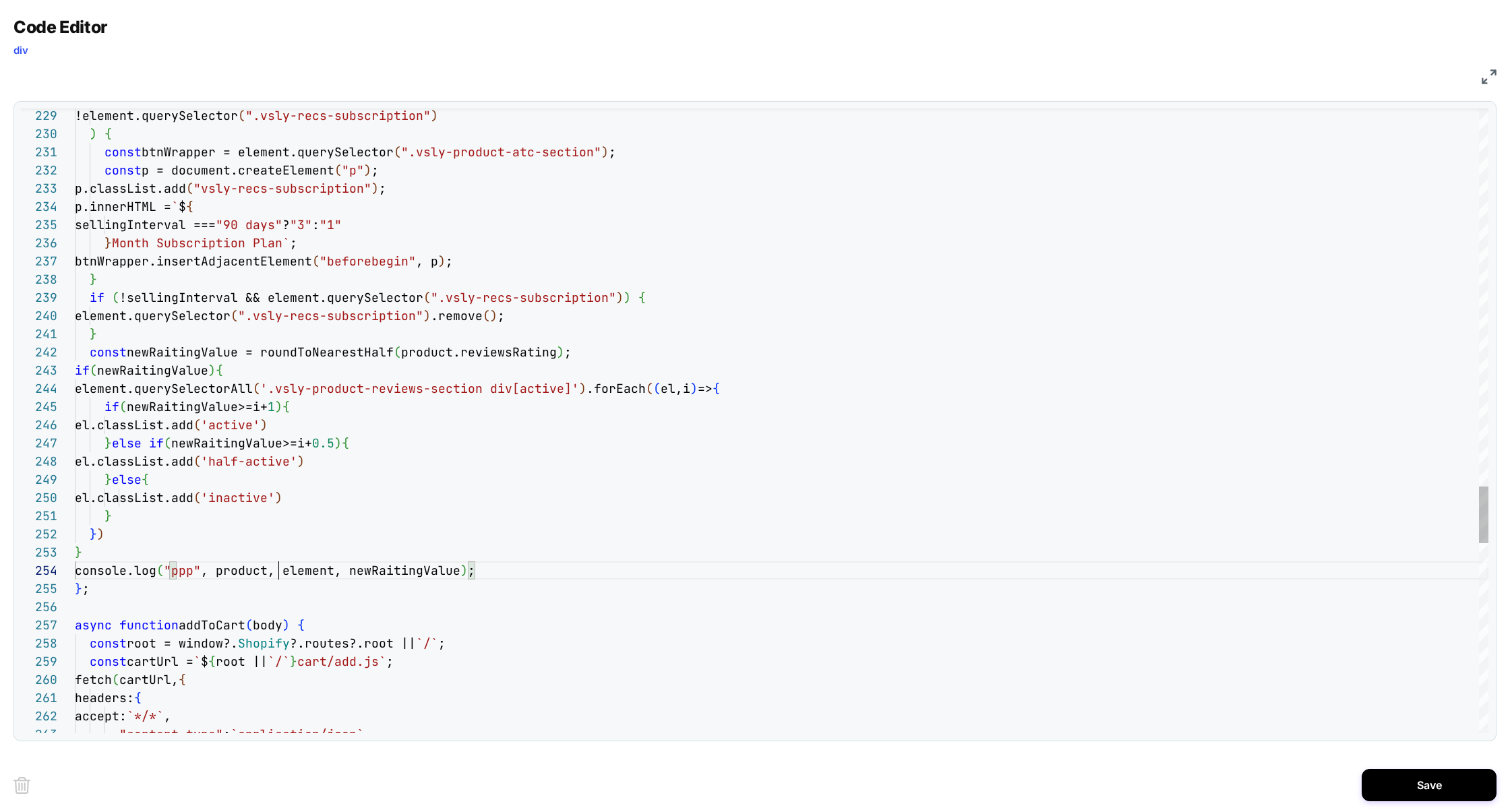
scroll to position [54, 203]
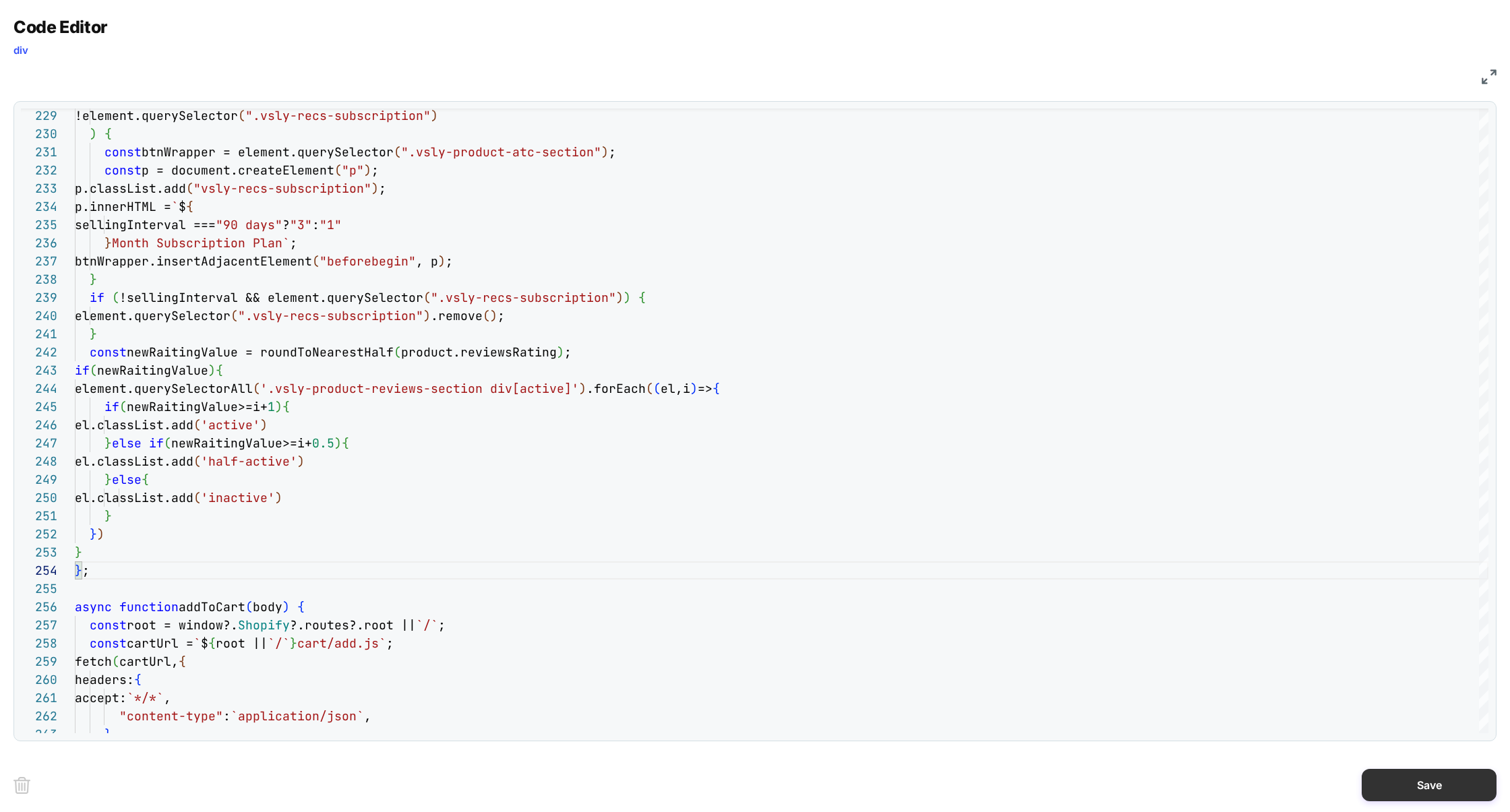
type textarea "**********"
click at [1440, 782] on button "Save" at bounding box center [1429, 785] width 135 height 32
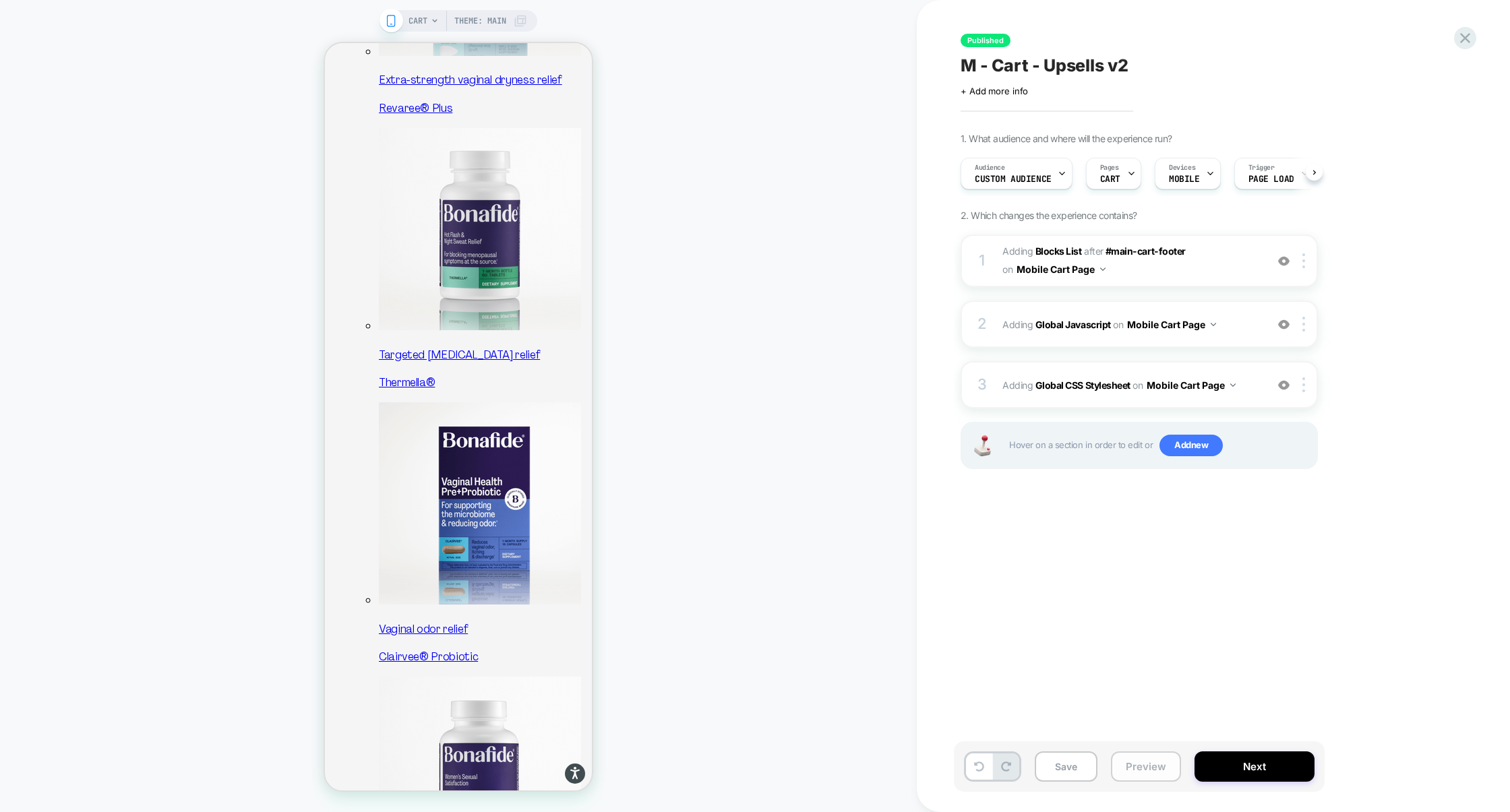
scroll to position [0, 1]
click at [1151, 767] on button "Preview" at bounding box center [1146, 766] width 70 height 30
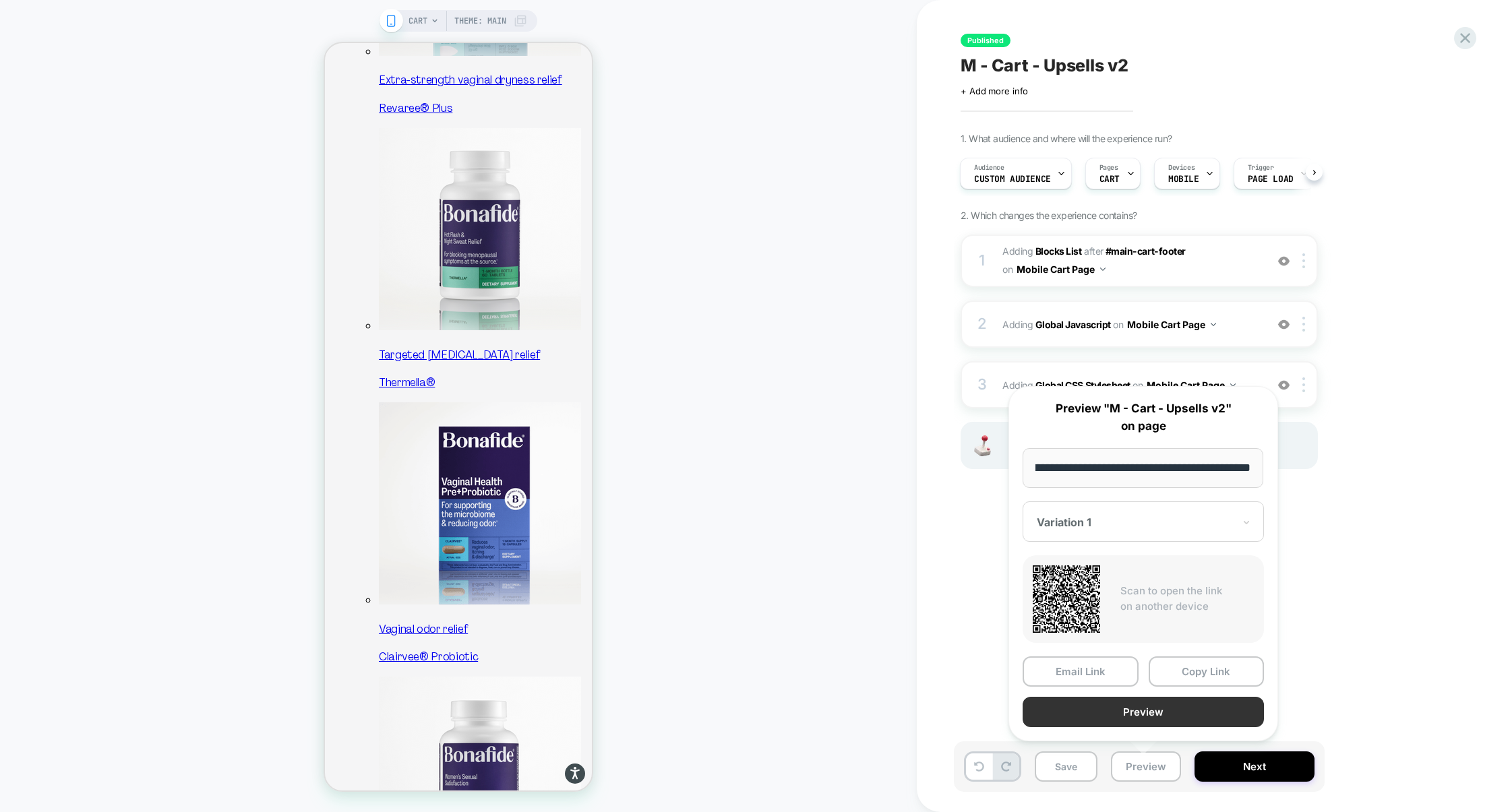
scroll to position [0, 0]
click at [1142, 715] on button "Preview" at bounding box center [1142, 711] width 241 height 30
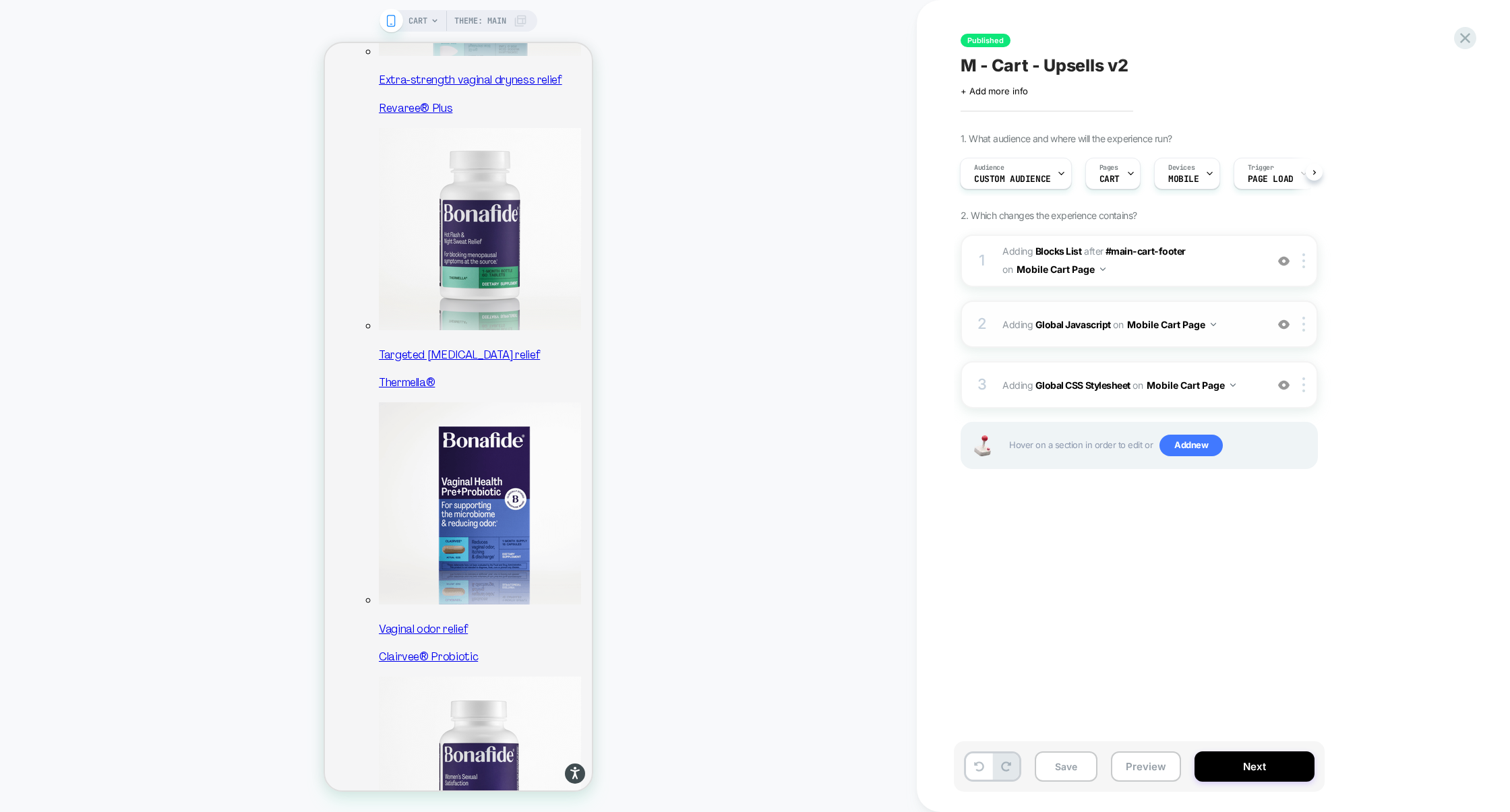
click at [1124, 306] on div "2 Adding Global Javascript on Mobile Cart Page Add Before Add After Copy to Des…" at bounding box center [1138, 324] width 357 height 47
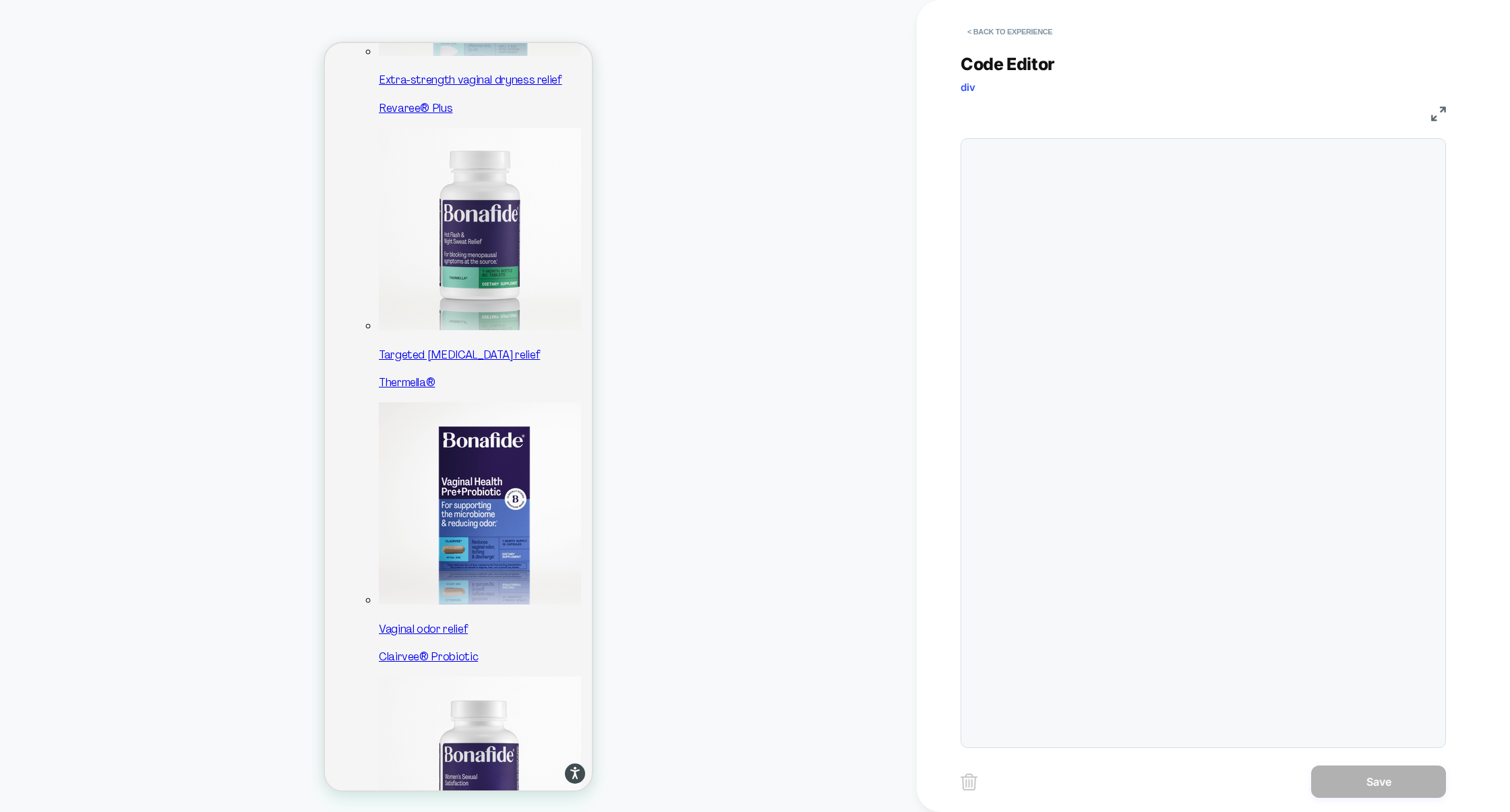
scroll to position [182, 0]
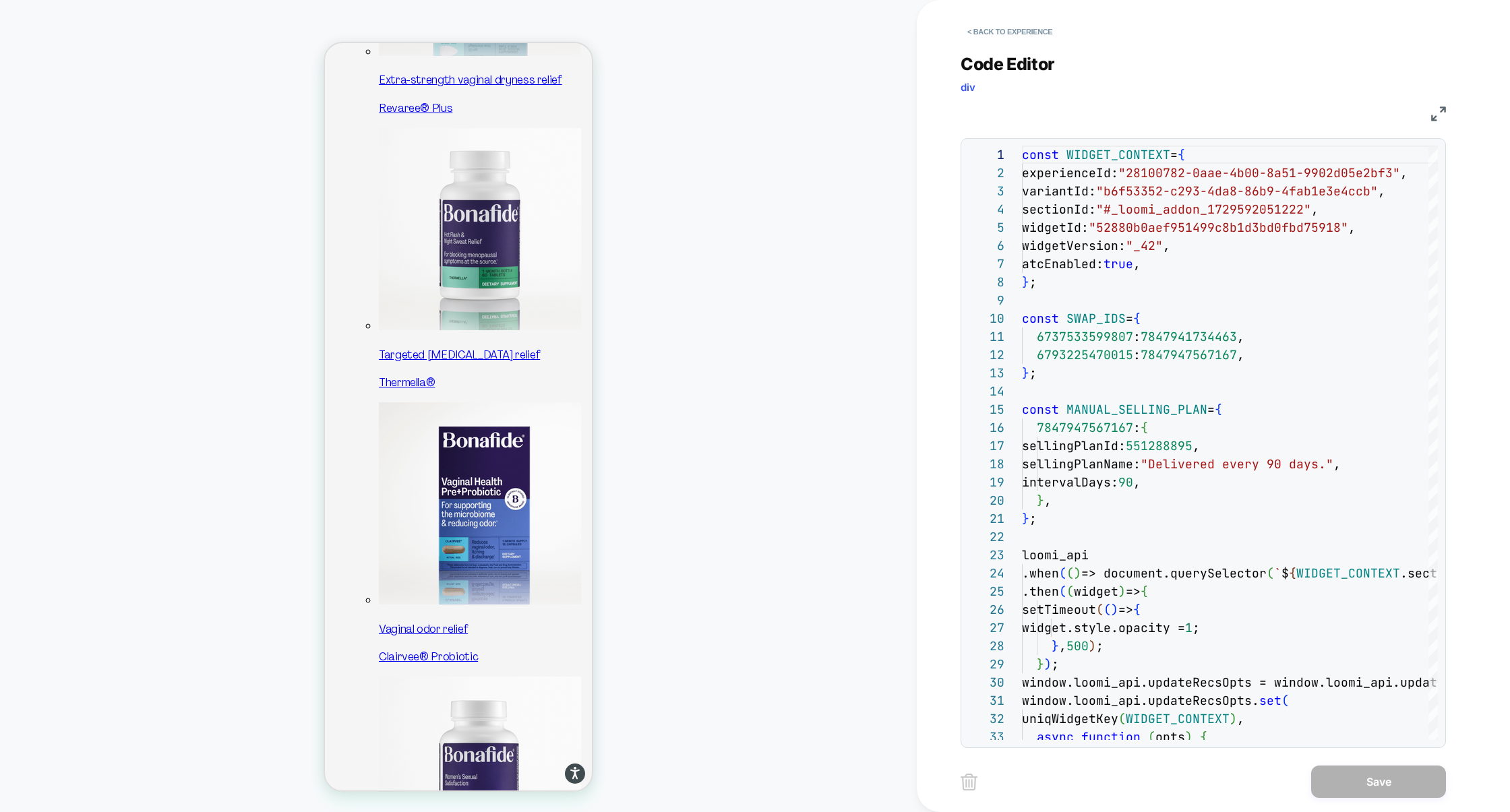
click at [1443, 110] on img at bounding box center [1437, 113] width 15 height 15
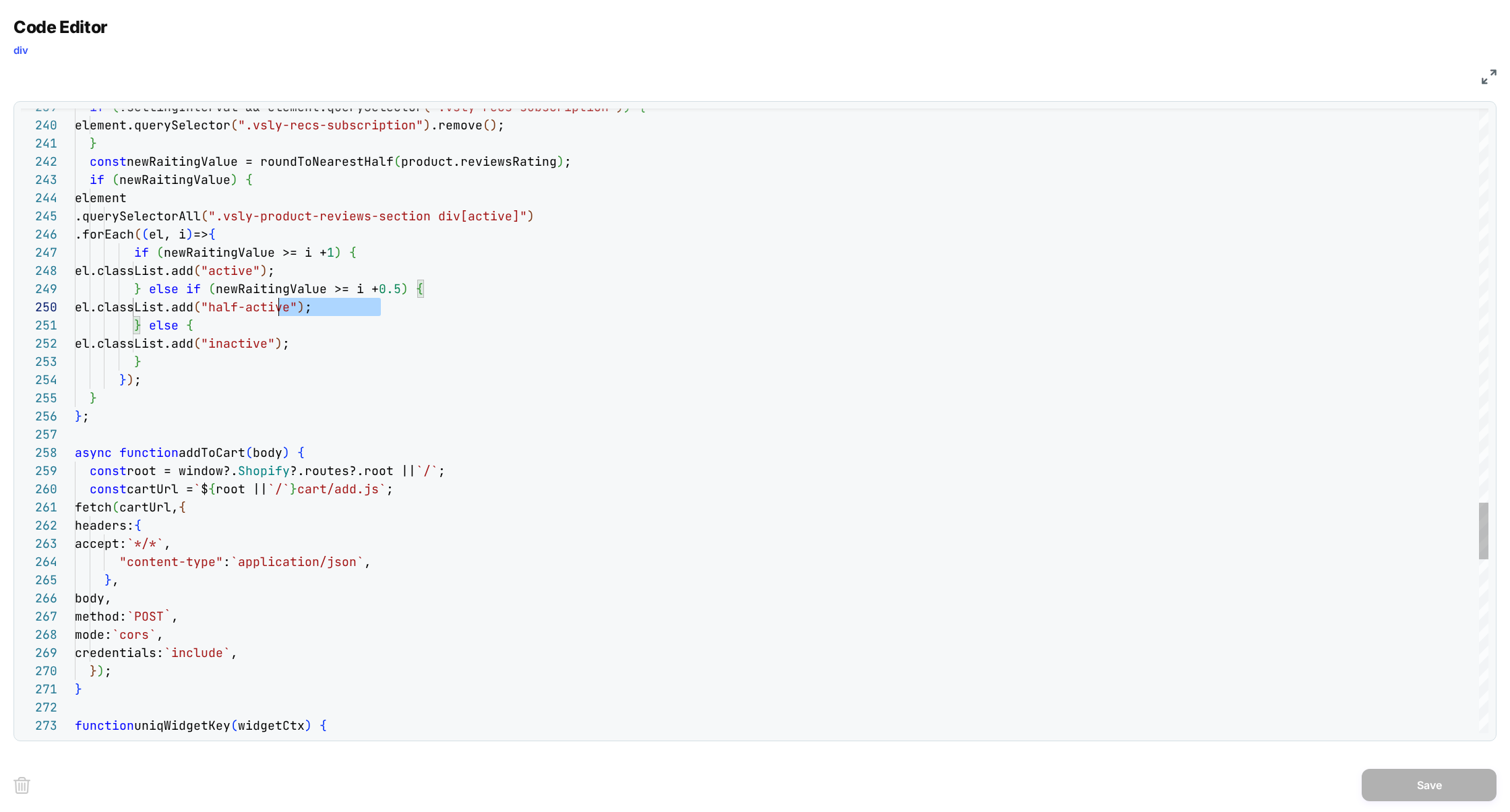
scroll to position [164, 28]
drag, startPoint x: 388, startPoint y: 313, endPoint x: 107, endPoint y: 315, distance: 281.0
click at [107, 315] on div "el.classList.add ( "half-active" ) ;" at bounding box center [781, 307] width 1413 height 18
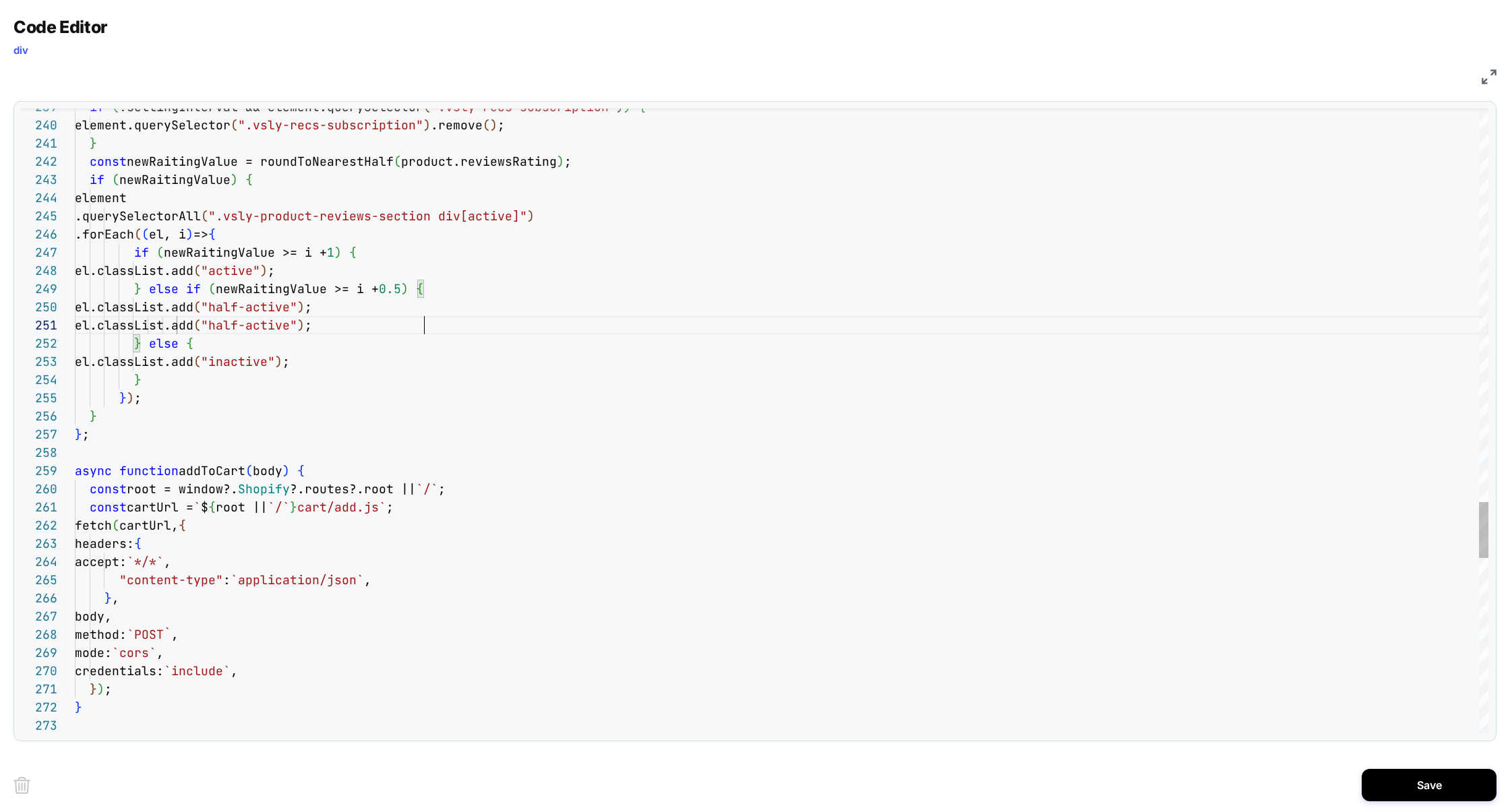
scroll to position [0, 349]
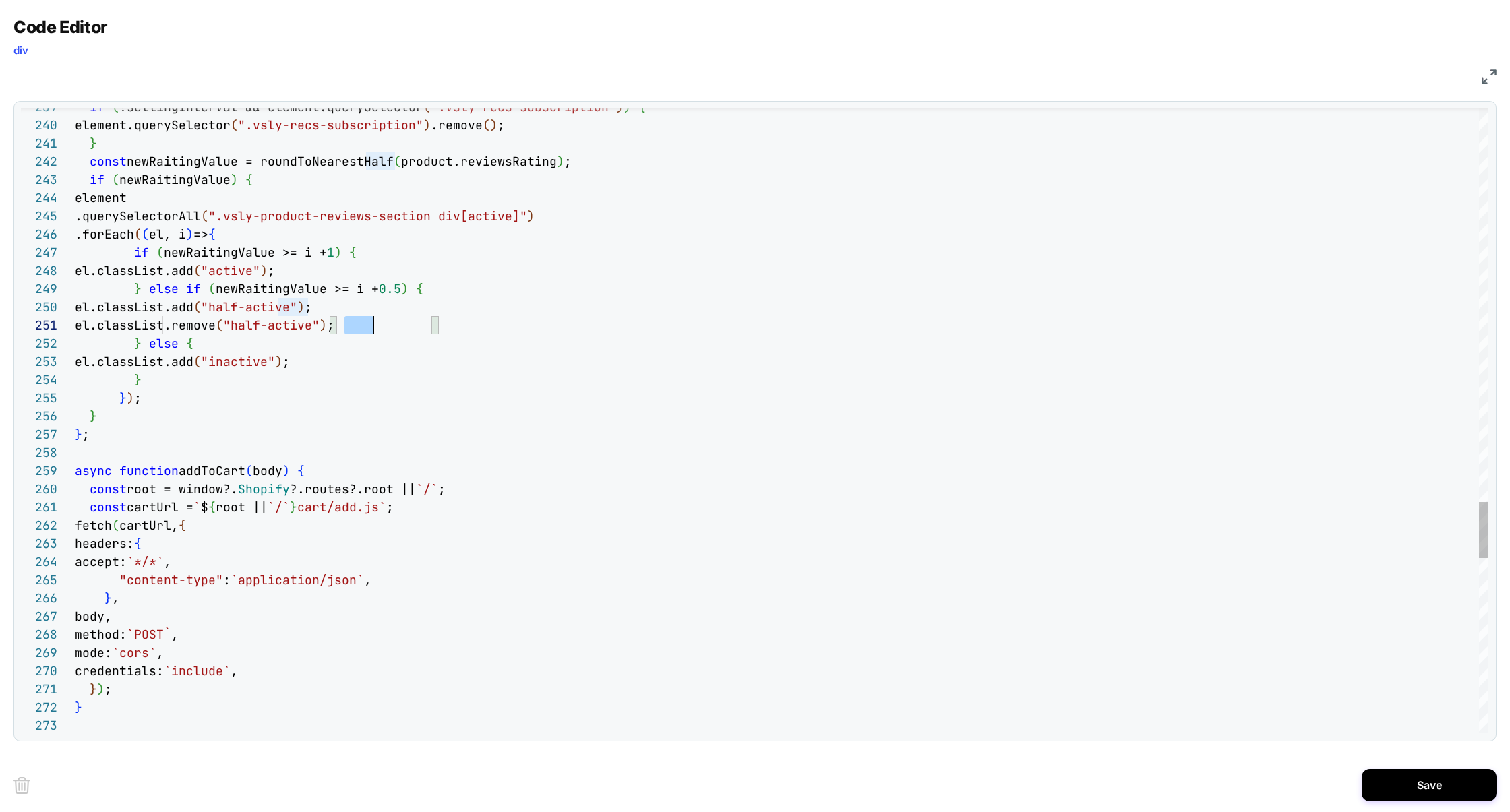
drag, startPoint x: 430, startPoint y: 326, endPoint x: 147, endPoint y: 325, distance: 283.0
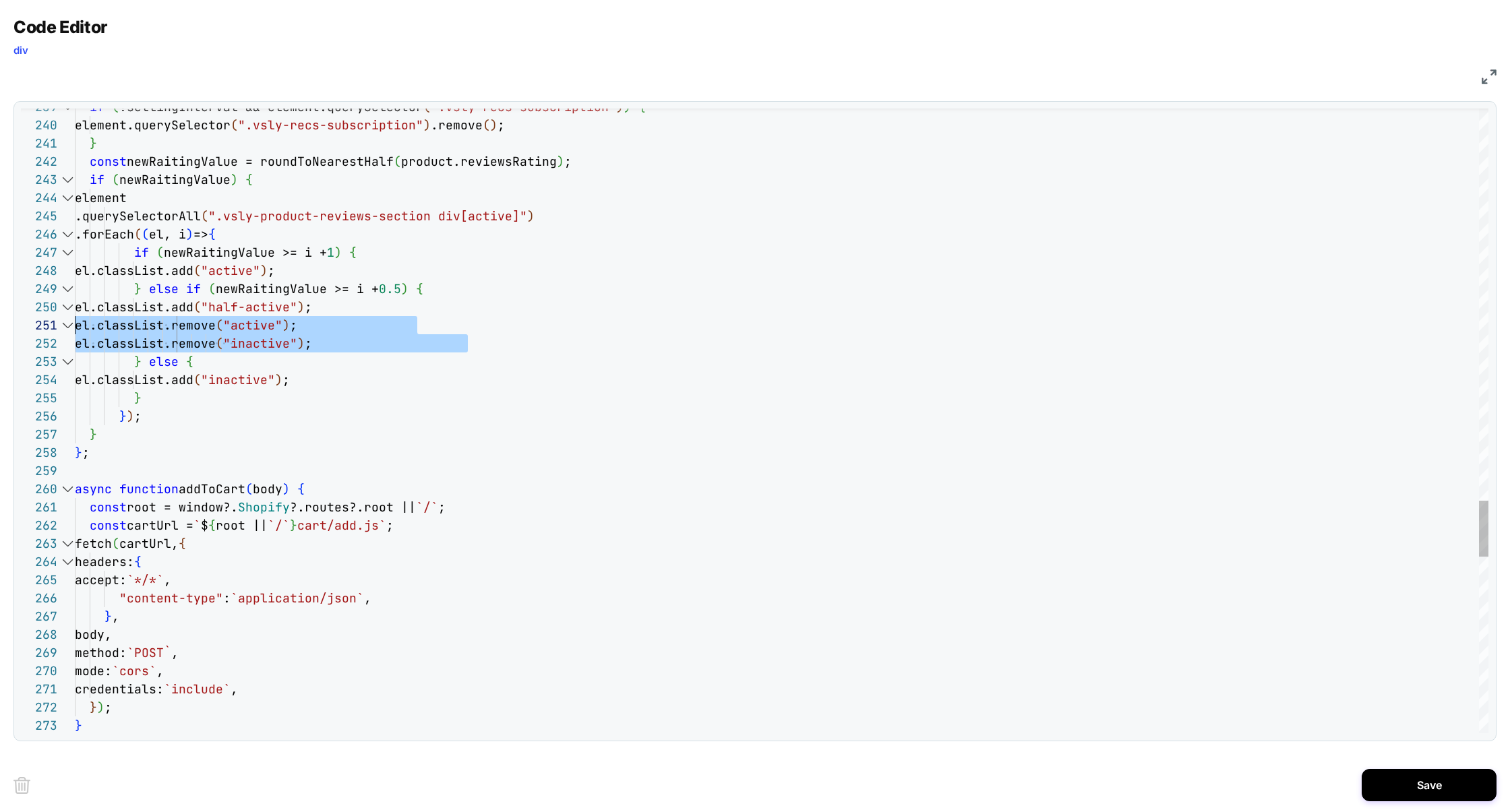
drag, startPoint x: 487, startPoint y: 346, endPoint x: 27, endPoint y: 316, distance: 461.0
click at [25, 316] on div "246 247 248 249 250 253 254 255 256 257 258 259 260 261 262 263 264 265 266 267…" at bounding box center [755, 421] width 1467 height 625
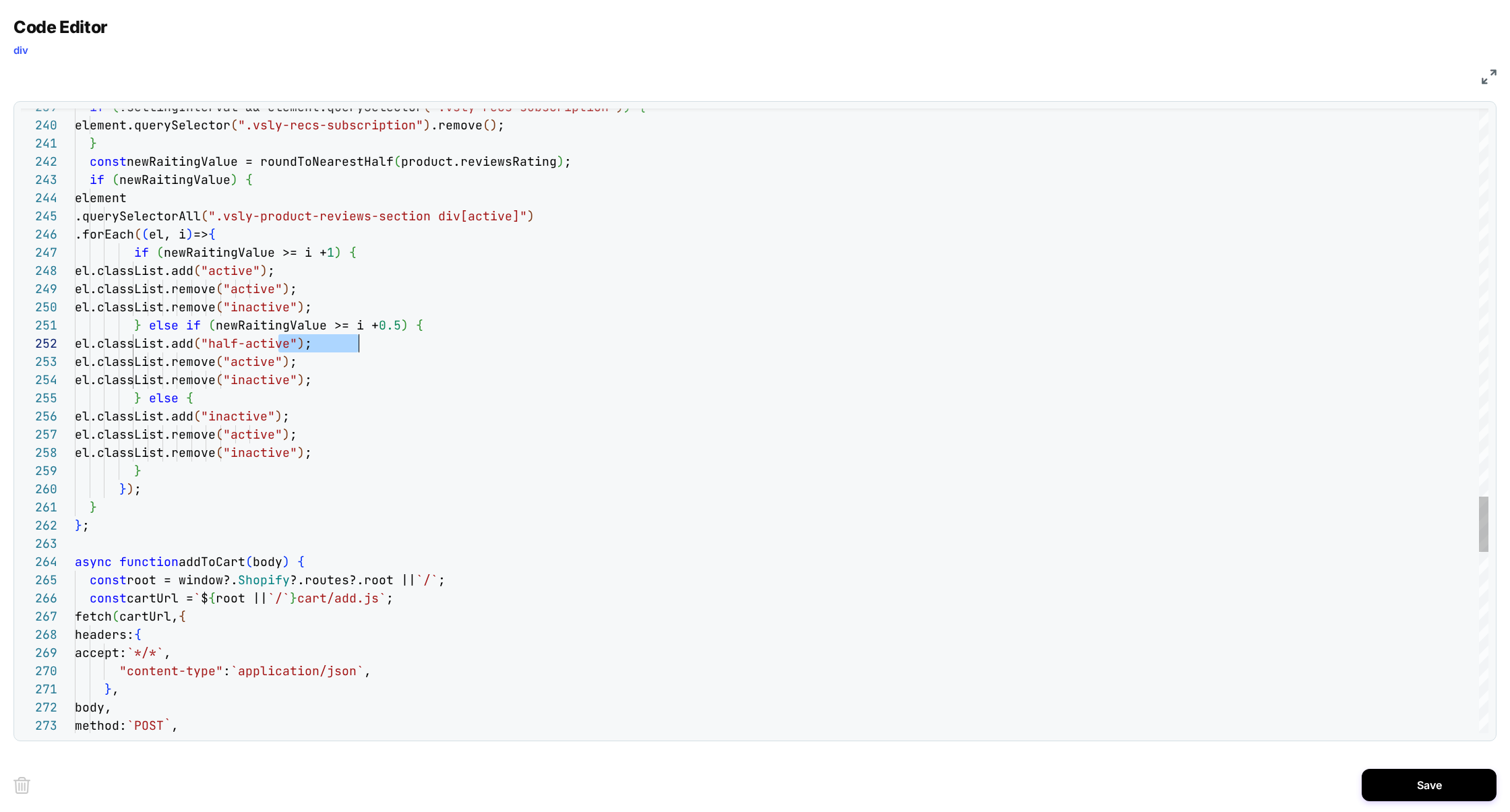
scroll to position [17, 284]
drag, startPoint x: 278, startPoint y: 346, endPoint x: 356, endPoint y: 347, distance: 78.0
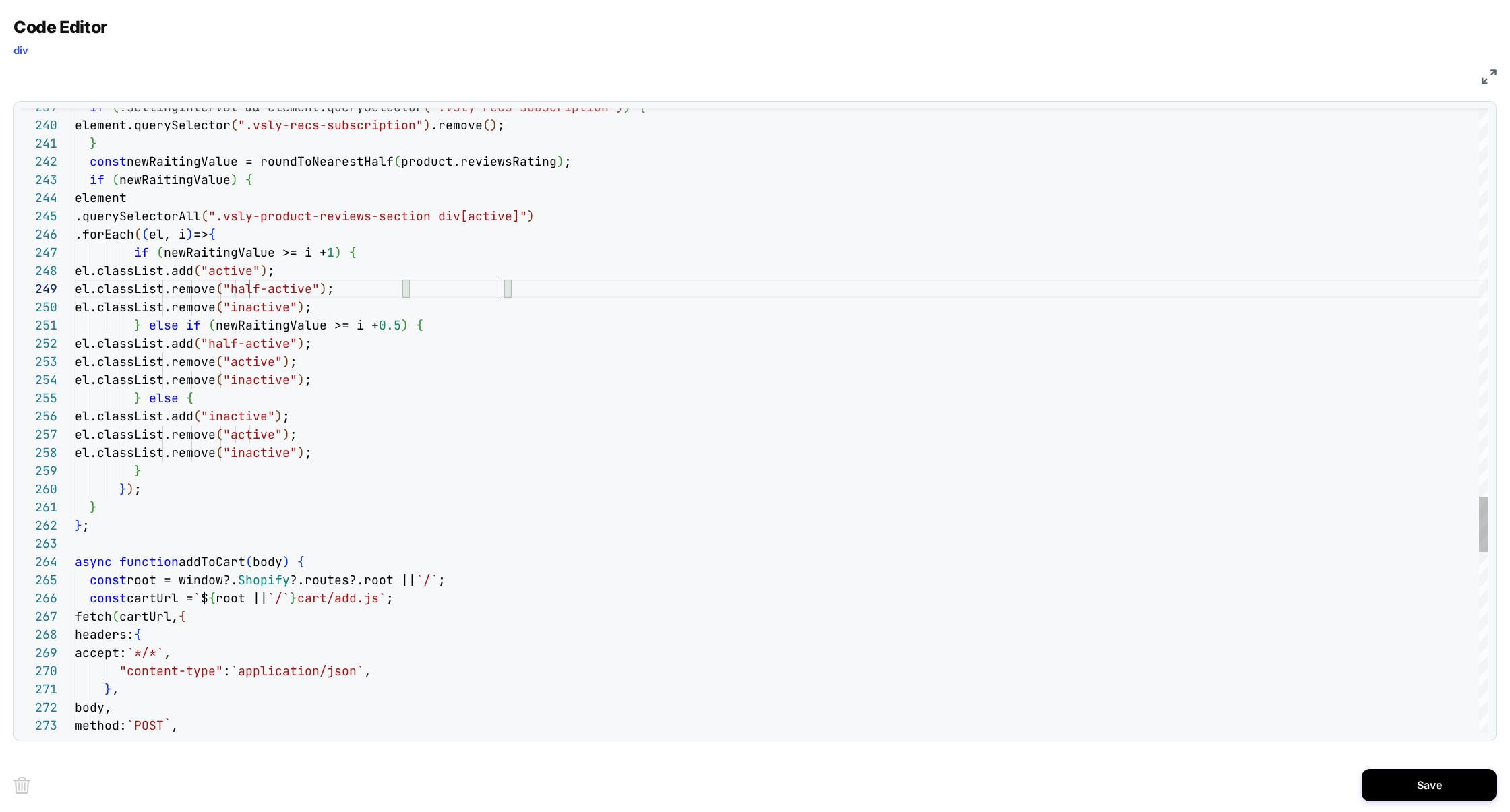
scroll to position [145, 422]
type textarea "**********"
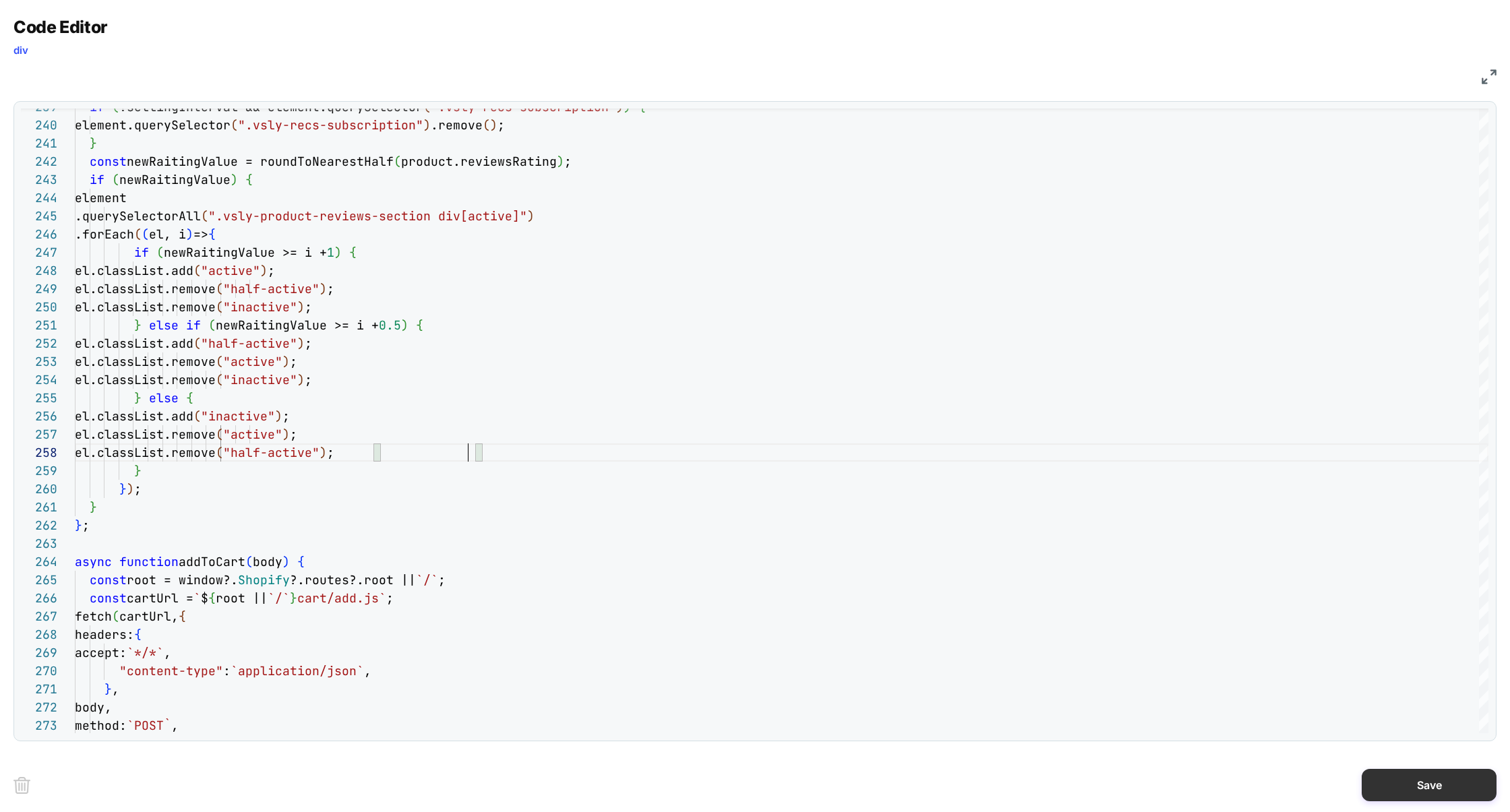
click at [1409, 771] on button "Save" at bounding box center [1429, 785] width 135 height 32
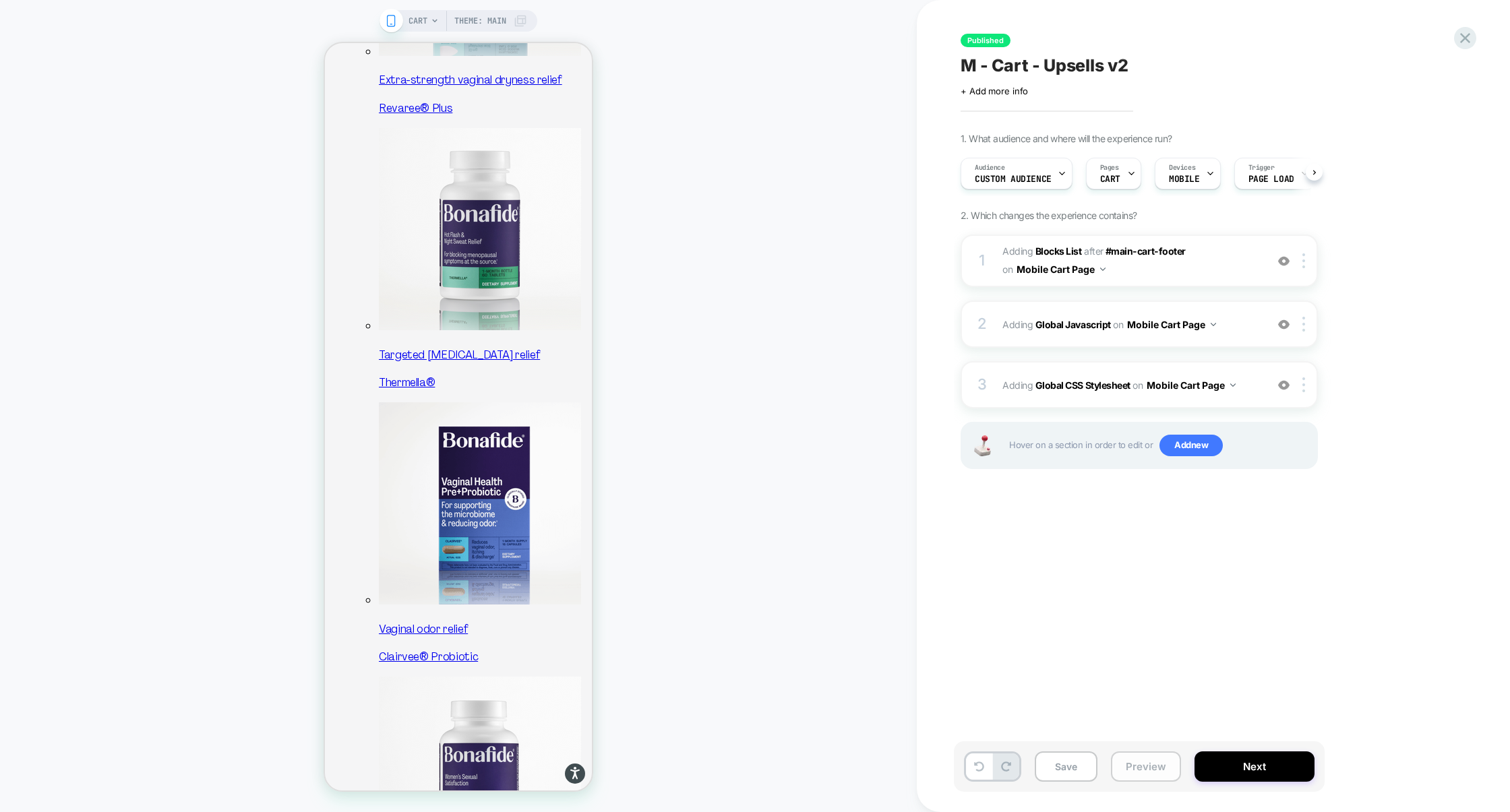
scroll to position [0, 1]
click at [1123, 760] on button "Preview" at bounding box center [1146, 766] width 70 height 30
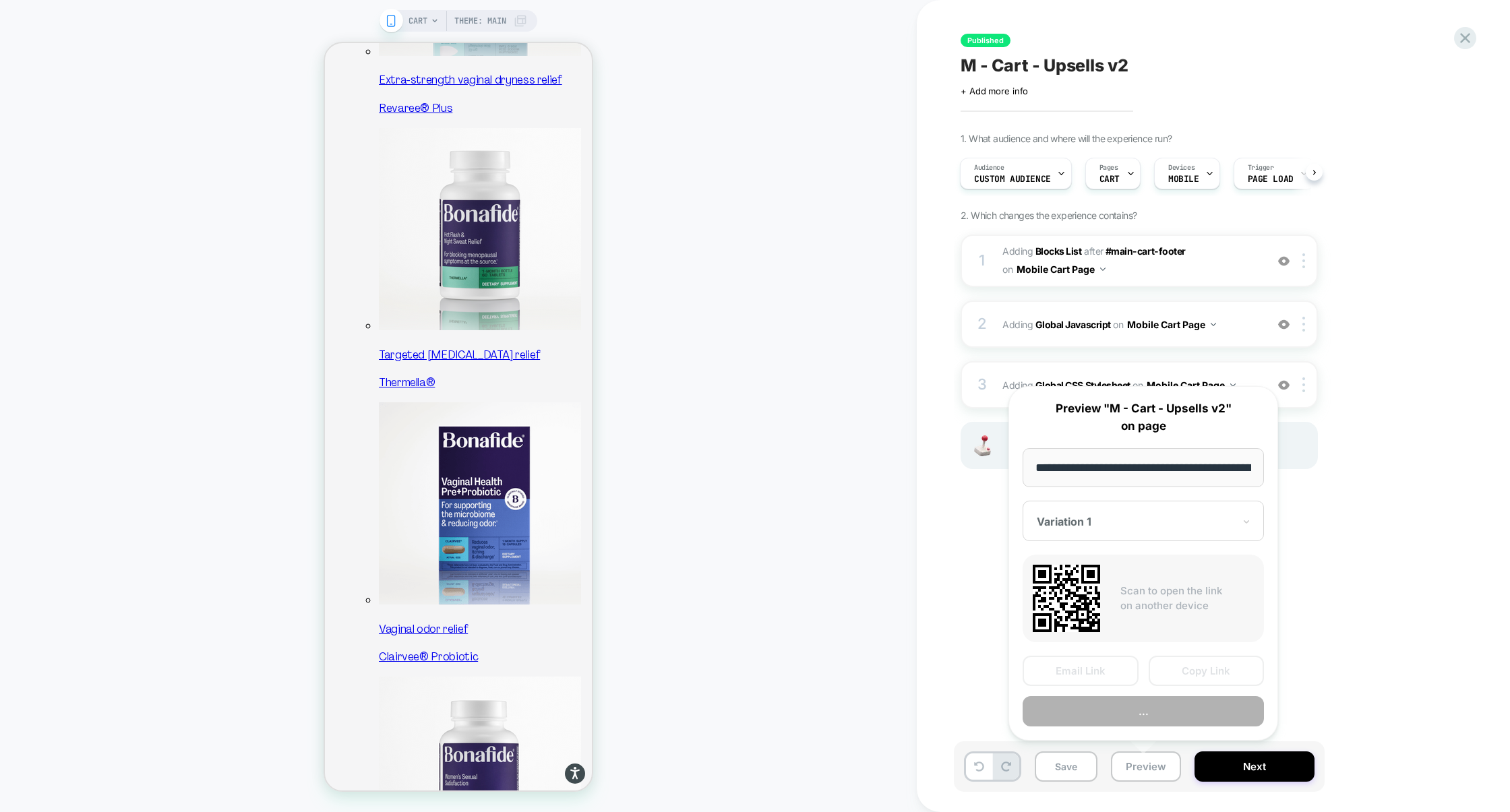
scroll to position [0, 55]
click at [1153, 721] on button "Preview" at bounding box center [1142, 711] width 241 height 30
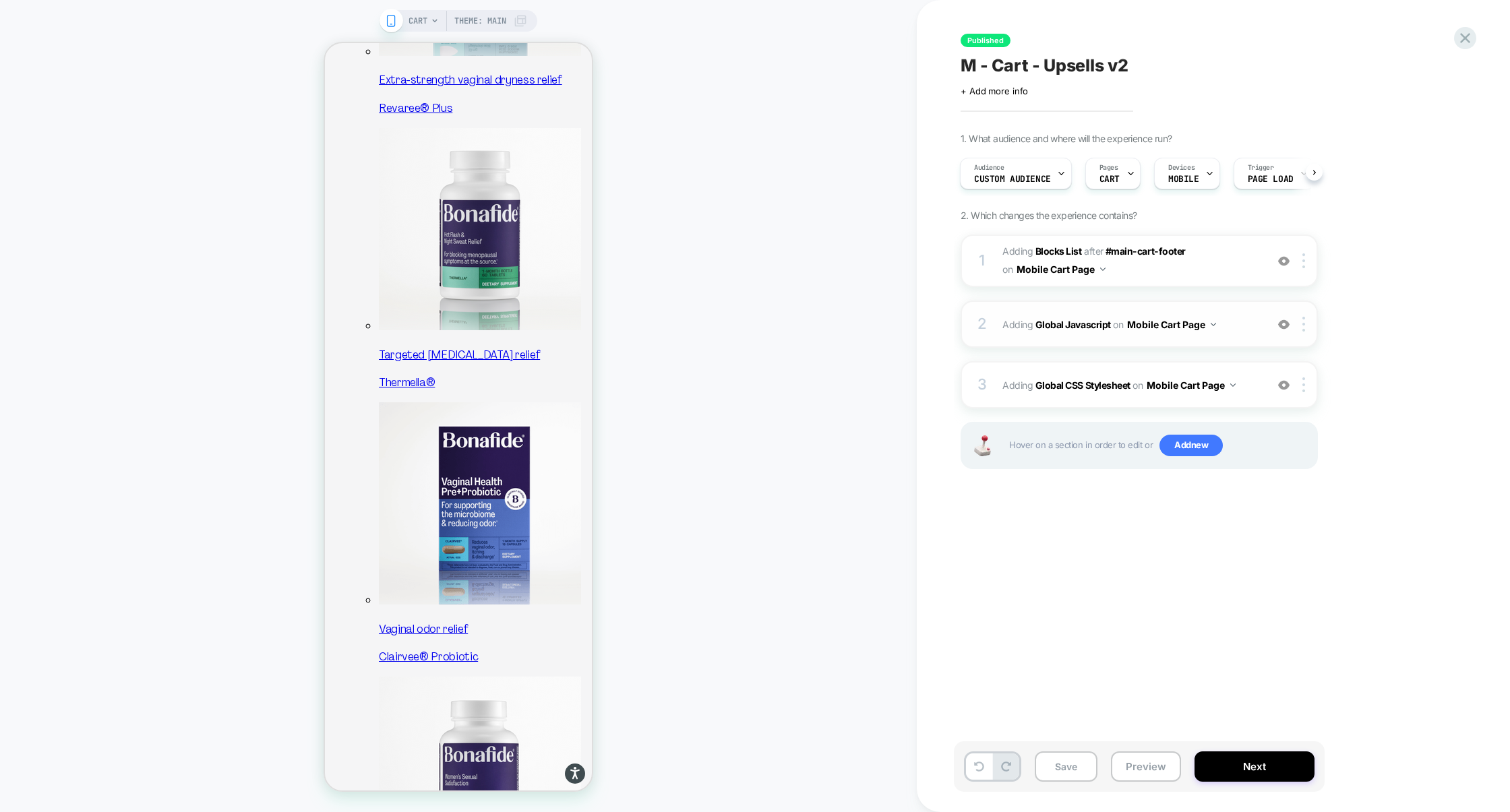
click at [1086, 344] on div "2 Adding Global Javascript on Mobile Cart Page Add Before Add After Copy to Des…" at bounding box center [1138, 324] width 357 height 47
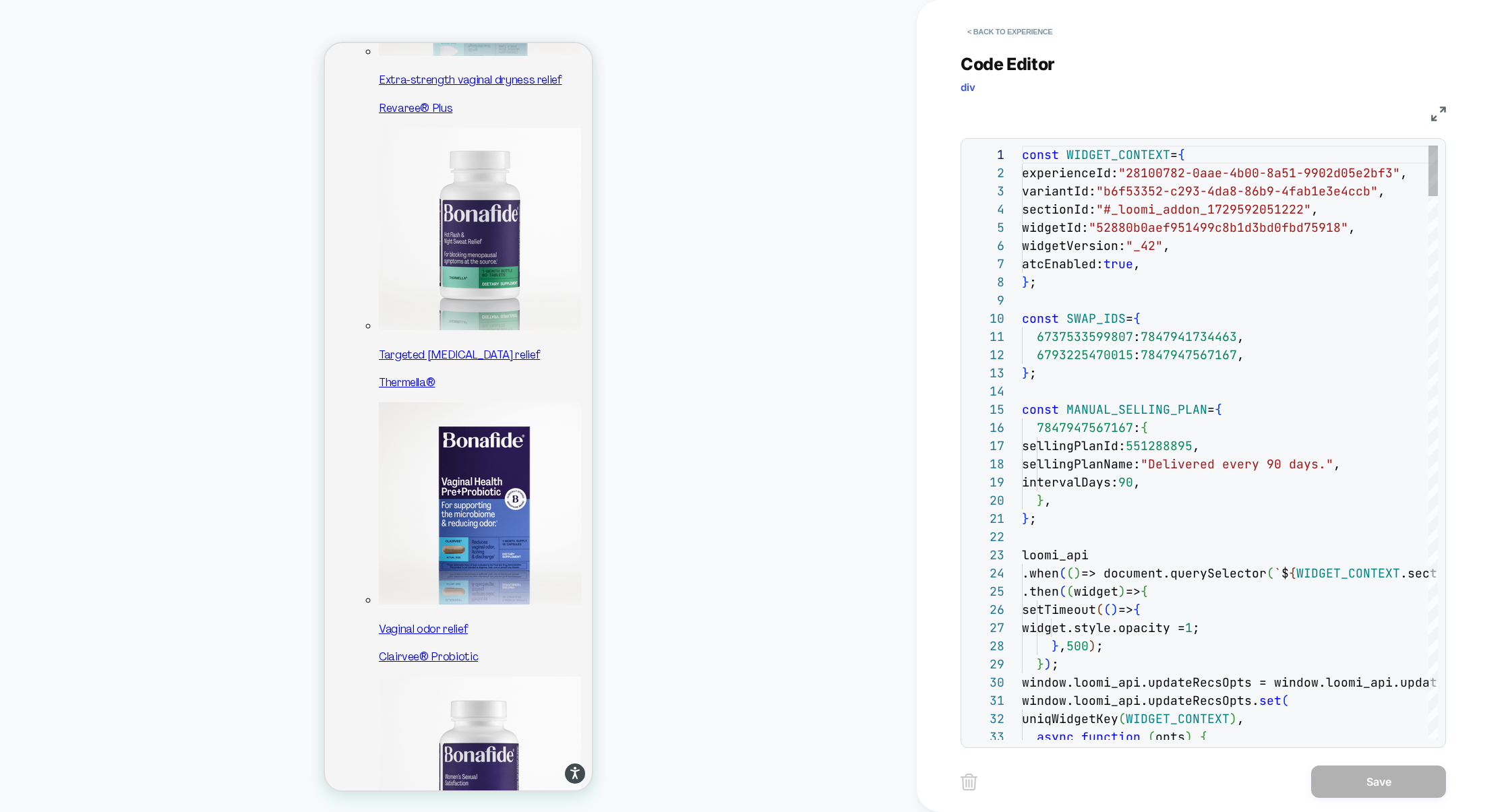
scroll to position [182, 0]
click at [1446, 108] on div "< Back to experience Code Editor div JS 1 2 3 4 5 6 7 8 9 10 11 12 13 14 15 16 …" at bounding box center [1213, 406] width 505 height 812
click at [1446, 110] on div "< Back to experience Code Editor div JS 1 2 3 4 5 6 7 8 9 10 11 12 13 14 15 16 …" at bounding box center [1213, 406] width 505 height 812
click at [1444, 110] on img at bounding box center [1437, 113] width 15 height 15
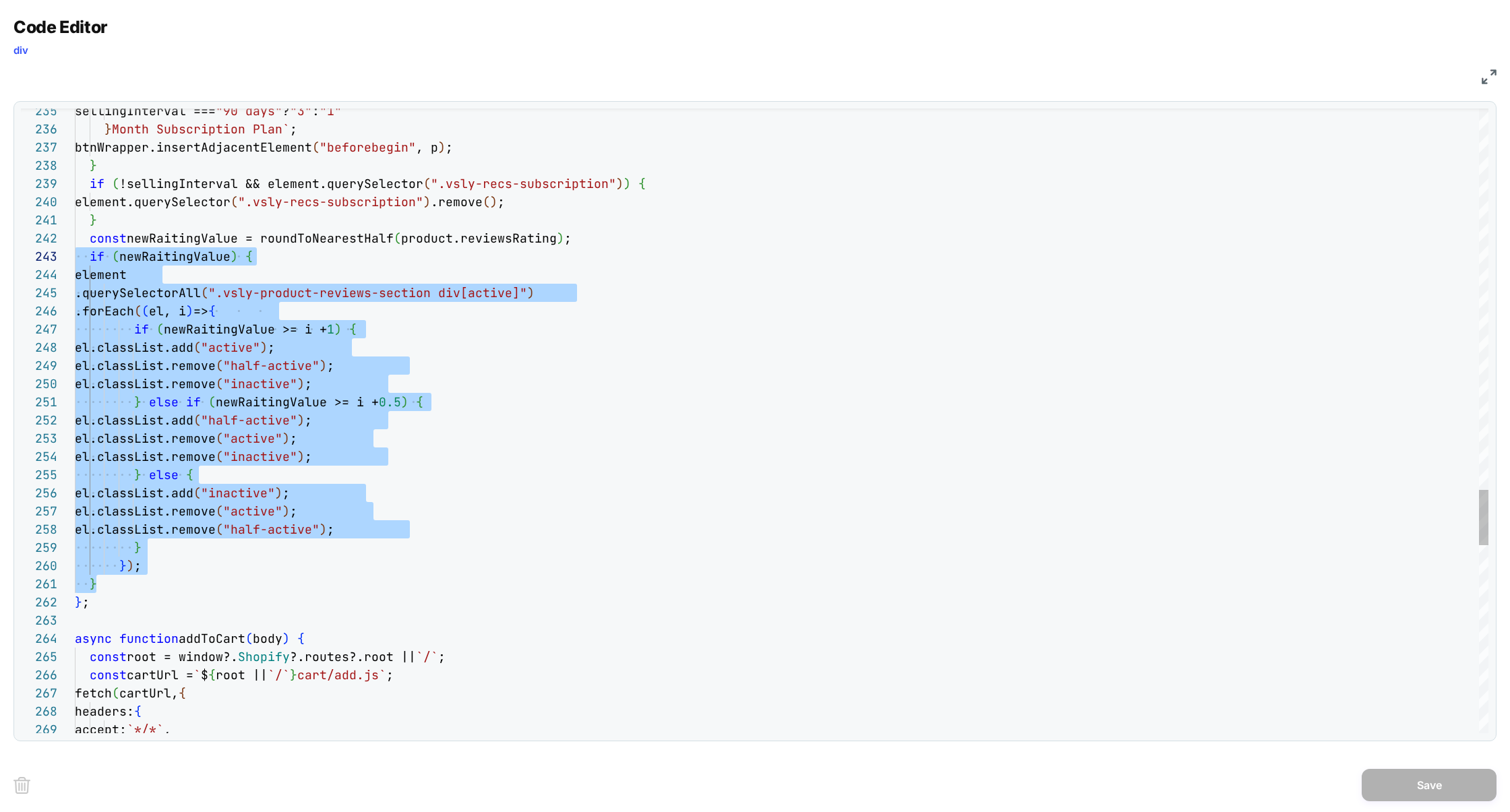
scroll to position [17, 0]
drag, startPoint x: 113, startPoint y: 583, endPoint x: 10, endPoint y: 245, distance: 353.3
click at [10, 243] on div "Code Editor div JS 258 257 256 255 254 253 251 252 249 250 246 247 248 245 244 …" at bounding box center [755, 406] width 1510 height 812
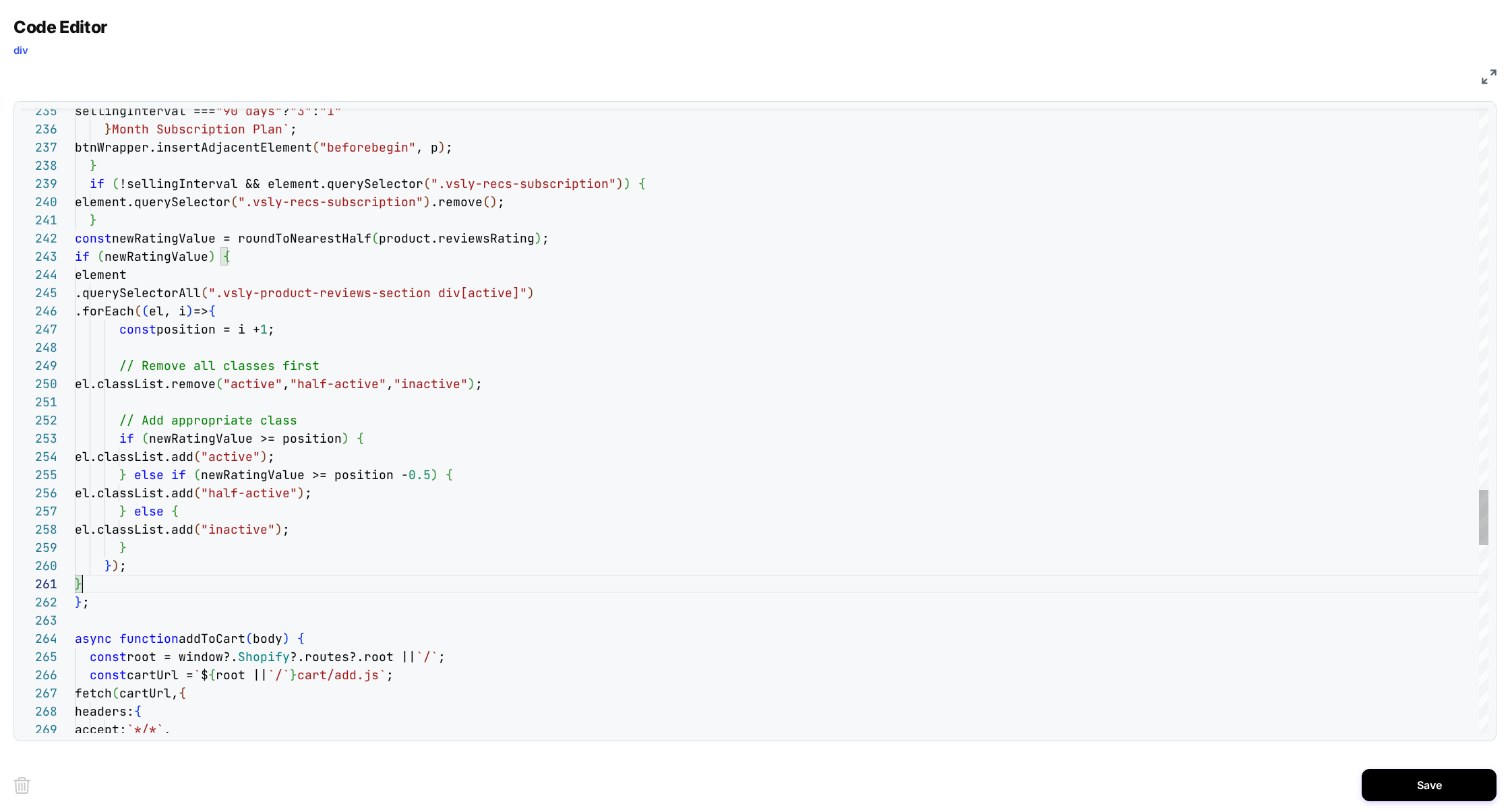
scroll to position [0, 7]
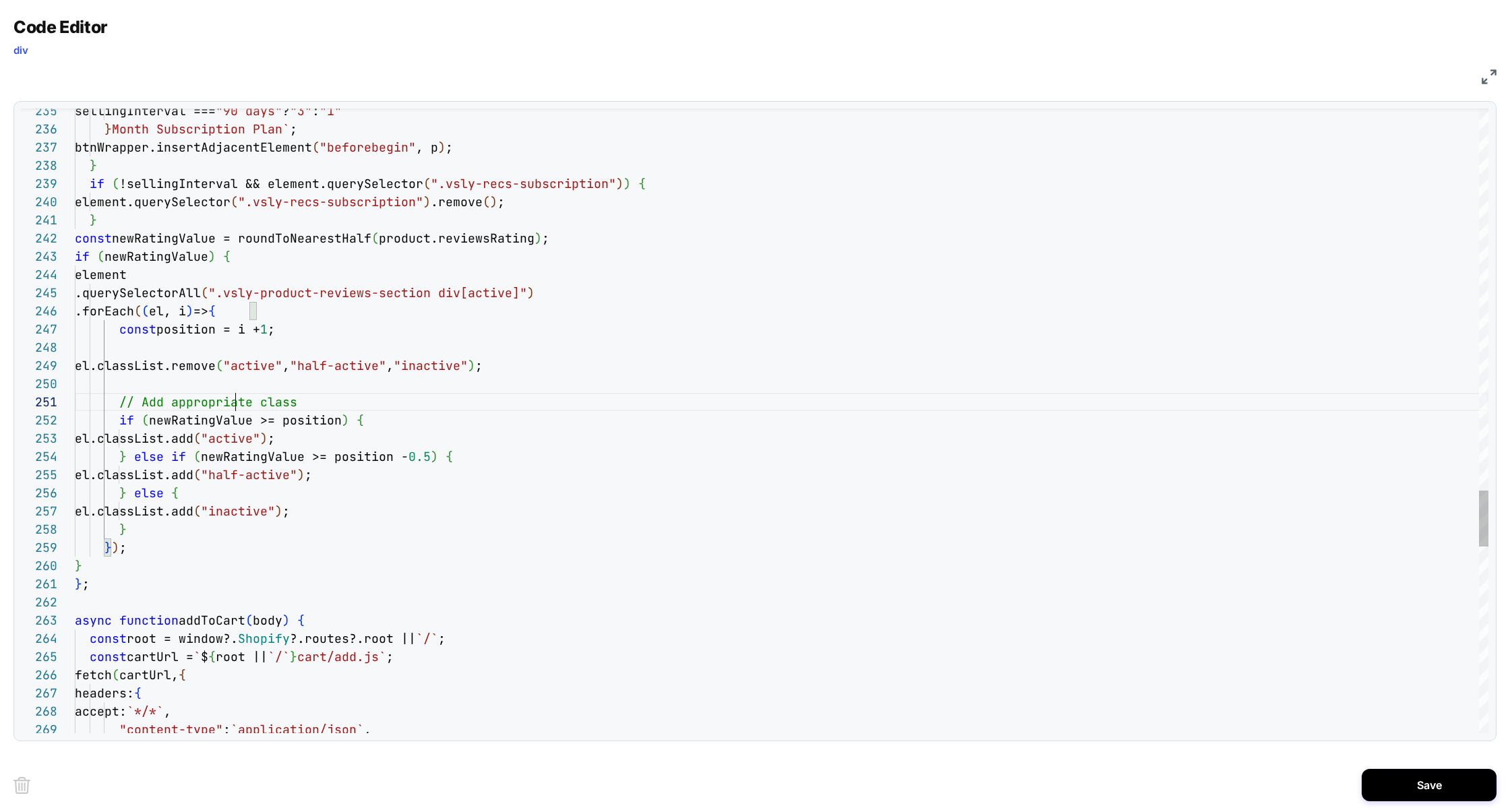
scroll to position [0, 161]
type textarea "**********"
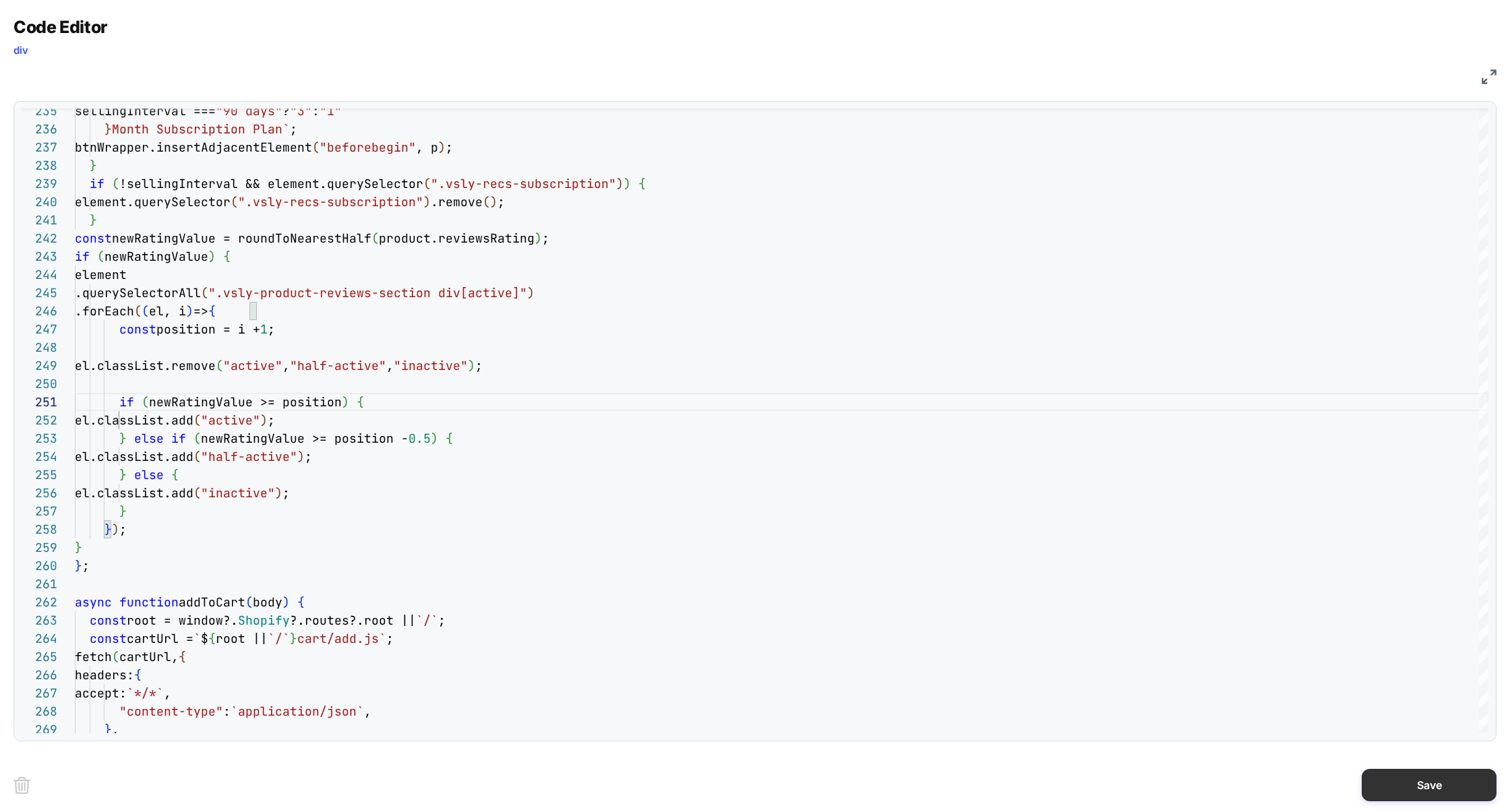
click at [1442, 787] on button "Save" at bounding box center [1429, 785] width 135 height 32
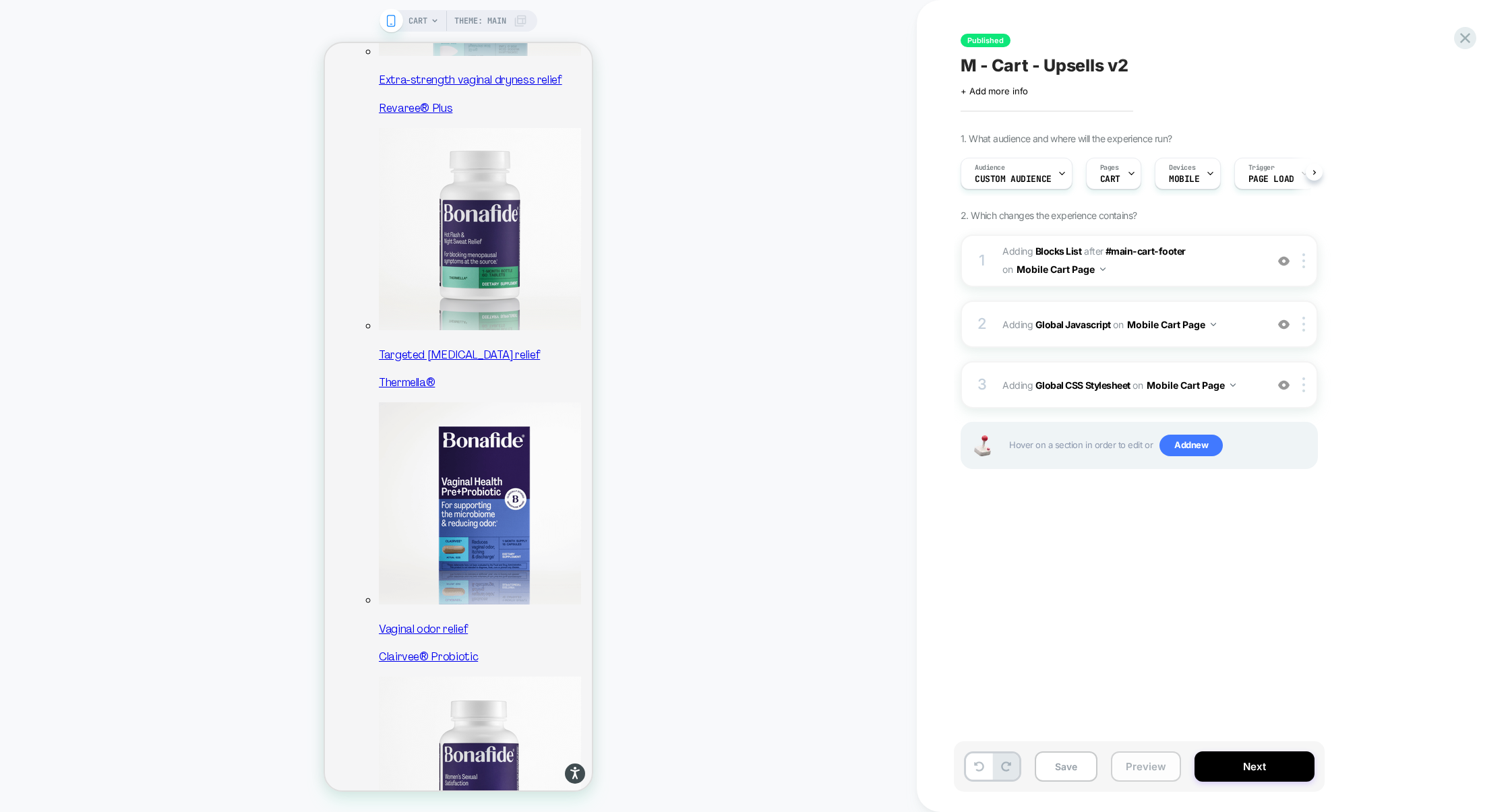
scroll to position [0, 1]
click at [1135, 764] on button "Preview" at bounding box center [1146, 766] width 70 height 30
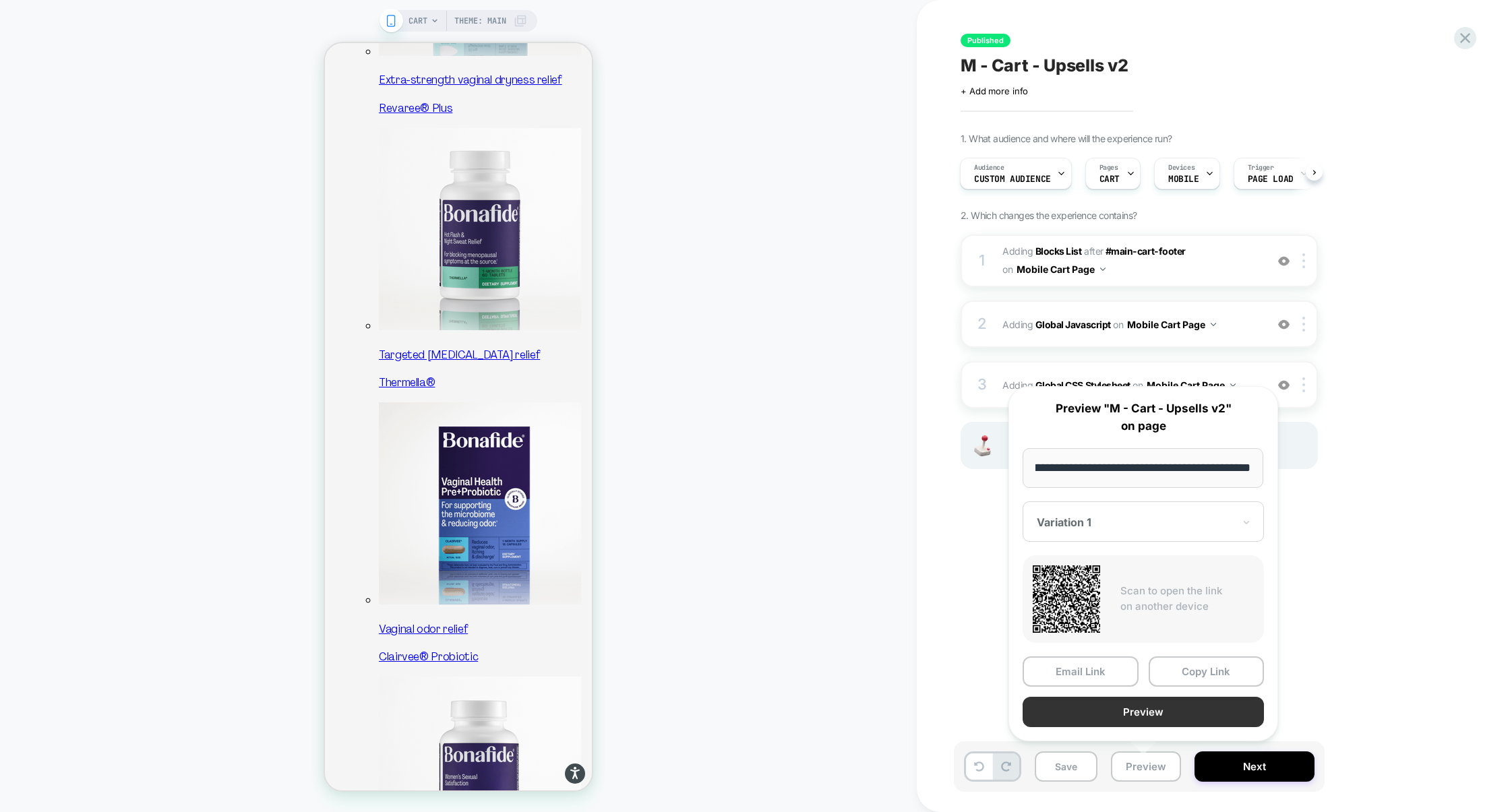
scroll to position [0, 0]
click at [1156, 717] on button "Preview" at bounding box center [1142, 711] width 241 height 30
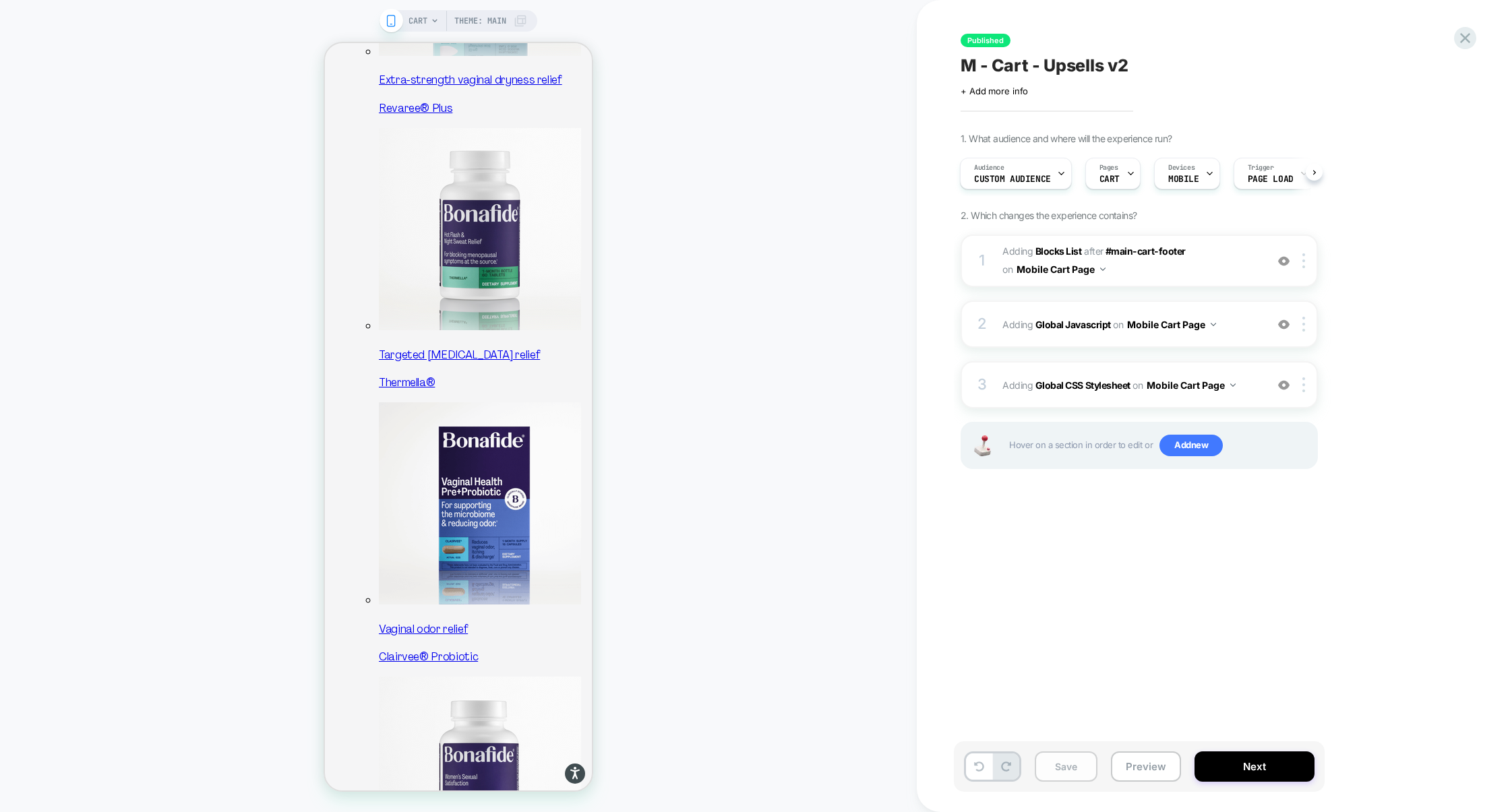
click at [1069, 765] on button "Save" at bounding box center [1066, 766] width 63 height 30
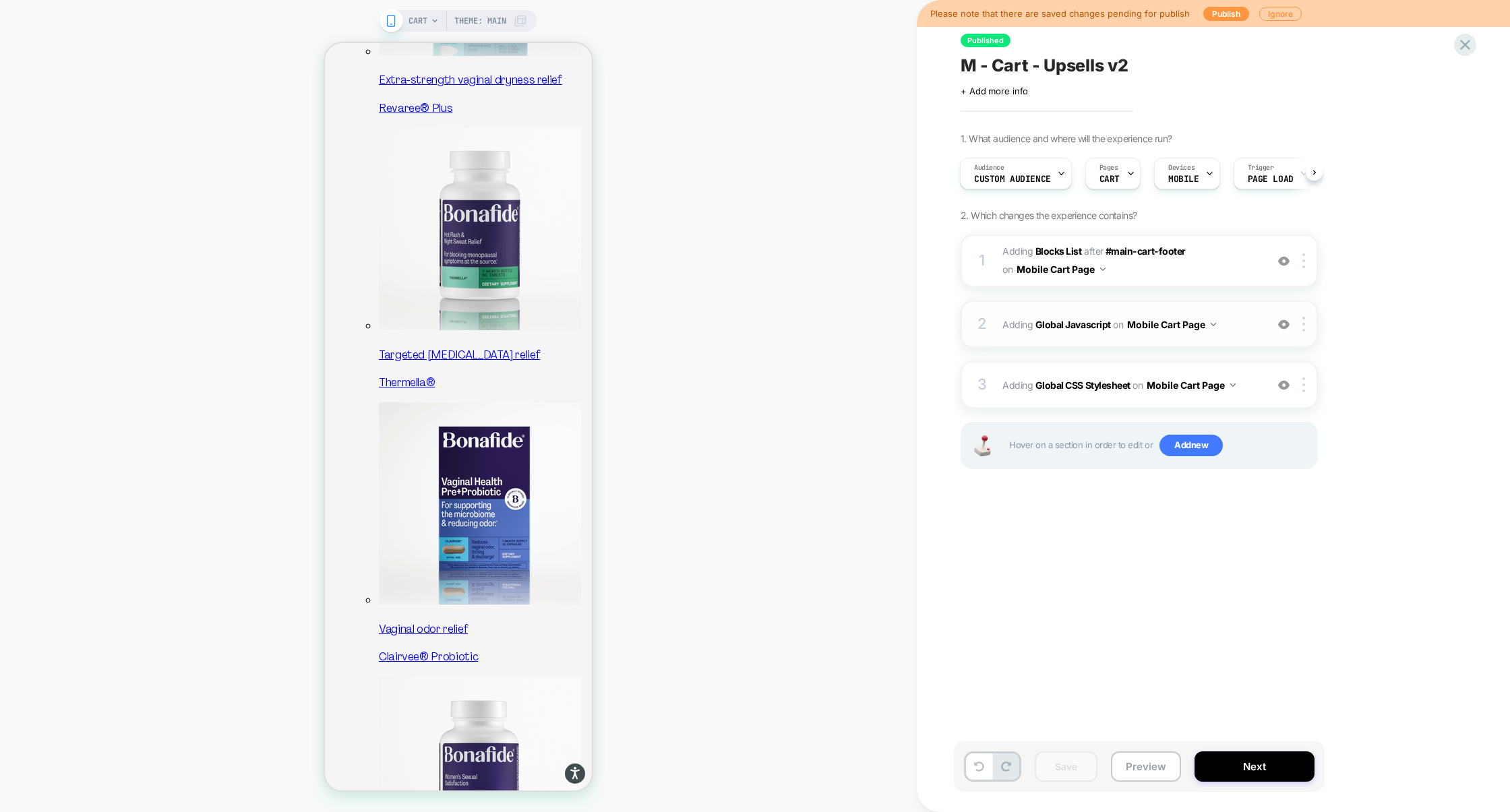
click at [1241, 318] on span "Adding Global Javascript on Mobile Cart Page" at bounding box center [1130, 324] width 257 height 19
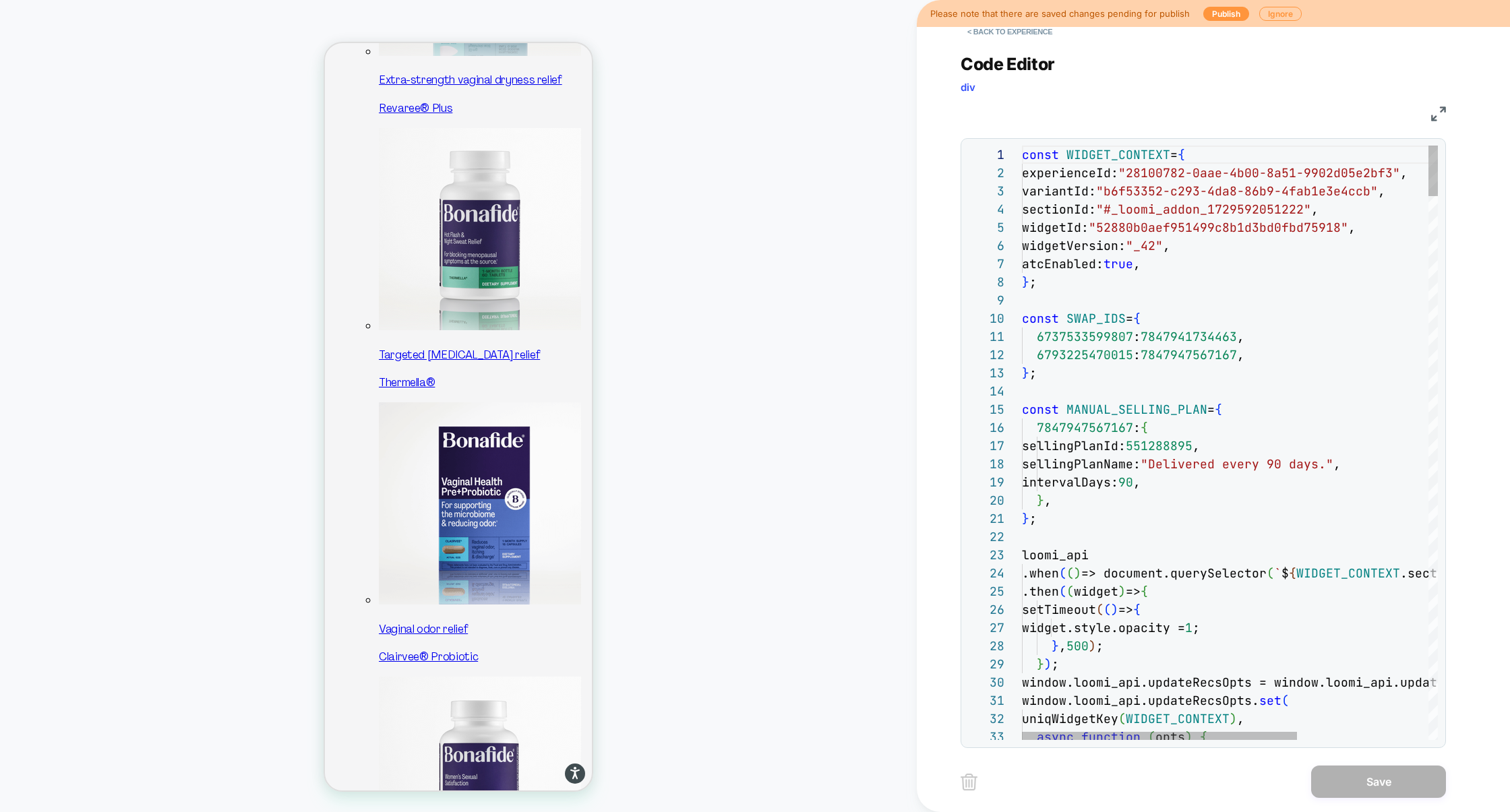
type textarea "*"
type textarea "**********"
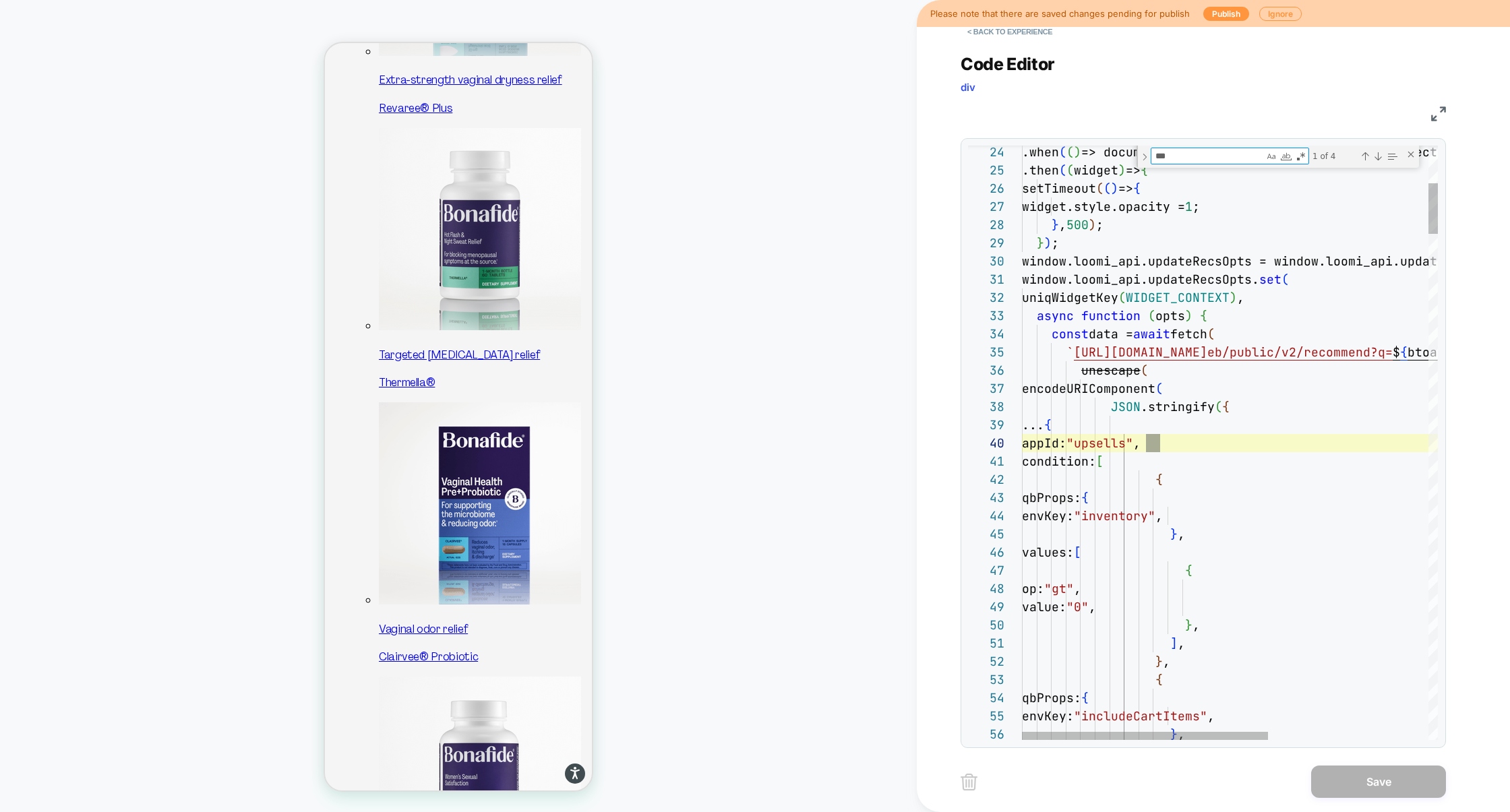
scroll to position [182, 138]
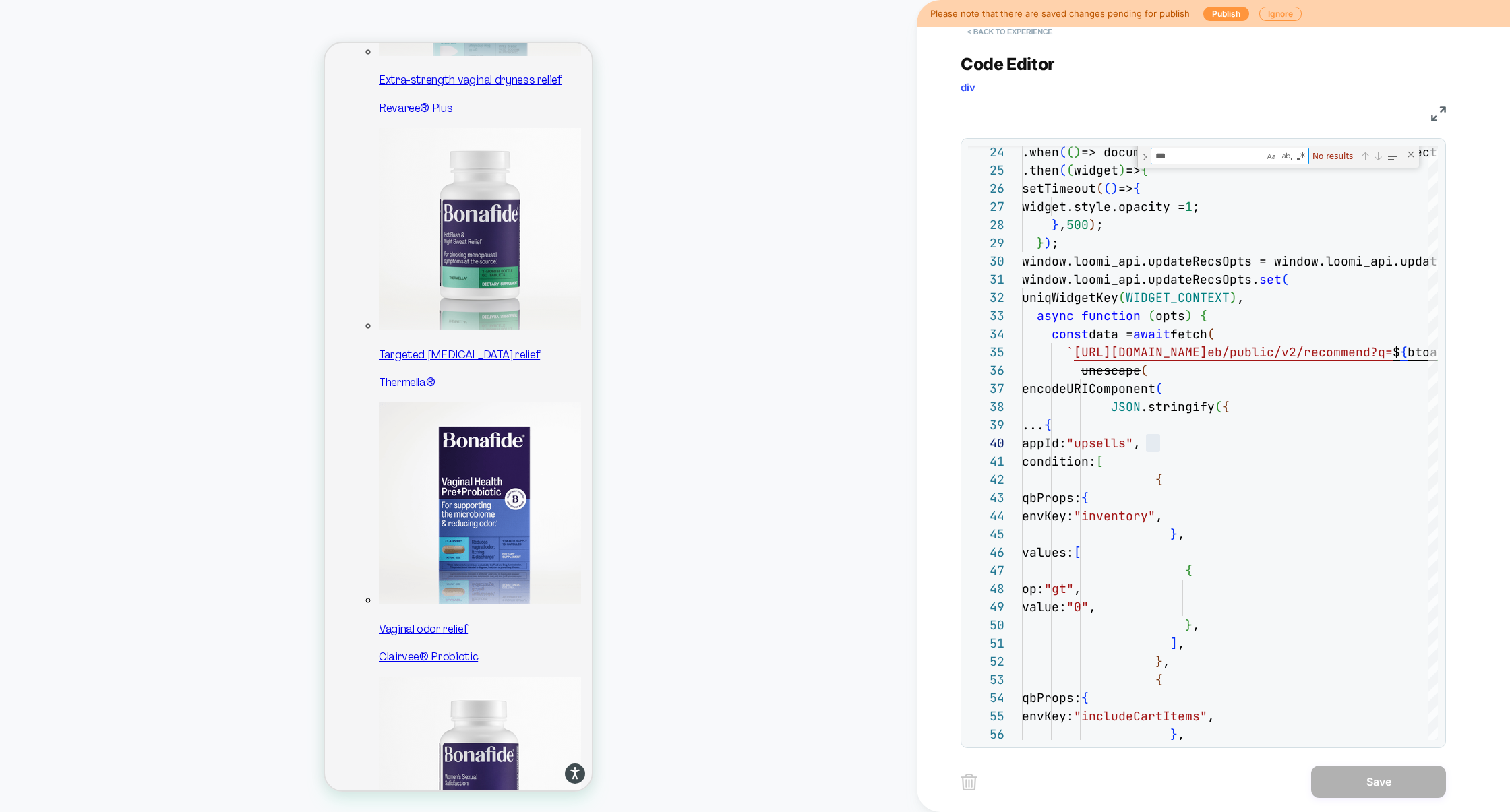
type textarea "***"
click at [1017, 39] on button "< Back to experience" at bounding box center [1010, 32] width 99 height 21
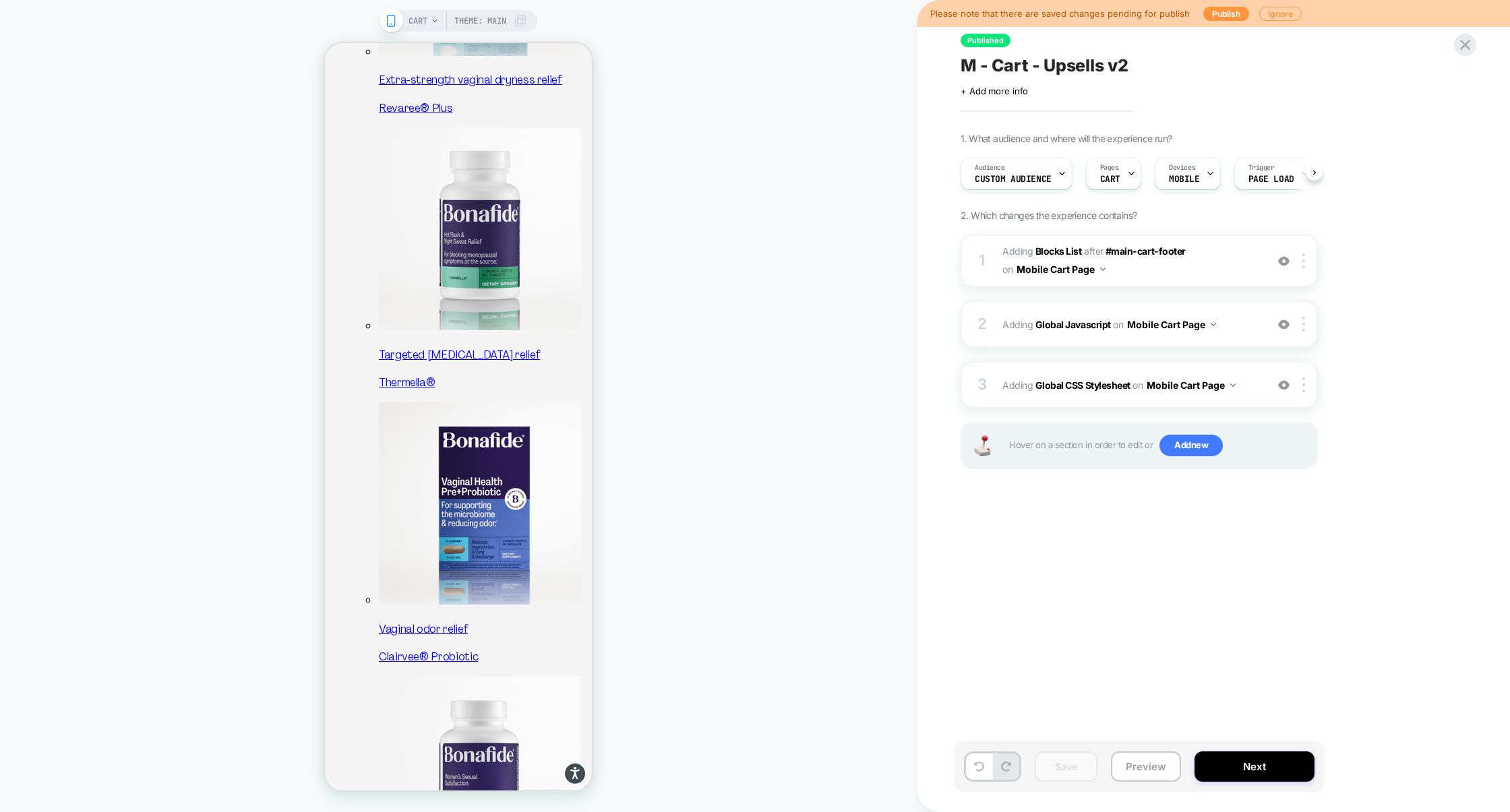
scroll to position [0, 1]
click at [1147, 773] on button "Preview" at bounding box center [1146, 766] width 70 height 30
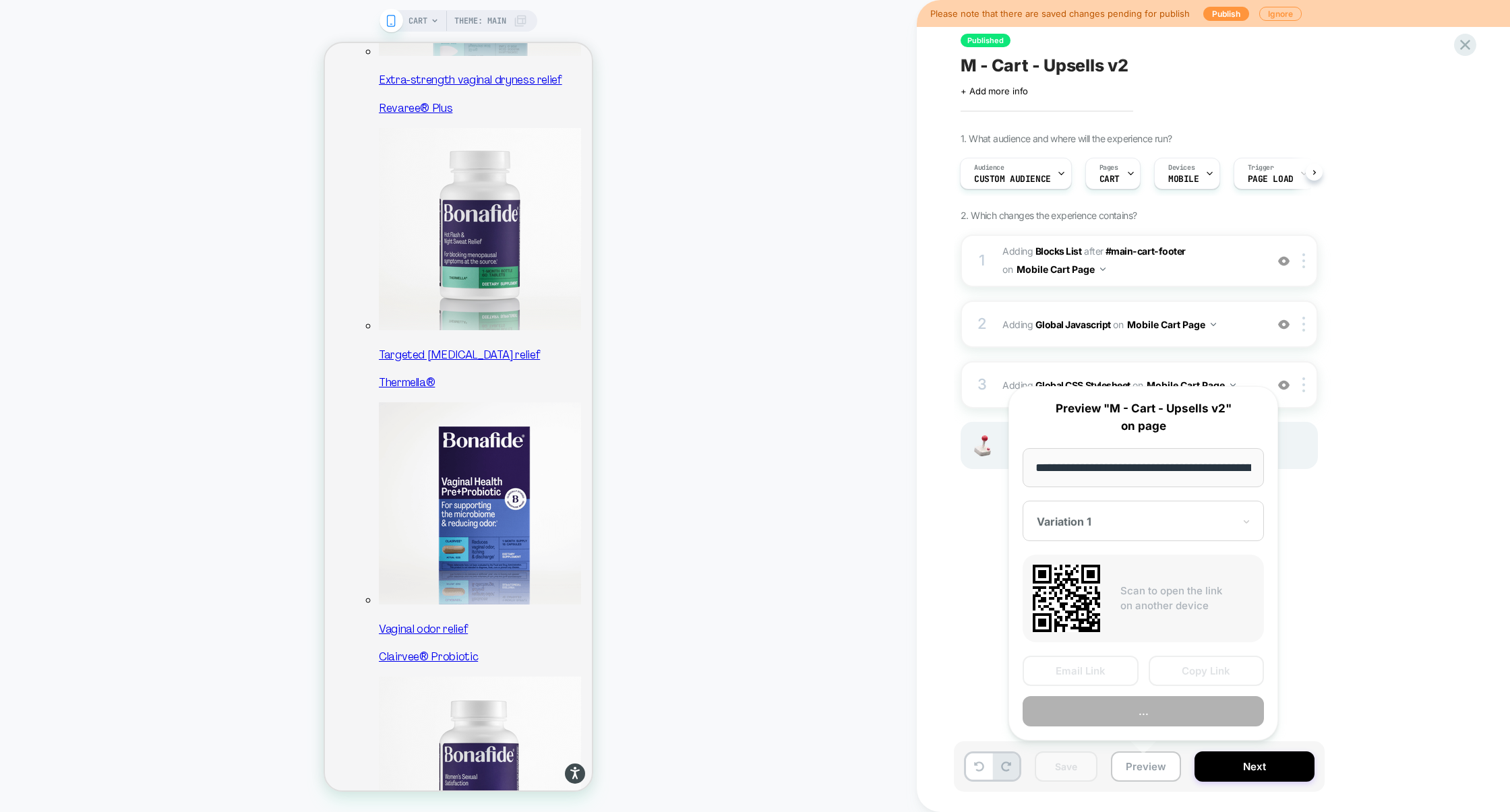
scroll to position [0, 55]
click at [1198, 663] on button "Copy Link" at bounding box center [1207, 671] width 116 height 30
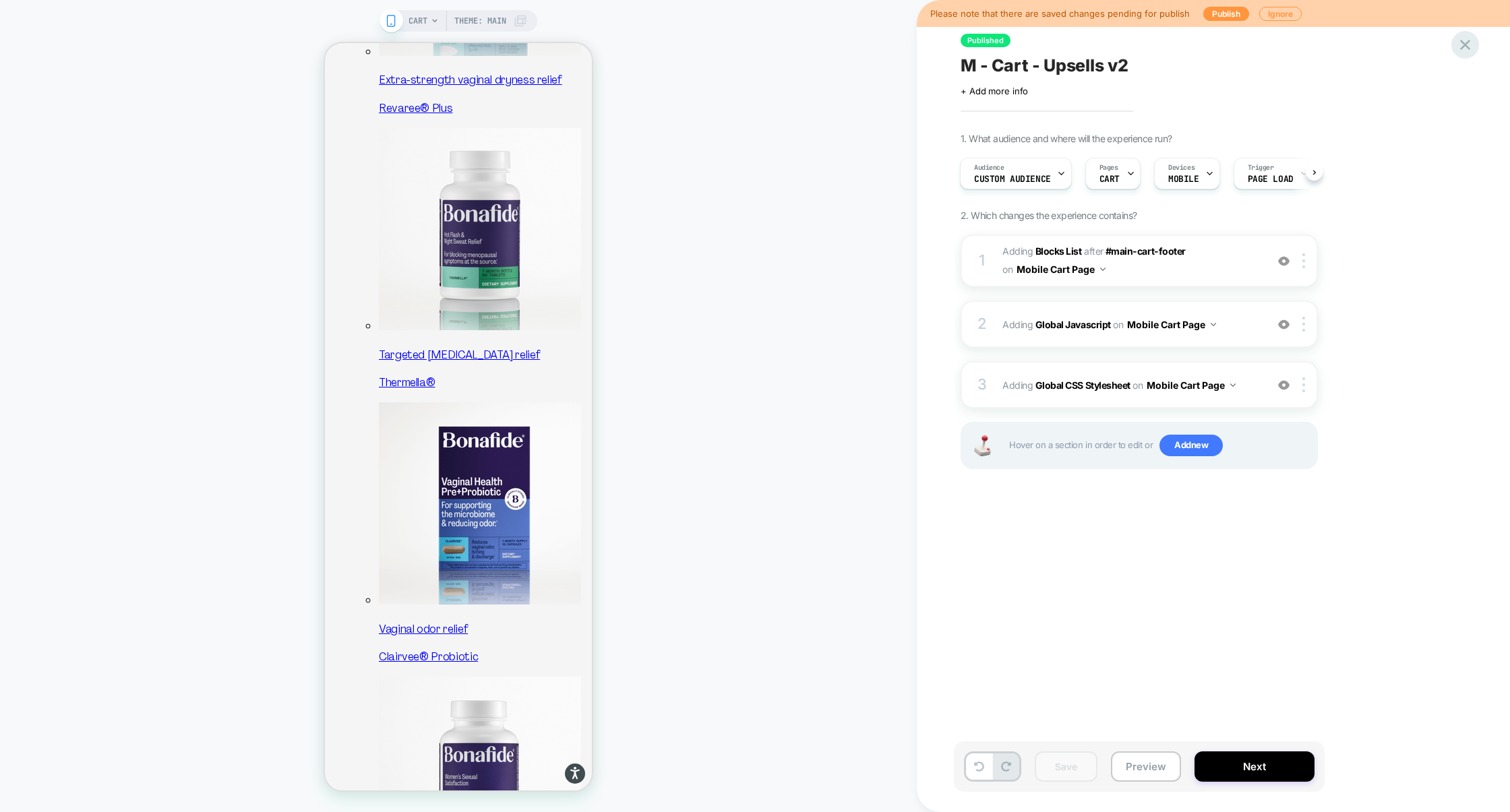
click at [1466, 47] on icon at bounding box center [1465, 45] width 18 height 18
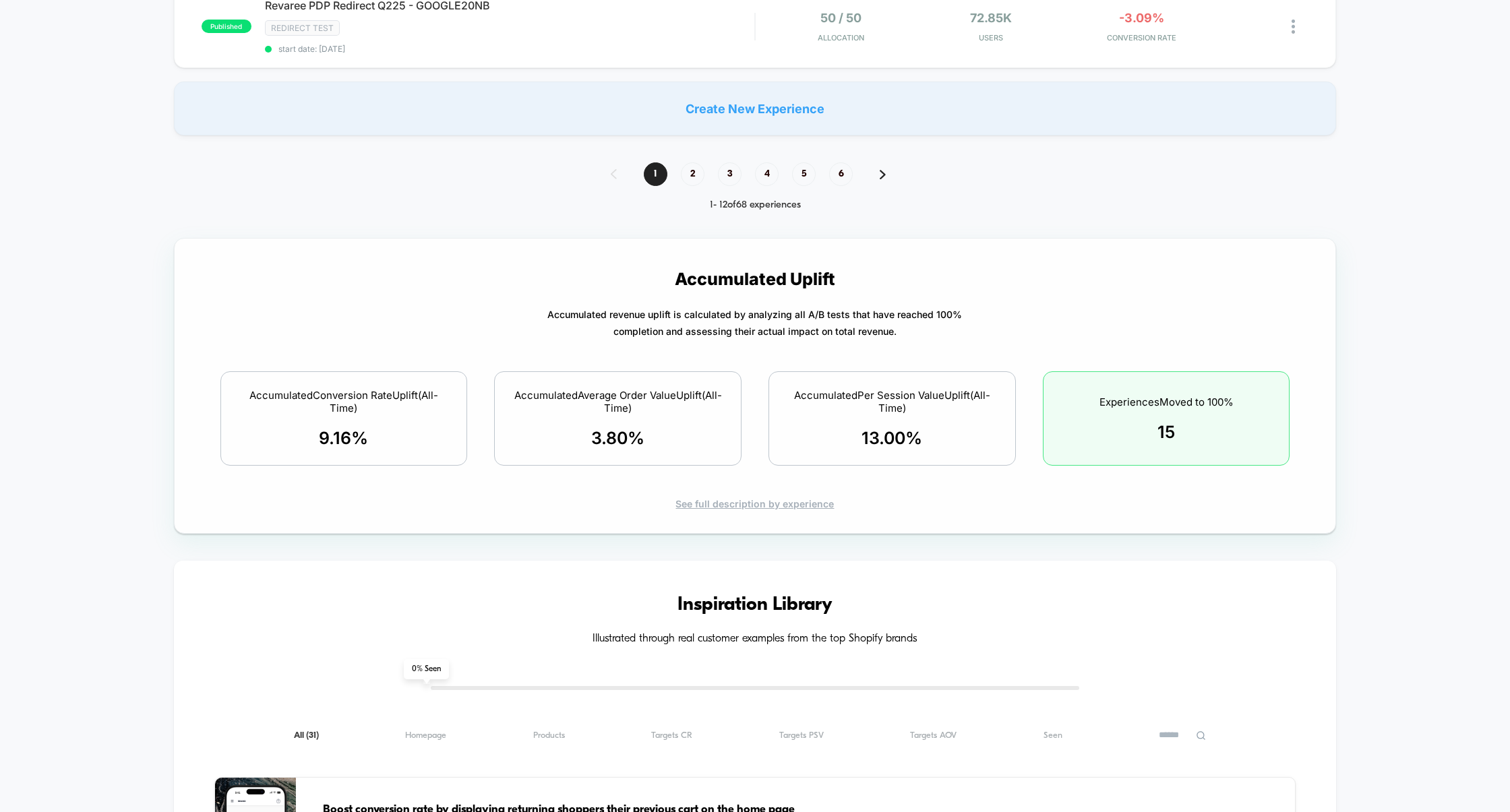
scroll to position [1128, 0]
